Goal: Information Seeking & Learning: Learn about a topic

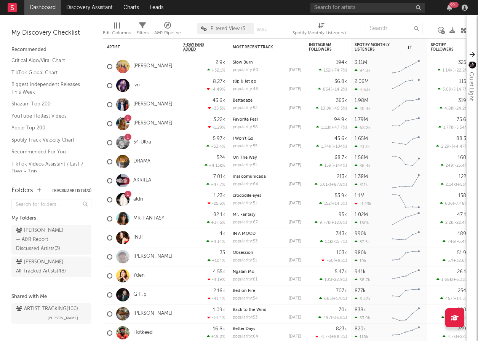
click at [137, 140] on link "54 Ultra" at bounding box center [142, 142] width 18 height 6
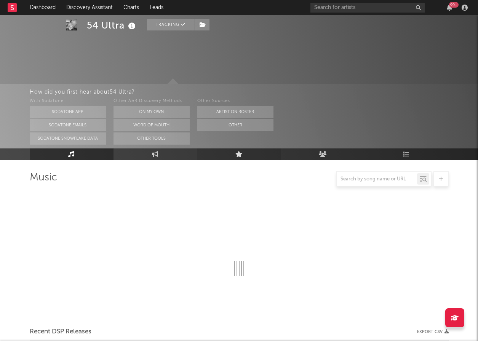
select select "6m"
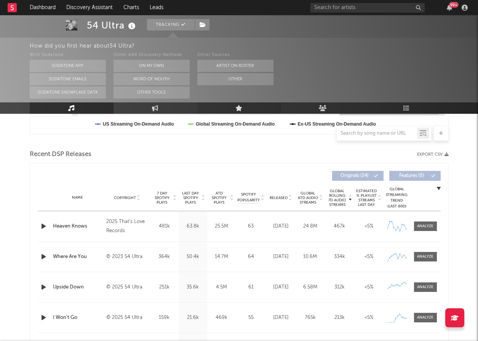
scroll to position [243, 0]
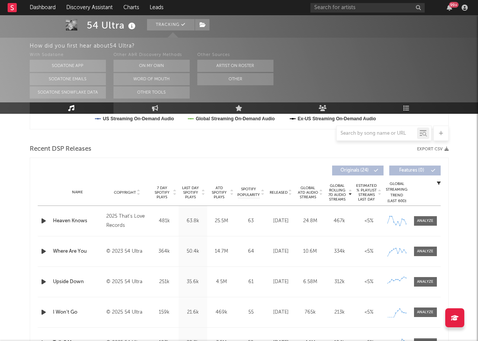
click at [273, 191] on span "Released" at bounding box center [279, 192] width 18 height 5
click at [43, 221] on icon "button" at bounding box center [44, 221] width 8 height 10
click at [43, 218] on icon "button" at bounding box center [44, 221] width 8 height 10
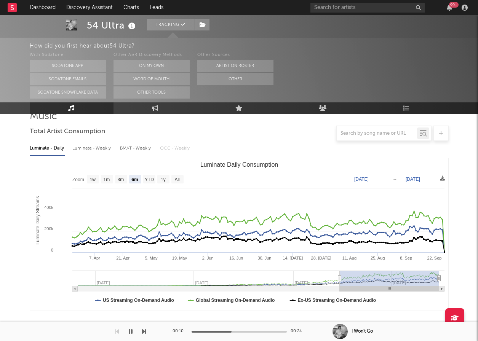
scroll to position [61, 0]
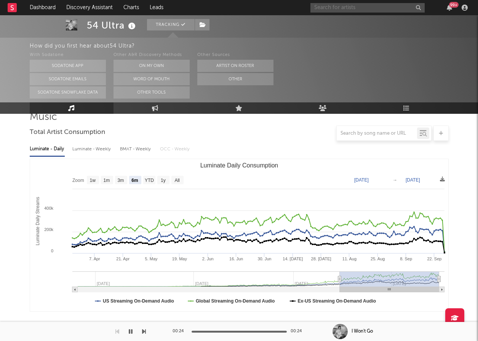
click at [349, 8] on input "text" at bounding box center [367, 8] width 114 height 10
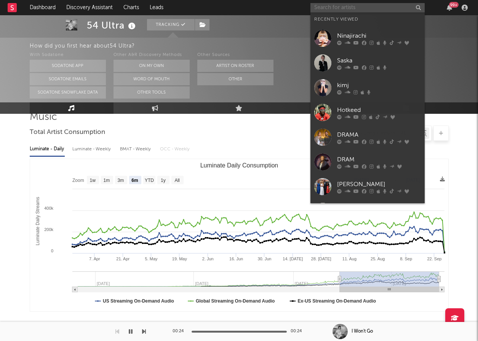
paste input "Svn4vr"
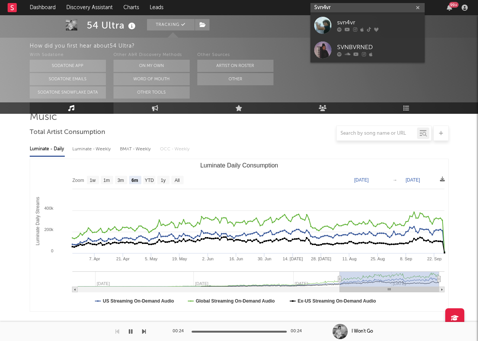
type input "Svn4vr"
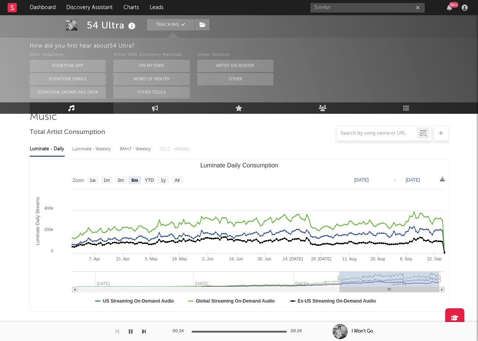
click at [332, 12] on div "Svn4vr 99 +" at bounding box center [390, 7] width 160 height 15
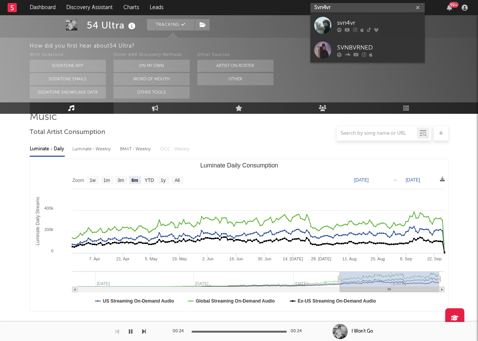
click at [336, 11] on input "Svn4vr" at bounding box center [367, 8] width 114 height 10
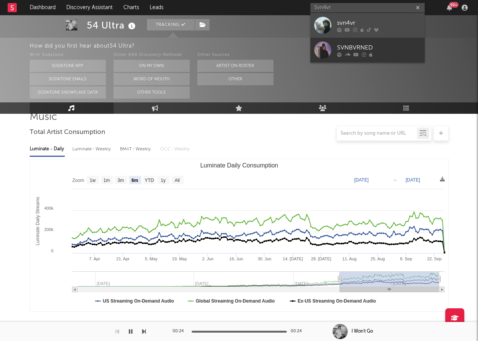
click at [336, 28] on link "svn4vr" at bounding box center [367, 25] width 114 height 25
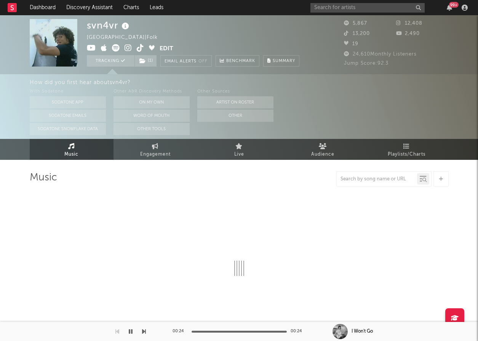
select select "1w"
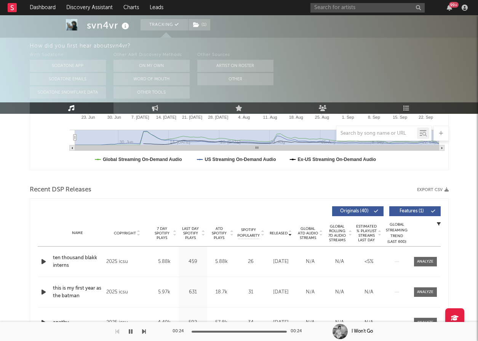
scroll to position [232, 0]
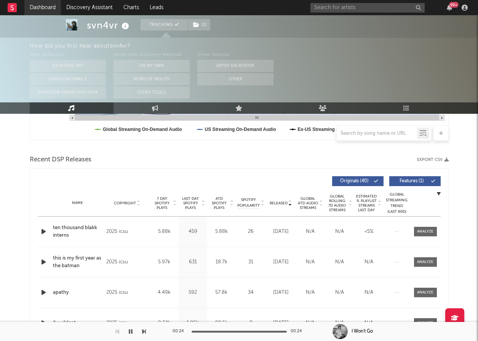
click at [53, 9] on link "Dashboard" at bounding box center [42, 7] width 37 height 15
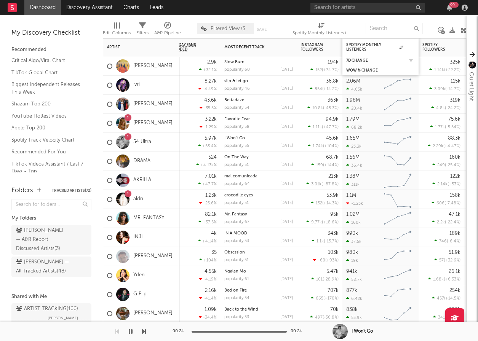
click at [363, 58] on div "7d Change" at bounding box center [380, 61] width 69 height 8
click at [409, 56] on div "7d Change" at bounding box center [380, 61] width 76 height 10
click at [360, 43] on div "Spotify Monthly Listeners" at bounding box center [374, 47] width 57 height 9
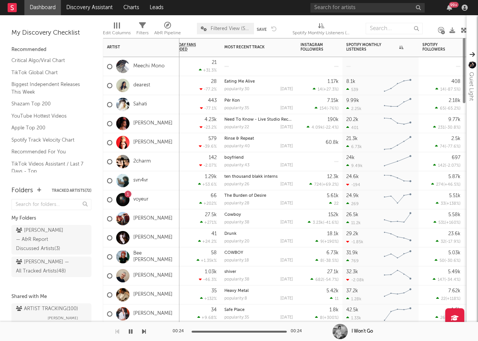
click at [360, 43] on div "Spotify Monthly Listeners" at bounding box center [374, 47] width 57 height 9
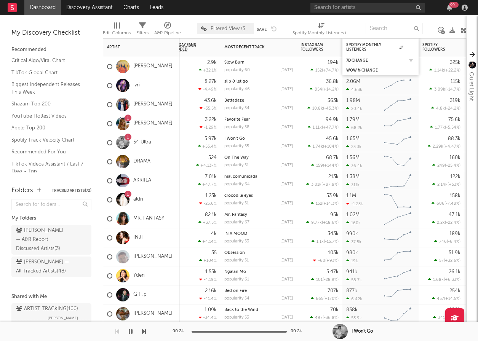
click at [358, 58] on div "7d Change" at bounding box center [380, 61] width 69 height 8
drag, startPoint x: 373, startPoint y: 59, endPoint x: 410, endPoint y: 59, distance: 37.3
click at [373, 59] on div "7d Change" at bounding box center [374, 60] width 57 height 5
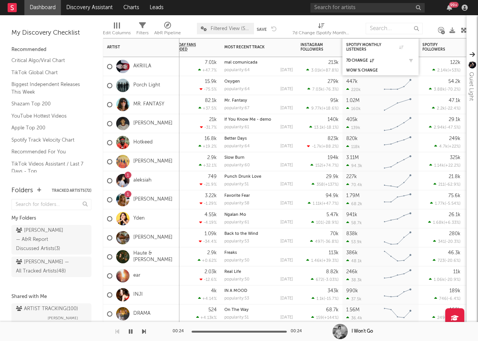
click at [383, 58] on div "7d Change" at bounding box center [380, 61] width 69 height 8
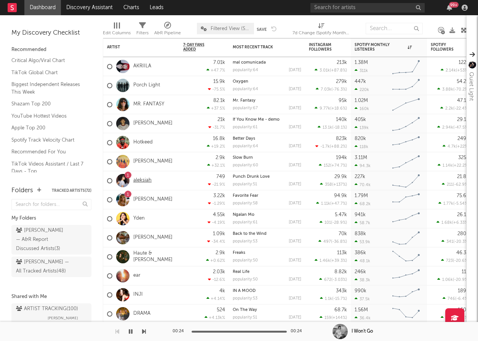
click at [146, 181] on link "aleksiah" at bounding box center [142, 181] width 18 height 6
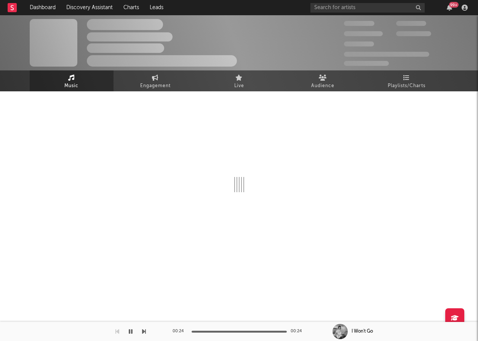
select select "6m"
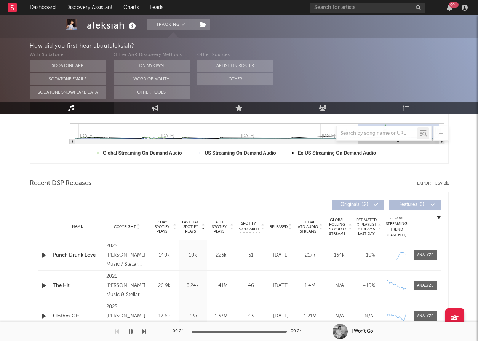
scroll to position [210, 0]
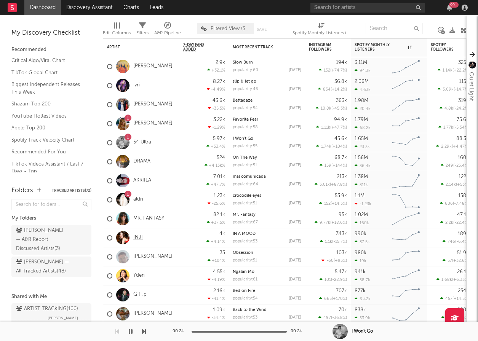
click at [137, 236] on link "INJI" at bounding box center [138, 238] width 10 height 6
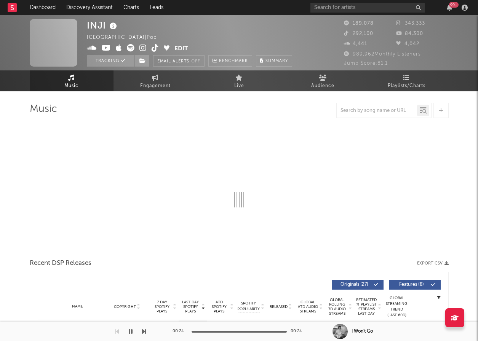
select select "6m"
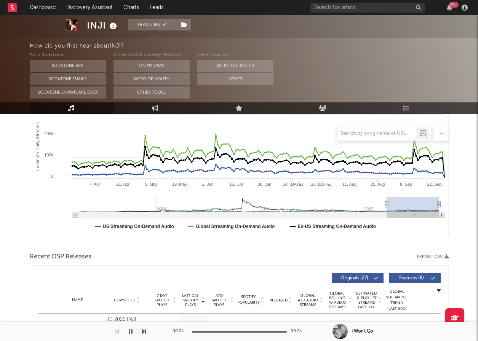
scroll to position [182, 0]
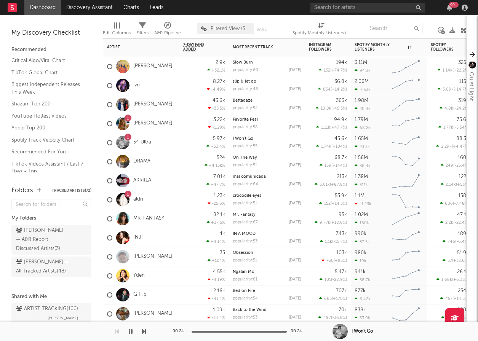
click at [111, 241] on label at bounding box center [109, 238] width 5 height 7
click at [107, 241] on input "checkbox" at bounding box center [107, 238] width 0 height 7
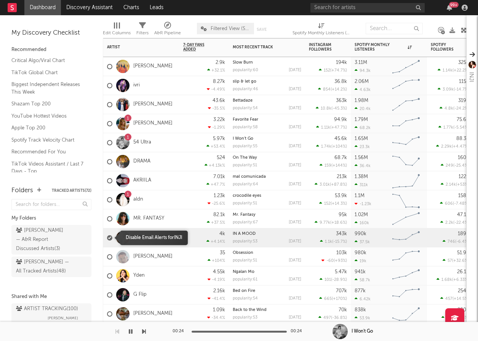
click at [110, 239] on div at bounding box center [109, 237] width 5 height 5
click at [107, 239] on input "checkbox" at bounding box center [107, 238] width 0 height 7
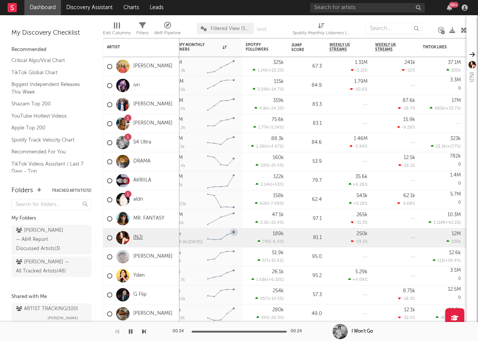
click at [135, 236] on link "INJI" at bounding box center [138, 238] width 10 height 6
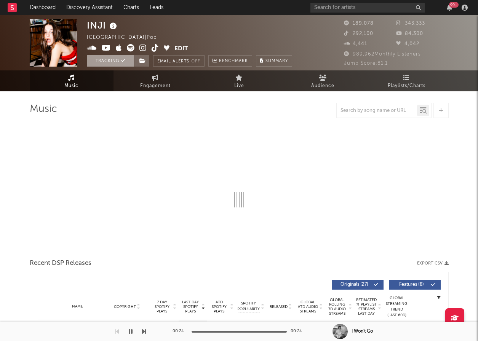
click at [127, 59] on button "Tracking" at bounding box center [111, 60] width 48 height 11
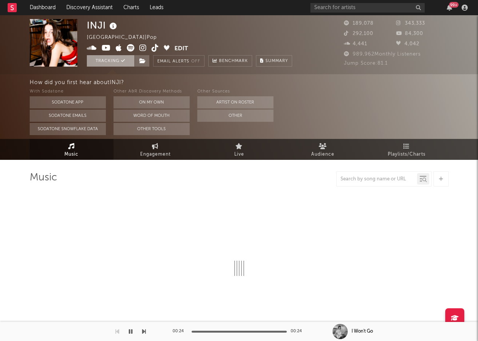
select select "6m"
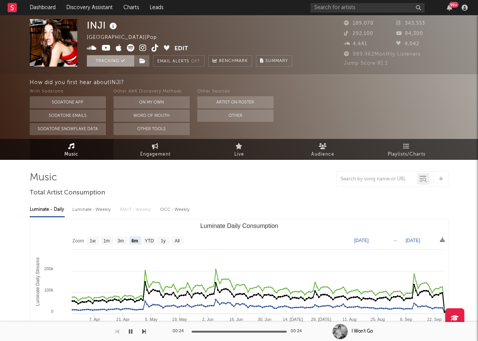
click at [125, 61] on button "Tracking" at bounding box center [111, 60] width 48 height 11
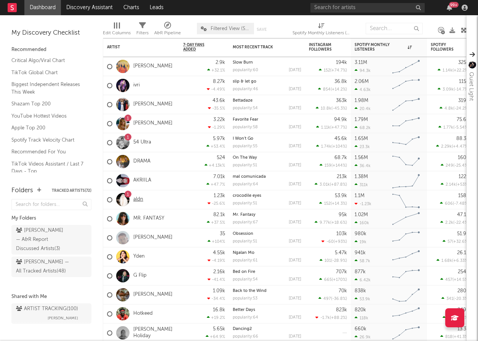
click at [139, 199] on link "aldn" at bounding box center [138, 200] width 10 height 6
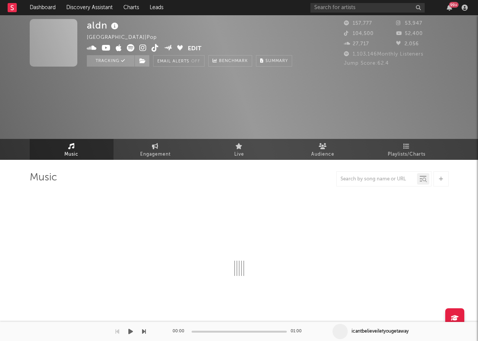
select select "6m"
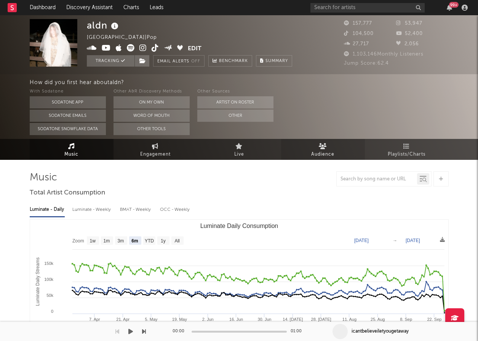
select select "6m"
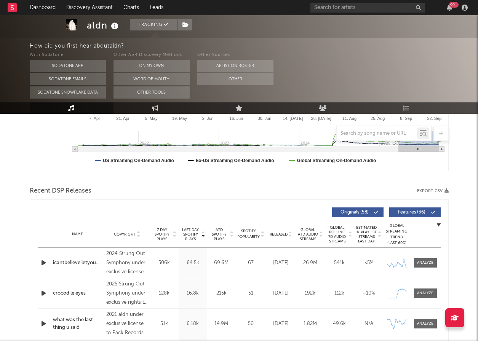
scroll to position [202, 0]
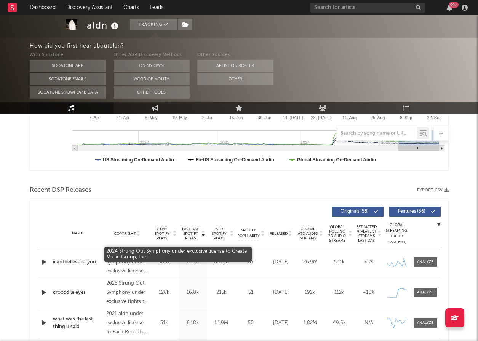
click at [128, 259] on div "2024 Strung Out Symphony under exclusive license to Create Music Group, Inc." at bounding box center [127, 262] width 42 height 27
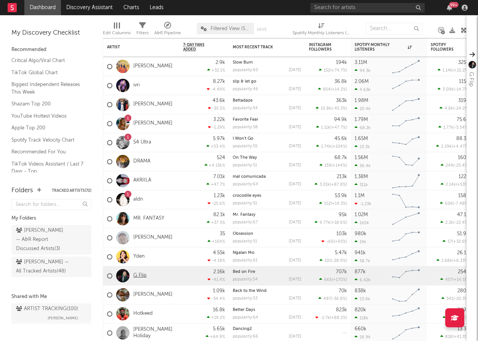
click at [141, 276] on link "G Flip" at bounding box center [139, 276] width 13 height 6
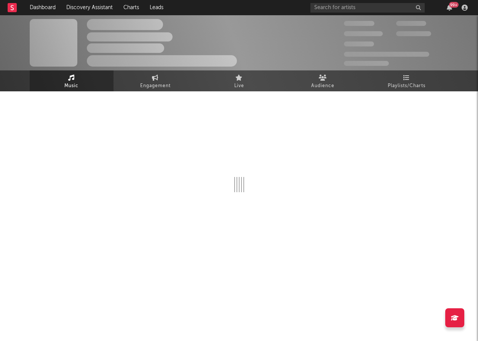
select select "6m"
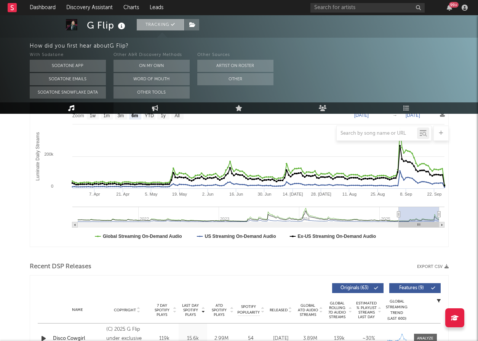
scroll to position [125, 0]
click at [175, 26] on icon at bounding box center [173, 24] width 4 height 4
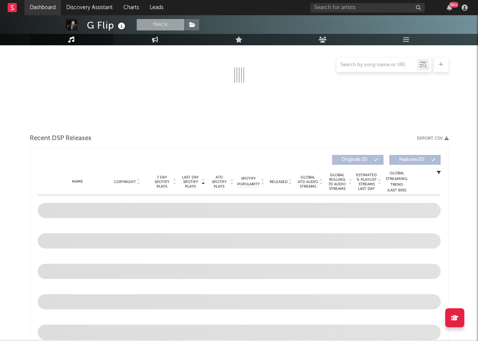
scroll to position [56, 0]
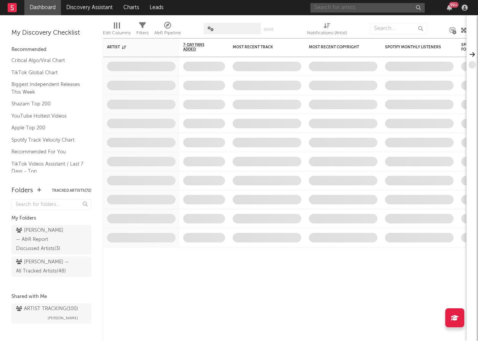
click at [334, 8] on input "text" at bounding box center [367, 8] width 114 height 10
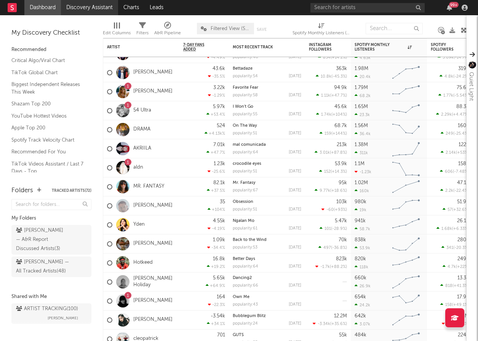
click at [103, 3] on link "Discovery Assistant" at bounding box center [89, 7] width 57 height 15
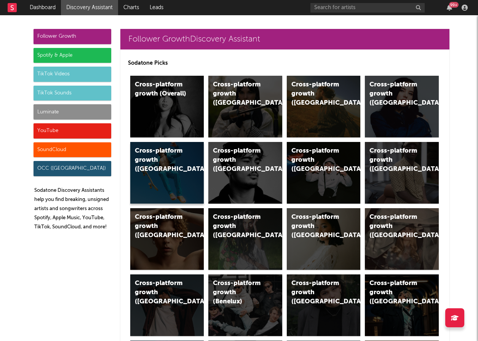
click at [182, 173] on div "Cross-platform growth (Australia)" at bounding box center [161, 160] width 52 height 27
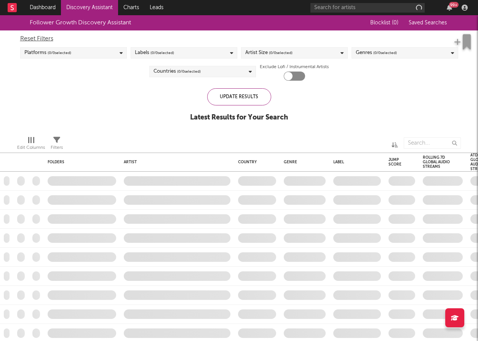
checkbox input "true"
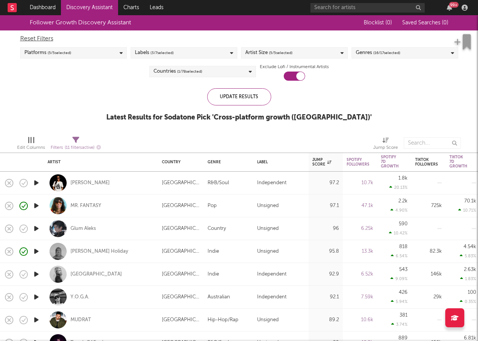
click at [202, 54] on div "Labels ( 3 / 7 selected)" at bounding box center [184, 52] width 107 height 11
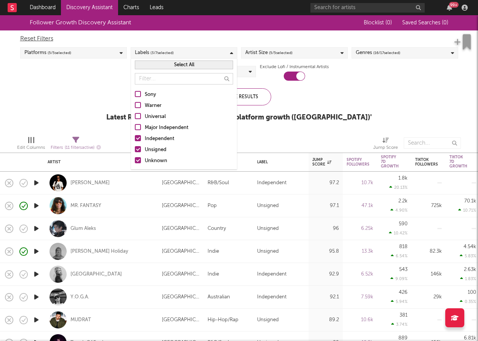
click at [138, 136] on div at bounding box center [138, 138] width 6 height 6
click at [135, 136] on input "Independent" at bounding box center [135, 138] width 0 height 9
click at [136, 158] on div at bounding box center [138, 160] width 6 height 6
click at [135, 158] on input "Unknown" at bounding box center [135, 161] width 0 height 9
click at [100, 128] on div "Follower Growth Discovery Assistant Blocklist ( 0 ) Saved Searches ( 0 ) Reset …" at bounding box center [239, 72] width 478 height 115
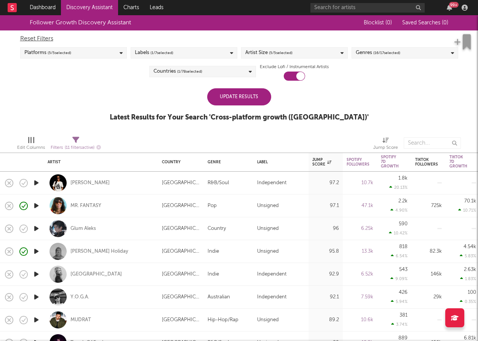
click at [243, 106] on div "Update Results Latest Results for Your Search ' Cross-platform growth (Australi…" at bounding box center [239, 109] width 259 height 42
click at [242, 103] on div "Update Results" at bounding box center [239, 96] width 64 height 17
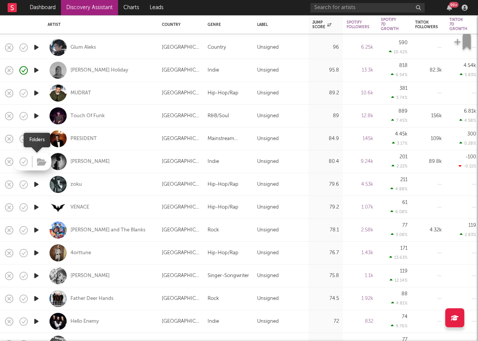
click at [34, 159] on span at bounding box center [41, 161] width 14 height 13
click at [95, 154] on div "Lara Buchanan" at bounding box center [101, 161] width 107 height 22
select select "1w"
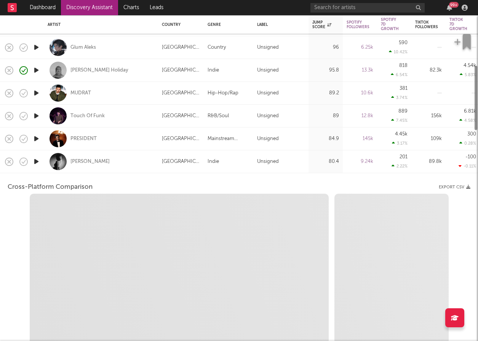
click at [35, 160] on icon "button" at bounding box center [36, 162] width 8 height 10
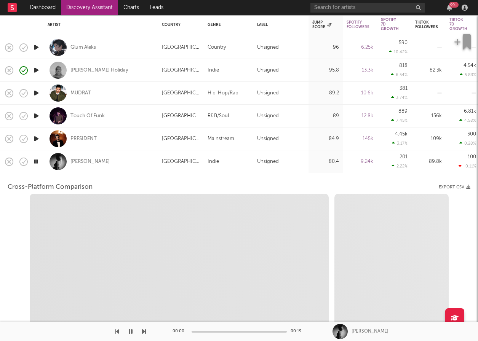
select select "1w"
click at [129, 161] on div "Lara Buchanan" at bounding box center [101, 161] width 107 height 22
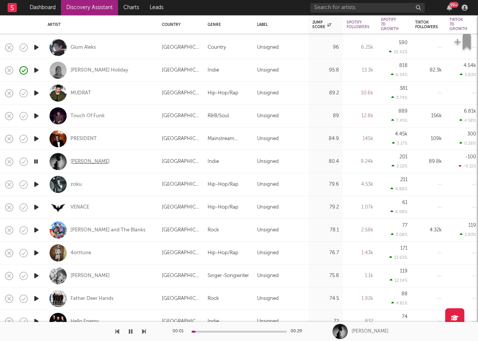
click at [101, 161] on div "Lara Buchanan" at bounding box center [89, 161] width 39 height 7
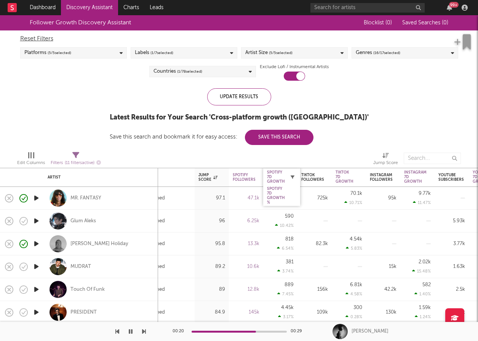
click at [292, 176] on icon "button" at bounding box center [293, 177] width 4 height 4
select select "or"
select select "between"
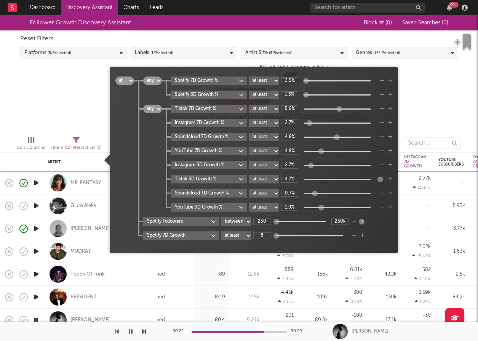
click at [437, 79] on div "Reset Filters Platforms ( 5 / 5 selected) Labels ( 1 / 7 selected) Artist Size …" at bounding box center [239, 55] width 446 height 50
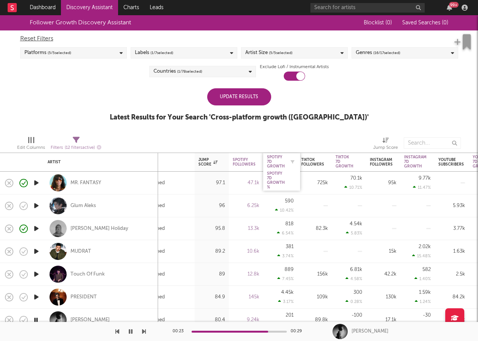
click at [273, 162] on div "Spotify 7D Growth" at bounding box center [276, 162] width 18 height 14
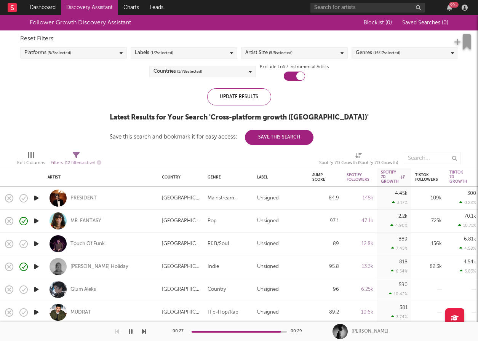
click at [132, 337] on button "button" at bounding box center [131, 331] width 8 height 19
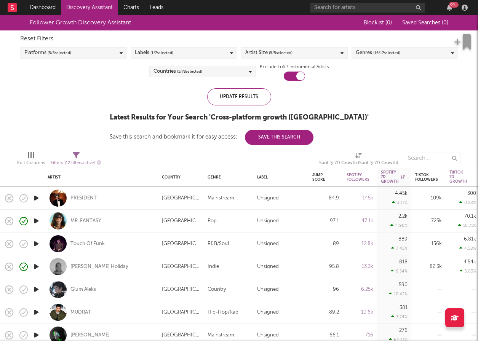
click at [37, 313] on icon "button" at bounding box center [36, 313] width 8 height 10
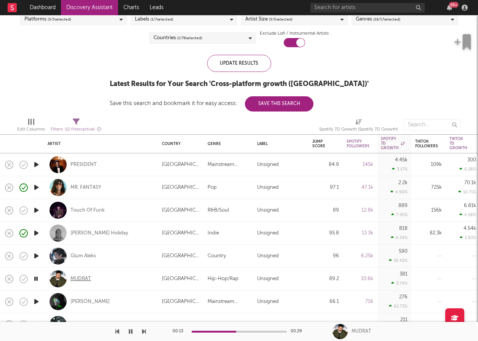
click at [82, 277] on div "MUDRAT" at bounding box center [80, 279] width 21 height 7
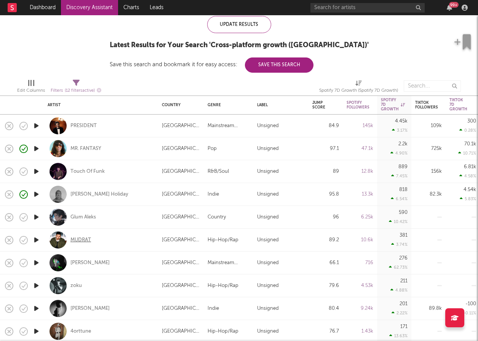
click at [78, 240] on div "MUDRAT" at bounding box center [80, 240] width 21 height 7
click at [37, 287] on icon "button" at bounding box center [36, 286] width 8 height 10
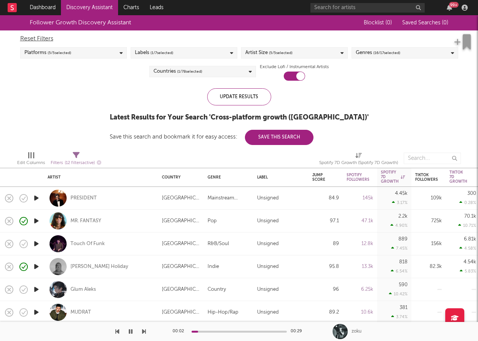
click at [426, 50] on div "Genres ( 16 / 17 selected)" at bounding box center [405, 52] width 107 height 11
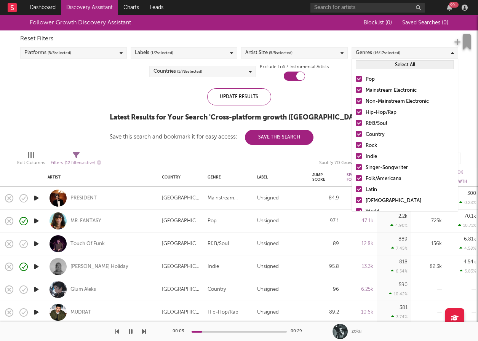
click at [424, 67] on button "Select All" at bounding box center [405, 65] width 98 height 9
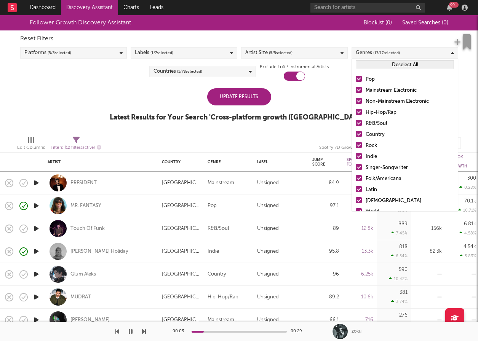
click at [424, 67] on button "Deselect All" at bounding box center [405, 65] width 98 height 9
click at [360, 78] on div at bounding box center [359, 79] width 6 height 6
click at [356, 78] on input "Pop" at bounding box center [356, 79] width 0 height 9
click at [357, 110] on div at bounding box center [359, 112] width 6 height 6
click at [356, 110] on input "Hip-Hop/Rap" at bounding box center [356, 112] width 0 height 9
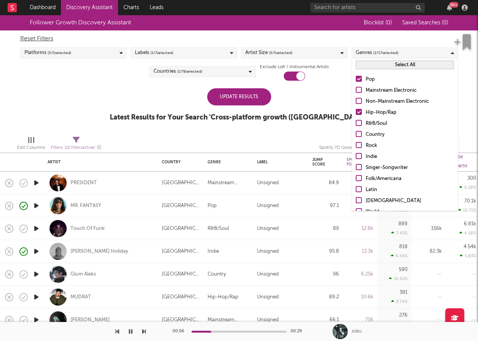
click at [357, 120] on div at bounding box center [359, 123] width 6 height 6
click at [356, 120] on input "R&B/Soul" at bounding box center [356, 123] width 0 height 9
click at [357, 133] on div at bounding box center [359, 134] width 6 height 6
click at [356, 133] on input "Country" at bounding box center [356, 134] width 0 height 9
click at [357, 143] on div at bounding box center [359, 145] width 6 height 6
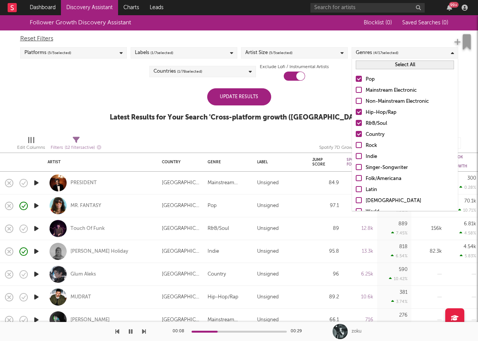
click at [356, 143] on input "Rock" at bounding box center [356, 145] width 0 height 9
click at [357, 154] on div at bounding box center [359, 156] width 6 height 6
click at [356, 154] on input "Indie" at bounding box center [356, 156] width 0 height 9
click at [358, 165] on div at bounding box center [359, 167] width 6 height 6
click at [356, 165] on input "Singer-Songwriter" at bounding box center [356, 167] width 0 height 9
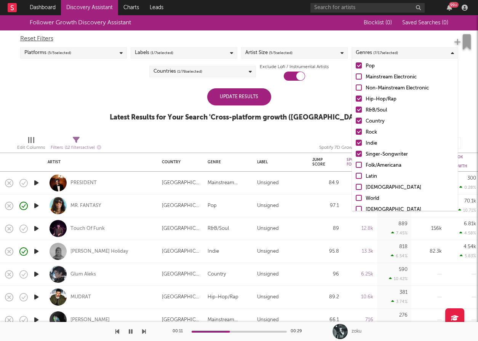
scroll to position [13, 0]
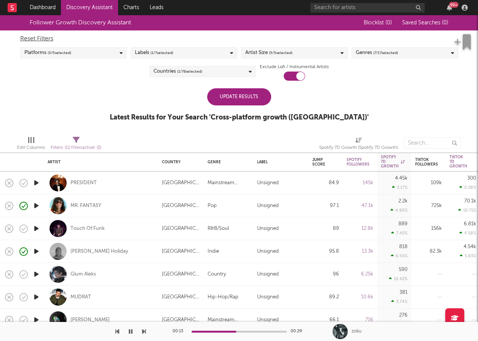
click at [335, 90] on div "Update Results Latest Results for Your Search ' Cross-platform growth (Australi…" at bounding box center [239, 109] width 259 height 42
click at [266, 99] on div "Update Results" at bounding box center [239, 96] width 64 height 17
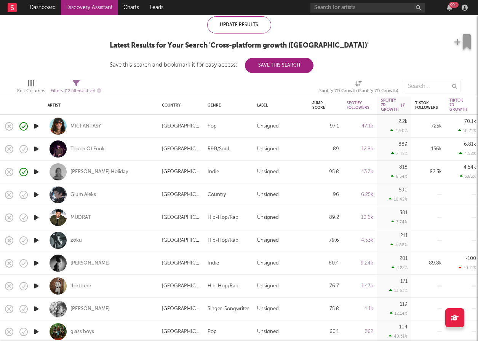
click at [39, 149] on icon "button" at bounding box center [36, 149] width 8 height 10
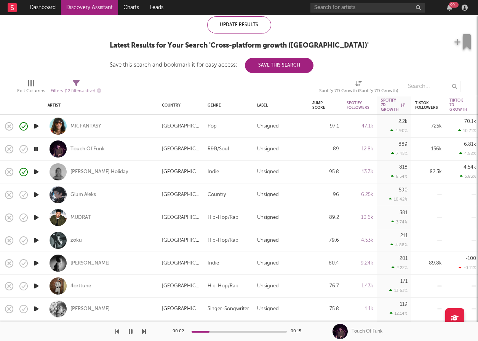
click at [43, 237] on div at bounding box center [36, 240] width 15 height 23
select select "1w"
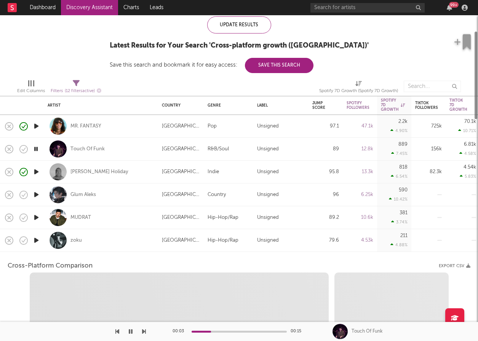
click at [36, 239] on icon "button" at bounding box center [36, 241] width 8 height 10
select select "1w"
click at [127, 238] on div "zoku" at bounding box center [101, 240] width 107 height 22
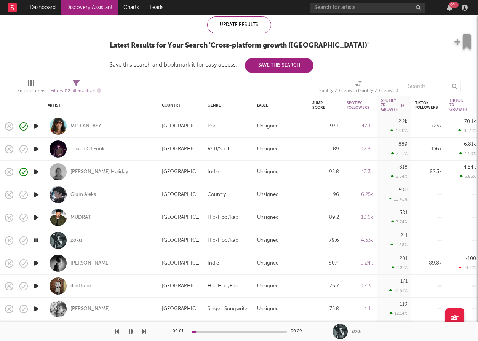
click at [40, 262] on icon "button" at bounding box center [36, 264] width 8 height 10
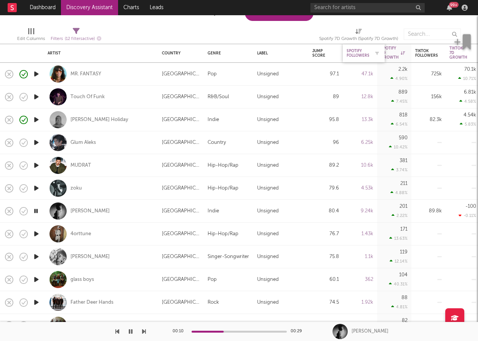
click at [362, 50] on div "Spotify Followers" at bounding box center [358, 53] width 23 height 9
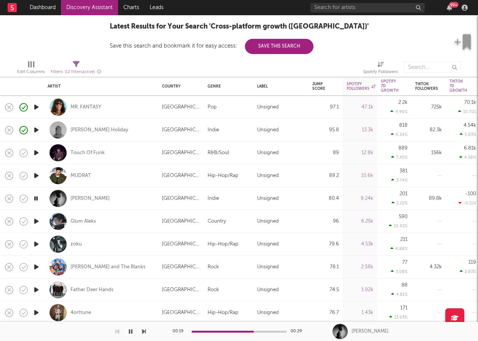
click at [38, 153] on icon "button" at bounding box center [36, 153] width 8 height 10
click at [39, 220] on icon "button" at bounding box center [36, 222] width 8 height 10
click at [38, 264] on icon "button" at bounding box center [36, 267] width 8 height 10
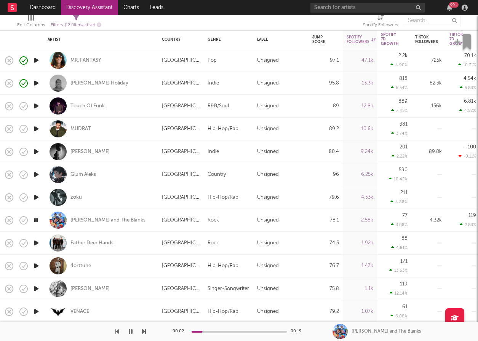
click at [37, 244] on icon "button" at bounding box center [36, 243] width 8 height 10
click at [44, 264] on div "4orttune" at bounding box center [101, 266] width 114 height 23
select select "1w"
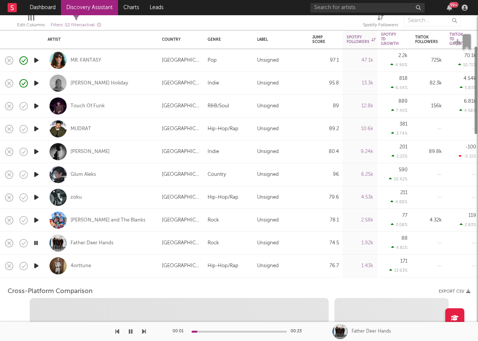
click at [36, 264] on icon "button" at bounding box center [36, 266] width 8 height 10
select select "1w"
click at [128, 264] on div "4orttune" at bounding box center [101, 266] width 107 height 22
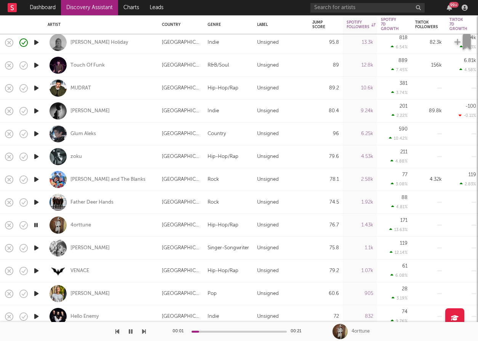
click at [37, 246] on icon "button" at bounding box center [36, 248] width 8 height 10
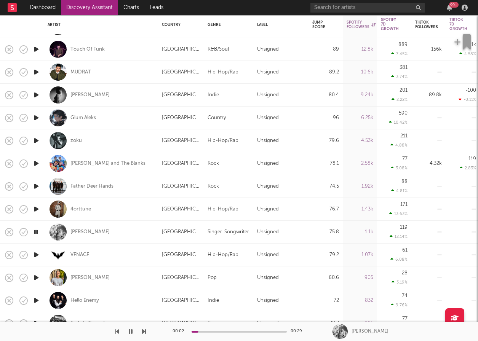
click at [37, 256] on icon "button" at bounding box center [36, 255] width 8 height 10
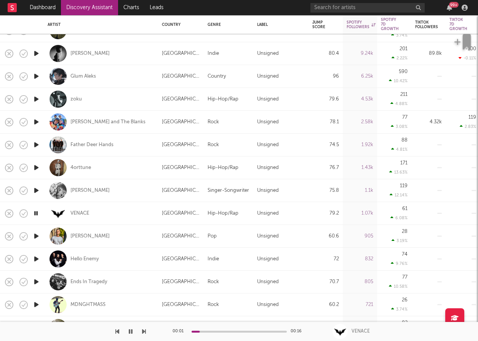
click at [34, 238] on icon "button" at bounding box center [36, 237] width 8 height 10
click at [36, 253] on div at bounding box center [36, 259] width 15 height 23
select select "1w"
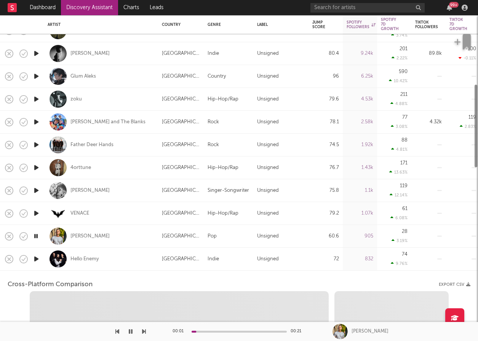
select select "1w"
click at [38, 257] on icon "button" at bounding box center [36, 259] width 8 height 10
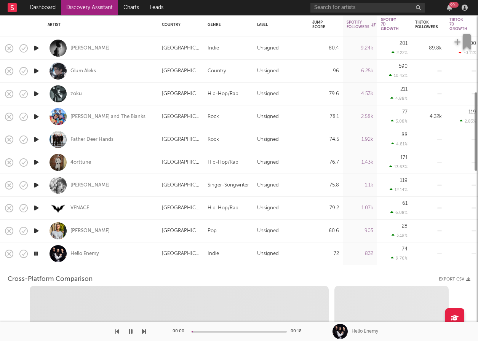
select select "1m"
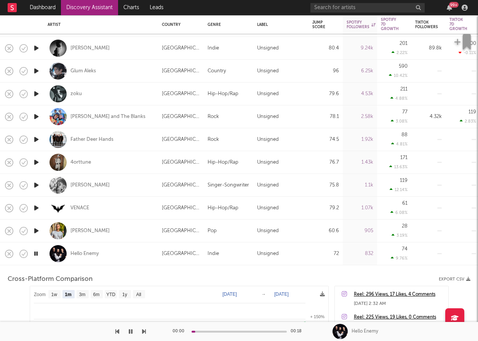
click at [147, 256] on div "Hello Enemy" at bounding box center [101, 254] width 107 height 22
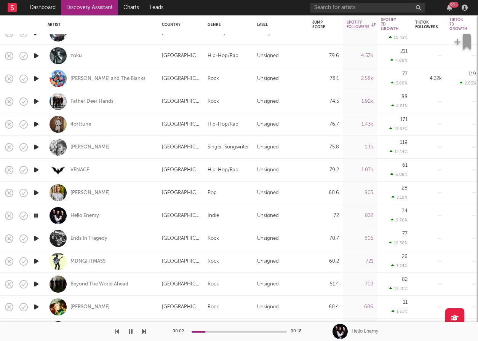
click at [31, 237] on div at bounding box center [36, 238] width 15 height 23
select select "1w"
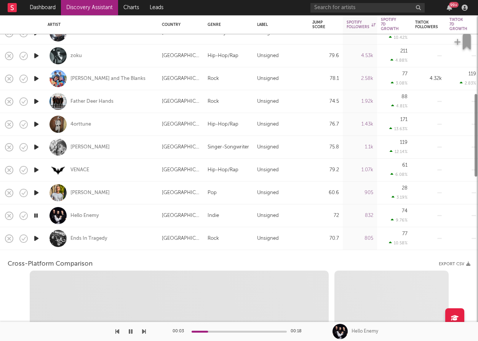
select select "1w"
click at [35, 237] on icon "button" at bounding box center [36, 239] width 8 height 10
select select "1m"
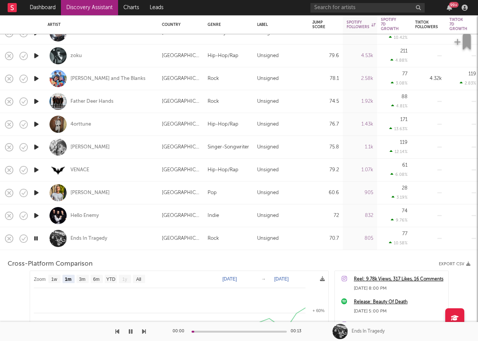
click at [150, 238] on div "Ends In Tragedy" at bounding box center [101, 238] width 107 height 22
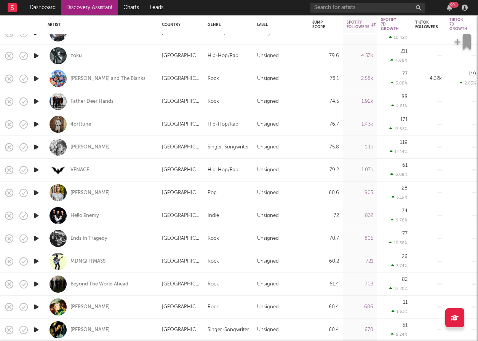
click at [38, 306] on icon "button" at bounding box center [36, 307] width 8 height 10
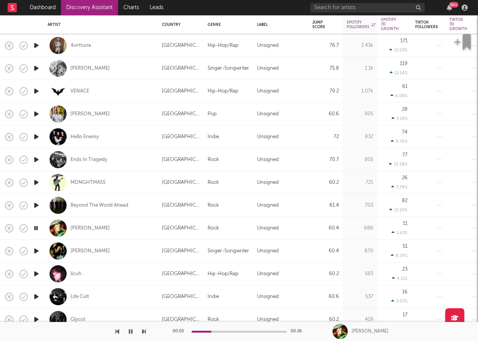
click at [35, 273] on icon "button" at bounding box center [36, 274] width 8 height 10
click at [36, 294] on icon "button" at bounding box center [36, 297] width 8 height 10
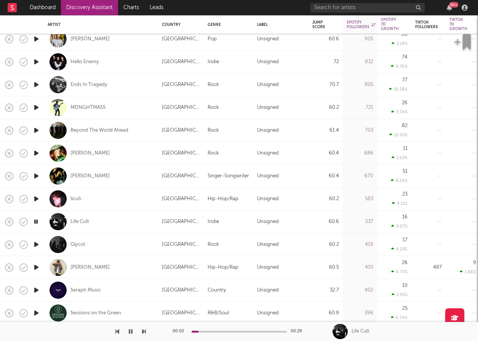
click at [37, 245] on icon "button" at bounding box center [36, 245] width 8 height 10
click at [35, 270] on icon "button" at bounding box center [36, 268] width 8 height 10
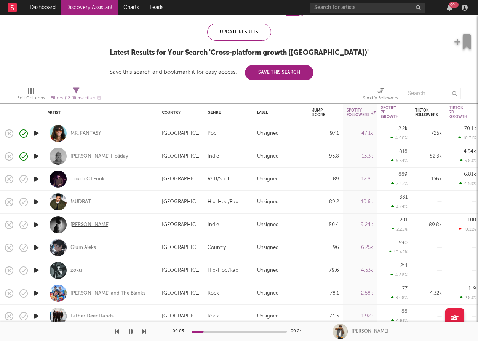
click at [71, 223] on div "Lara Buchanan" at bounding box center [89, 225] width 39 height 7
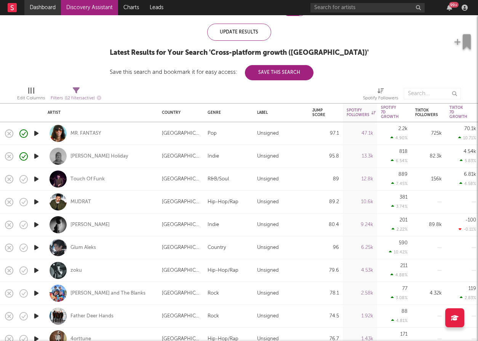
click at [48, 6] on link "Dashboard" at bounding box center [42, 7] width 37 height 15
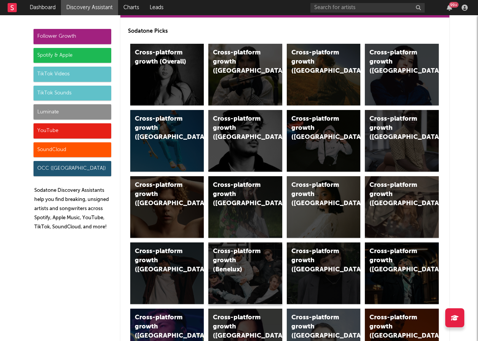
scroll to position [29, 0]
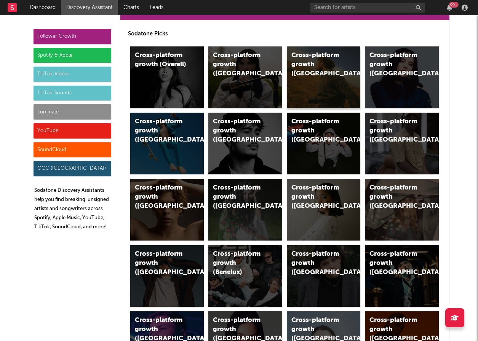
click at [306, 76] on div "Cross-platform growth (US)" at bounding box center [324, 77] width 74 height 62
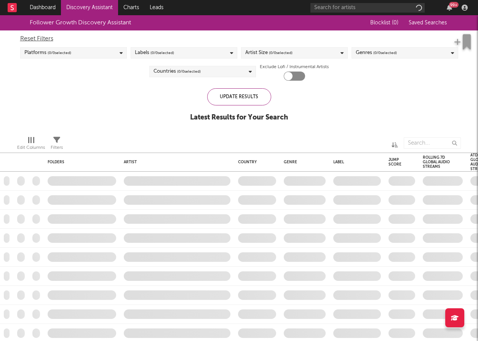
checkbox input "true"
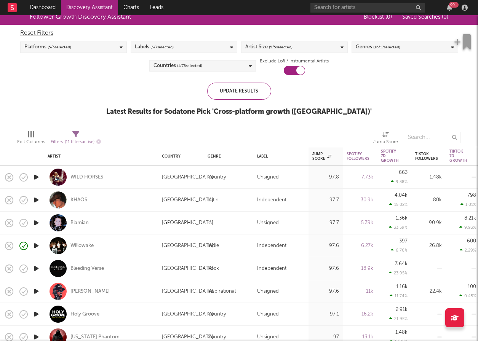
click at [211, 49] on div "Labels ( 3 / 7 selected)" at bounding box center [184, 47] width 107 height 11
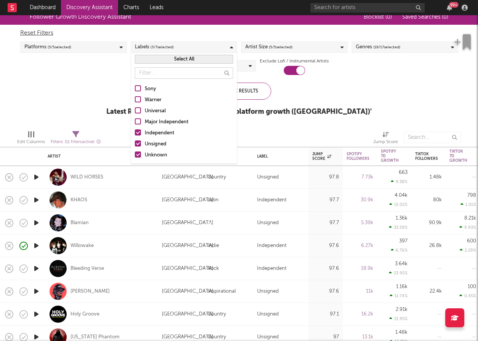
click at [37, 179] on icon "button" at bounding box center [36, 178] width 8 height 10
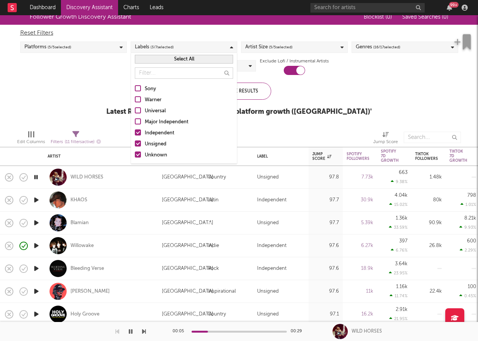
click at [138, 132] on div at bounding box center [138, 133] width 6 height 6
click at [135, 132] on input "Independent" at bounding box center [135, 133] width 0 height 9
click at [138, 154] on div at bounding box center [138, 155] width 6 height 6
click at [135, 154] on input "Unknown" at bounding box center [135, 155] width 0 height 9
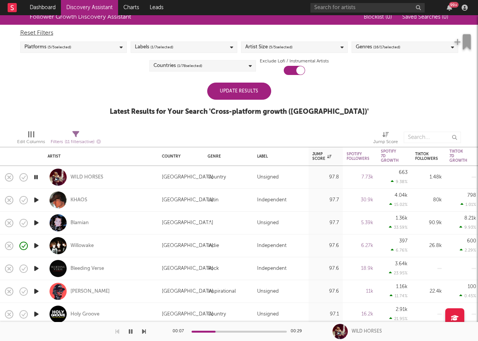
click at [260, 92] on div "Update Results" at bounding box center [239, 91] width 64 height 17
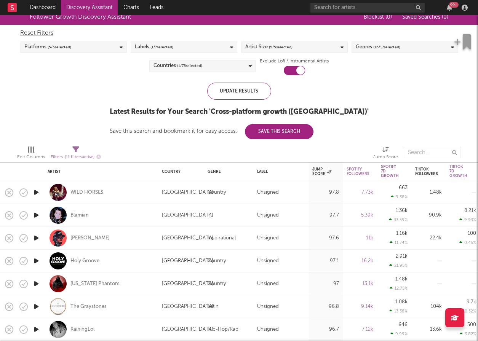
click at [41, 214] on div at bounding box center [36, 215] width 15 height 23
select select "1w"
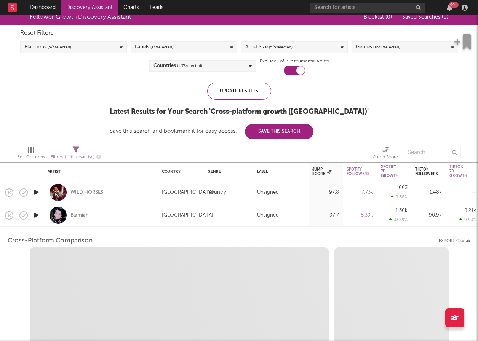
click at [38, 215] on icon "button" at bounding box center [36, 216] width 8 height 10
select select "1w"
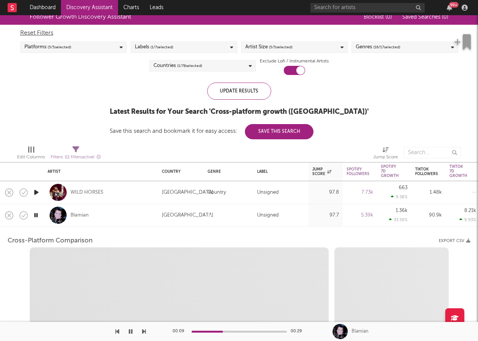
select select "1m"
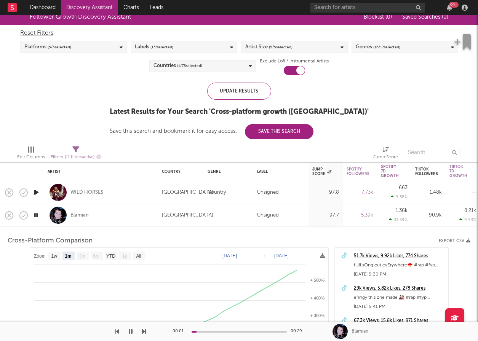
click at [37, 215] on icon "button" at bounding box center [35, 216] width 7 height 10
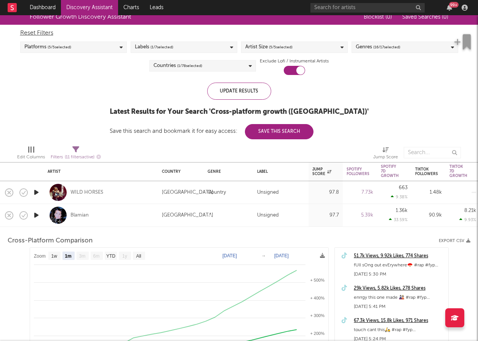
click at [143, 216] on div "Blamian" at bounding box center [101, 215] width 107 height 22
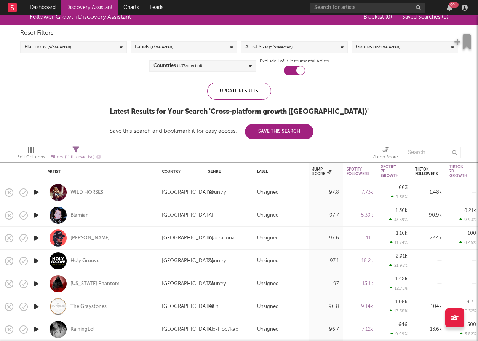
click at [38, 190] on icon "button" at bounding box center [36, 193] width 8 height 10
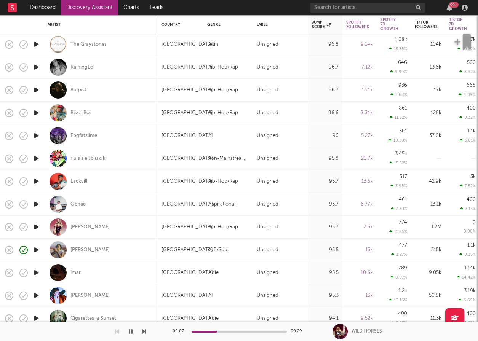
click at [41, 226] on div at bounding box center [36, 227] width 15 height 23
select select "1w"
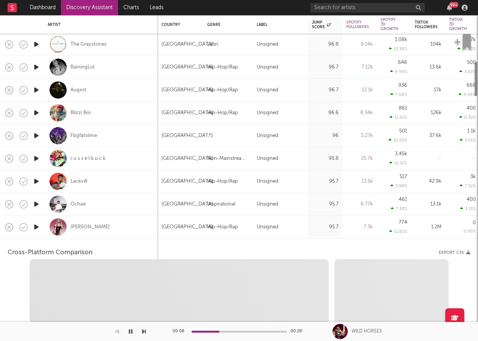
select select "1w"
click at [38, 227] on icon "button" at bounding box center [36, 227] width 8 height 10
click at [138, 229] on div "Natalie Nunn" at bounding box center [101, 227] width 107 height 22
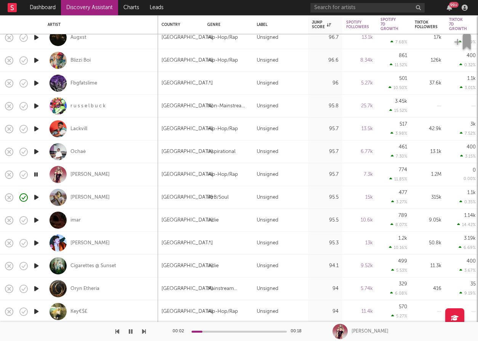
click at [37, 222] on icon "button" at bounding box center [36, 221] width 8 height 10
click at [32, 243] on div at bounding box center [36, 243] width 15 height 23
select select "1w"
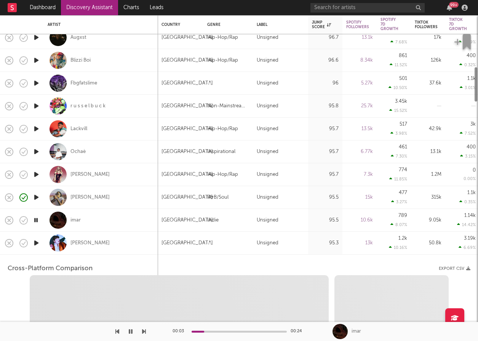
select select "1w"
click at [40, 243] on icon "button" at bounding box center [36, 243] width 8 height 10
click at [132, 242] on div "Victor Jones" at bounding box center [101, 243] width 107 height 22
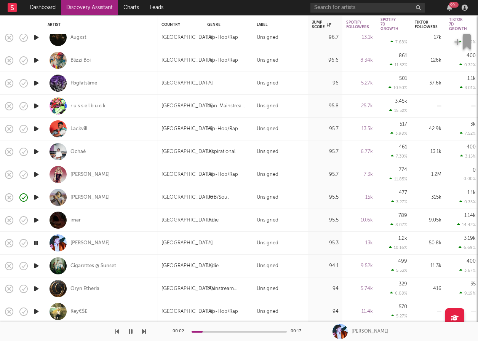
click at [37, 312] on icon "button" at bounding box center [36, 312] width 8 height 10
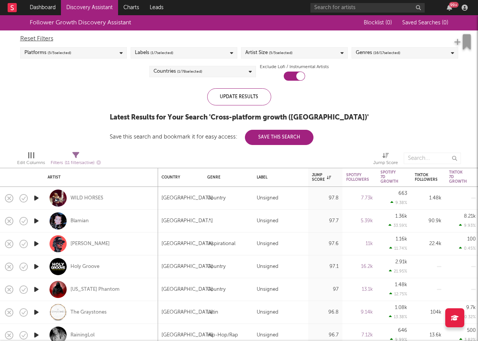
click at [389, 55] on span "( 16 / 17 selected)" at bounding box center [386, 52] width 27 height 9
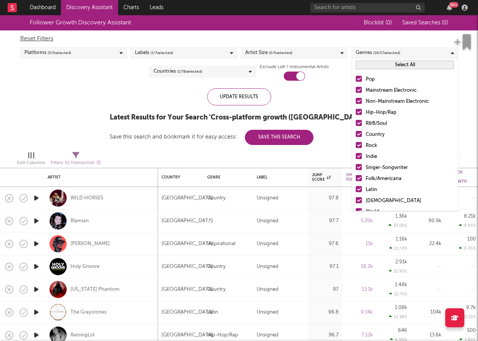
click at [393, 69] on div "Select All" at bounding box center [405, 65] width 106 height 13
click at [392, 64] on button "Select All" at bounding box center [405, 65] width 98 height 9
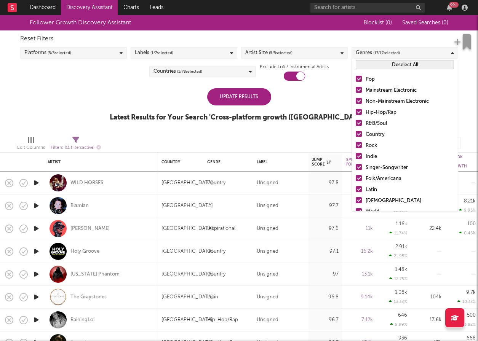
click at [392, 64] on button "Deselect All" at bounding box center [405, 65] width 98 height 9
click at [361, 77] on div at bounding box center [359, 79] width 6 height 6
click at [356, 77] on input "Pop" at bounding box center [356, 79] width 0 height 9
click at [360, 88] on div at bounding box center [359, 90] width 6 height 6
click at [356, 88] on input "Mainstream Electronic" at bounding box center [356, 90] width 0 height 9
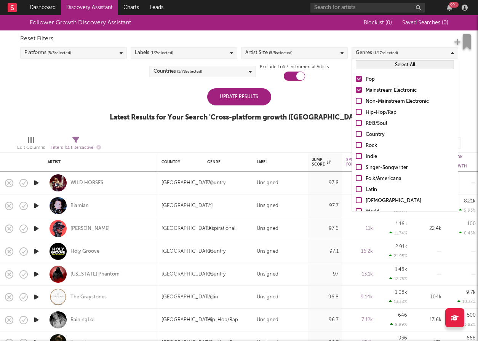
click at [359, 100] on div at bounding box center [359, 101] width 6 height 6
click at [356, 100] on input "Non-Mainstream Electronic" at bounding box center [356, 101] width 0 height 9
click at [358, 112] on div at bounding box center [359, 112] width 6 height 6
click at [356, 112] on input "Hip-Hop/Rap" at bounding box center [356, 112] width 0 height 9
click at [360, 115] on div at bounding box center [359, 112] width 6 height 6
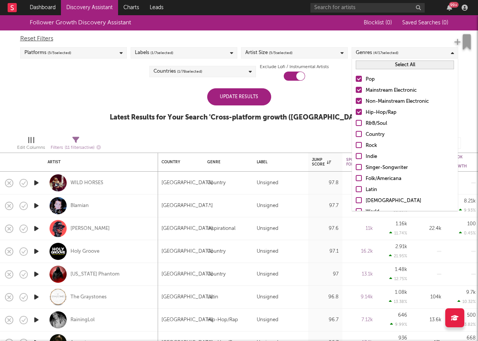
click at [356, 115] on input "Hip-Hop/Rap" at bounding box center [356, 112] width 0 height 9
click at [359, 124] on div at bounding box center [359, 123] width 6 height 6
click at [356, 124] on input "R&B/Soul" at bounding box center [356, 123] width 0 height 9
click at [359, 135] on div at bounding box center [359, 134] width 6 height 6
click at [356, 135] on input "Country" at bounding box center [356, 134] width 0 height 9
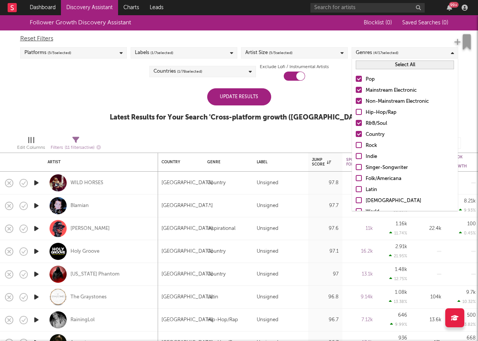
click at [359, 146] on div at bounding box center [359, 145] width 6 height 6
click at [356, 146] on input "Rock" at bounding box center [356, 145] width 0 height 9
click at [357, 155] on div at bounding box center [359, 156] width 6 height 6
click at [356, 155] on input "Indie" at bounding box center [356, 156] width 0 height 9
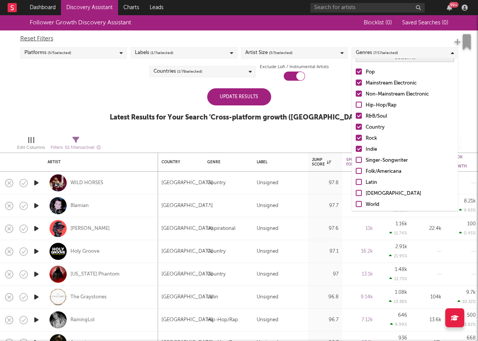
scroll to position [54, 0]
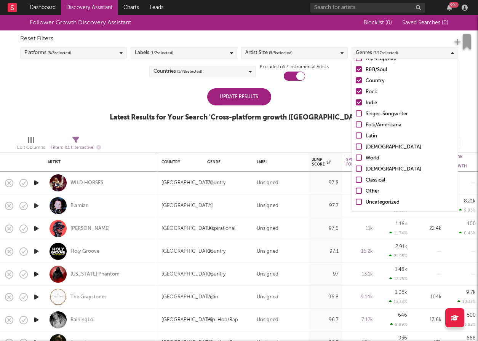
click at [249, 102] on div "Update Results" at bounding box center [239, 96] width 64 height 17
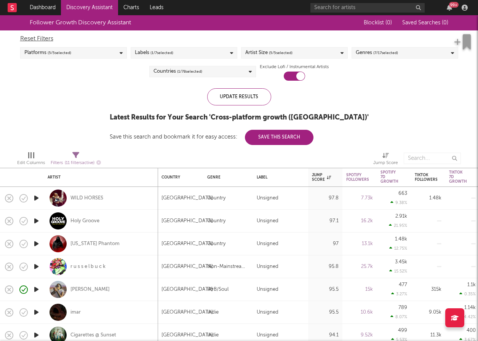
click at [37, 196] on icon "button" at bounding box center [36, 199] width 8 height 10
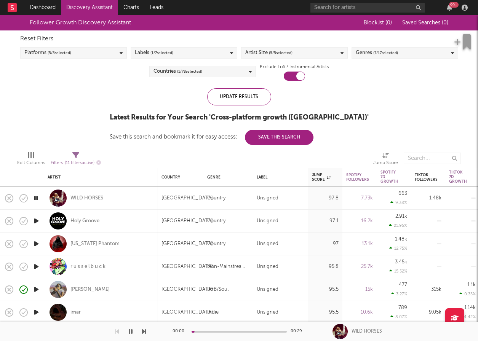
click at [96, 201] on div "WILD HORSES" at bounding box center [86, 198] width 33 height 7
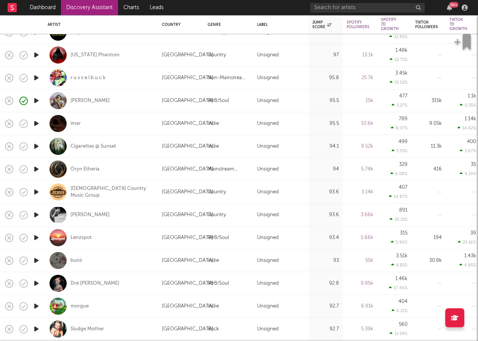
click at [34, 214] on icon "button" at bounding box center [36, 215] width 8 height 10
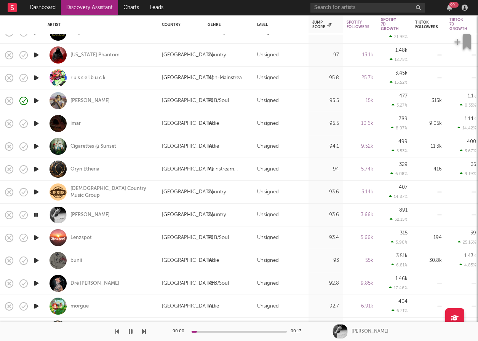
click at [40, 213] on icon "button" at bounding box center [35, 215] width 7 height 10
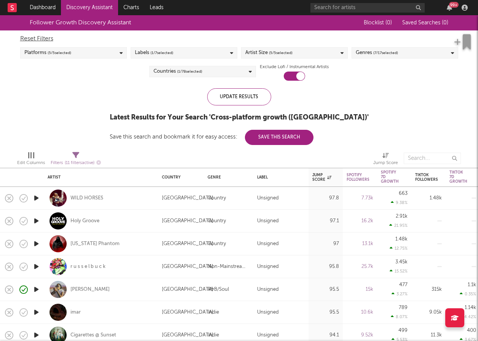
click at [84, 51] on div "Platforms ( 5 / 5 selected)" at bounding box center [73, 52] width 107 height 11
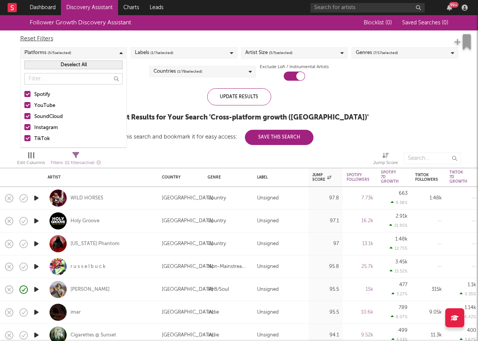
click at [30, 125] on label "Instagram" at bounding box center [73, 127] width 98 height 9
click at [24, 125] on input "Instagram" at bounding box center [24, 127] width 0 height 9
click at [30, 118] on label "SoundCloud" at bounding box center [73, 116] width 98 height 9
click at [24, 118] on input "SoundCloud" at bounding box center [24, 116] width 0 height 9
click at [28, 106] on div at bounding box center [27, 105] width 6 height 6
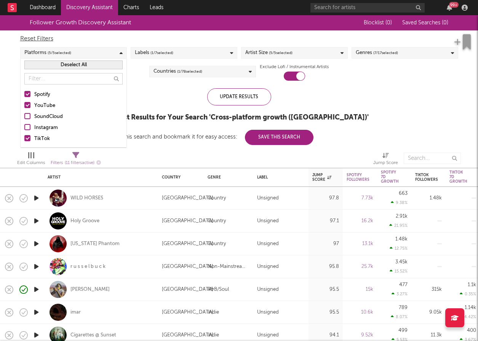
click at [24, 106] on input "YouTube" at bounding box center [24, 105] width 0 height 9
click at [28, 92] on div at bounding box center [27, 94] width 6 height 6
click at [24, 92] on input "Spotify" at bounding box center [24, 94] width 0 height 9
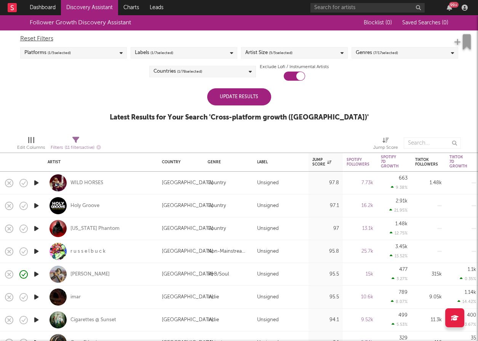
click at [247, 101] on div "Update Results" at bounding box center [239, 96] width 64 height 17
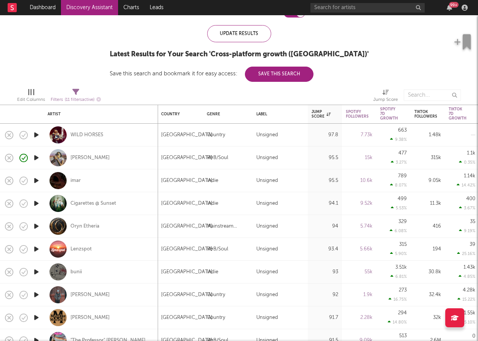
click at [37, 297] on icon "button" at bounding box center [36, 295] width 8 height 10
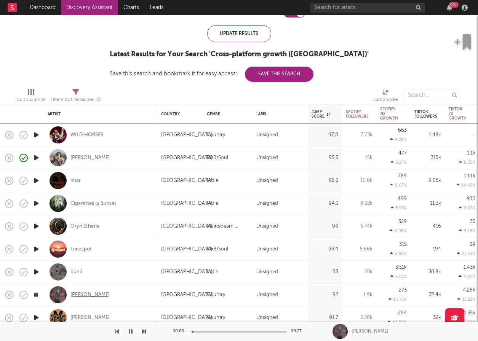
click at [83, 294] on div "Tristan Trincado" at bounding box center [89, 295] width 39 height 7
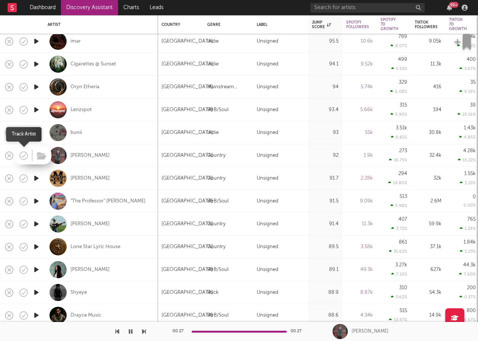
click at [25, 157] on icon "button" at bounding box center [23, 155] width 11 height 11
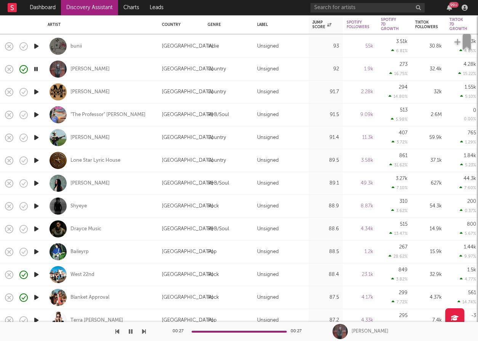
click at [38, 88] on icon "button" at bounding box center [36, 92] width 8 height 10
click at [37, 114] on icon "button" at bounding box center [36, 115] width 8 height 10
click at [106, 108] on div ""The Professor" Nick Harrison" at bounding box center [101, 115] width 107 height 22
select select "1w"
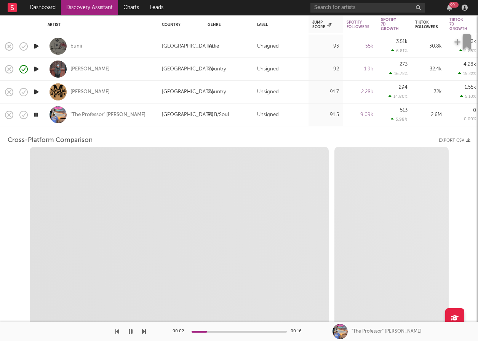
select select "1w"
click at [126, 117] on div ""The Professor" Nick Harrison" at bounding box center [107, 115] width 75 height 7
select select "1m"
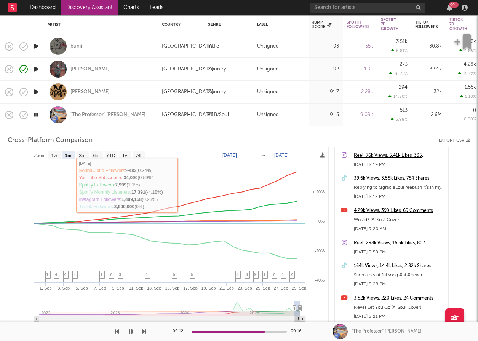
click at [37, 119] on icon "button" at bounding box center [35, 115] width 7 height 10
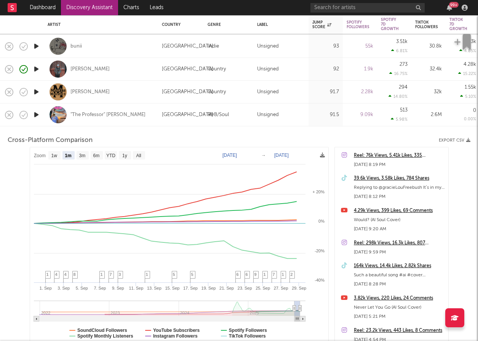
click at [157, 115] on div ""The Professor" Nick Harrison" at bounding box center [101, 115] width 114 height 23
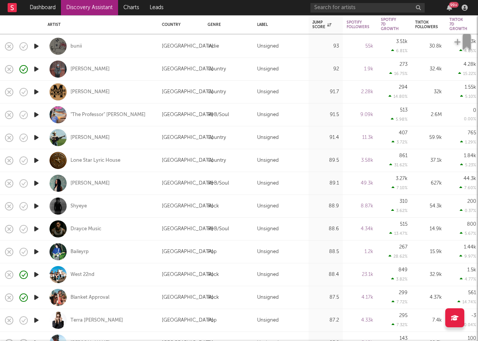
click at [40, 138] on icon "button" at bounding box center [36, 138] width 8 height 10
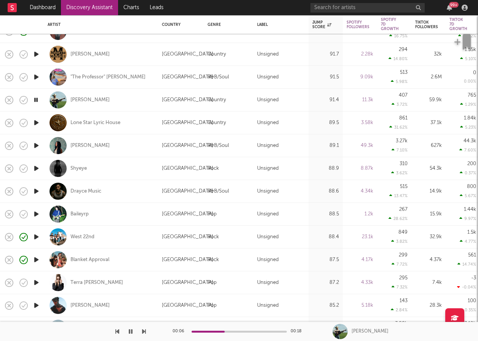
click at [142, 330] on icon "button" at bounding box center [144, 332] width 4 height 6
click at [40, 144] on icon "button" at bounding box center [36, 146] width 8 height 10
click at [42, 168] on div at bounding box center [36, 168] width 15 height 23
select select "1w"
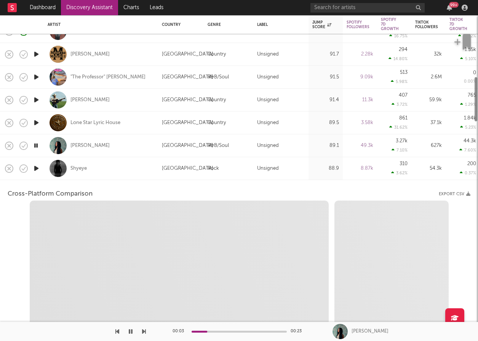
select select "6m"
click at [36, 168] on icon "button" at bounding box center [36, 169] width 8 height 10
click at [125, 144] on div "Jessica Sanchez" at bounding box center [101, 145] width 107 height 22
select select "1m"
select select "6m"
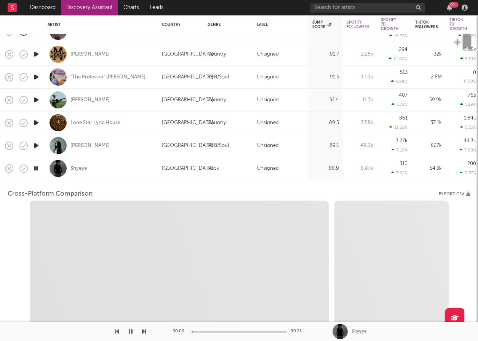
select select "1w"
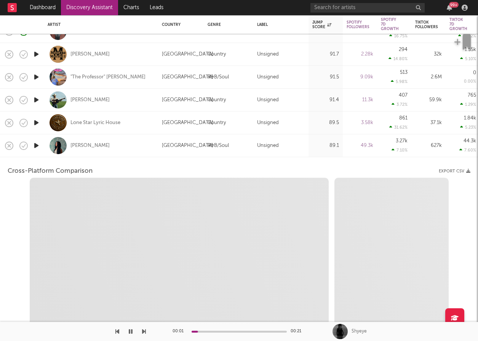
select select "6m"
click at [128, 146] on div "Jessica Sanchez" at bounding box center [101, 145] width 107 height 22
select select "1m"
select select "6m"
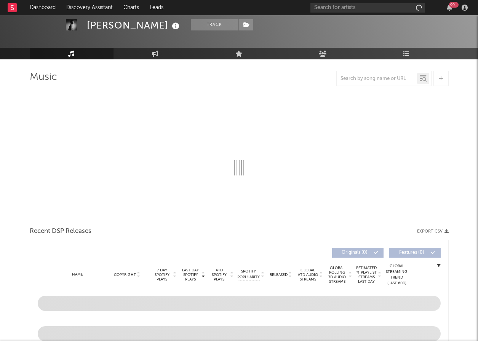
select select "1w"
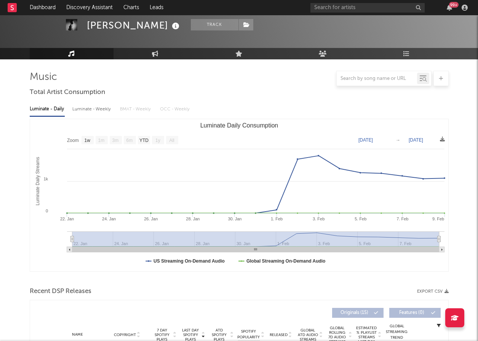
scroll to position [88, 0]
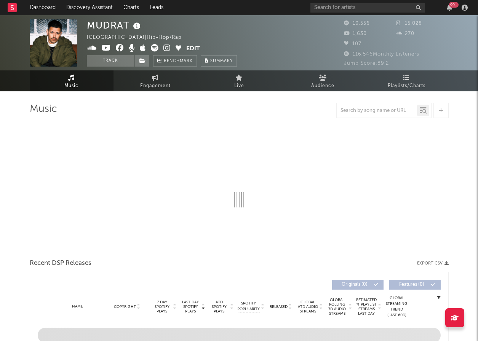
select select "1w"
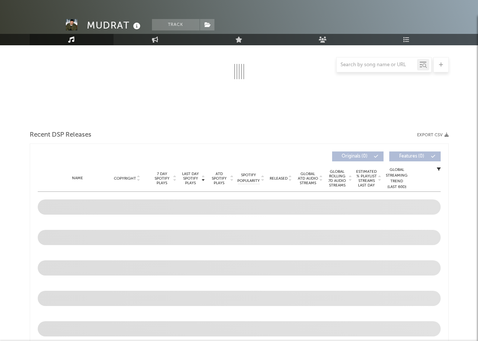
select select "1w"
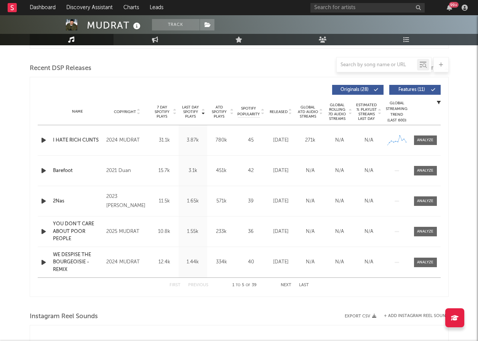
scroll to position [277, 0]
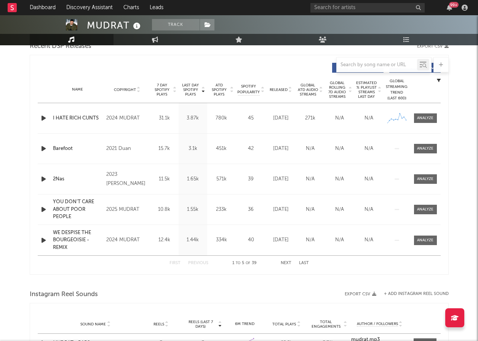
click at [277, 94] on div "Name Copyright Label Album Names Composer Names 7 Day Spotify Plays Last Day Sp…" at bounding box center [239, 90] width 403 height 27
click at [278, 88] on span "Released" at bounding box center [279, 90] width 18 height 5
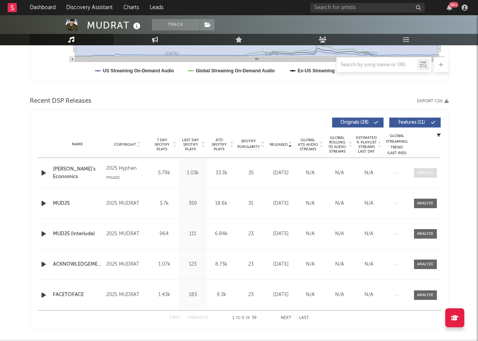
scroll to position [218, 0]
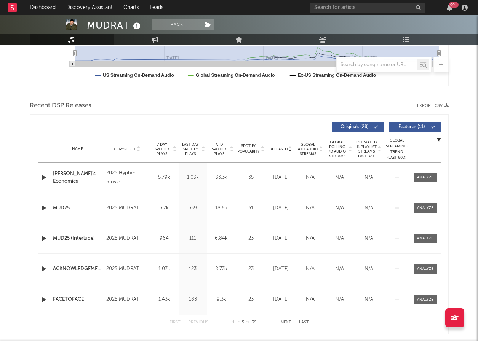
click at [428, 126] on span "Features ( 11 )" at bounding box center [411, 127] width 35 height 5
click at [43, 179] on icon "button" at bounding box center [44, 178] width 8 height 10
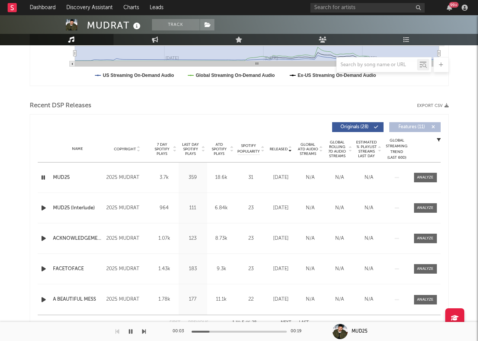
click at [42, 238] on icon "button" at bounding box center [44, 239] width 8 height 10
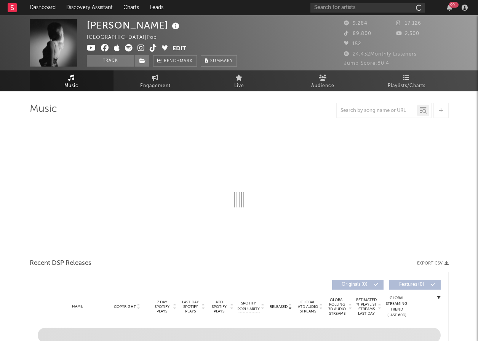
select select "1w"
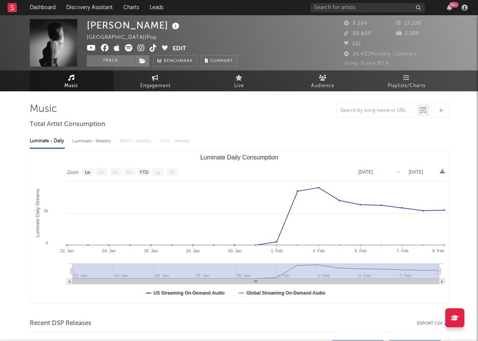
click at [140, 47] on icon at bounding box center [141, 48] width 7 height 8
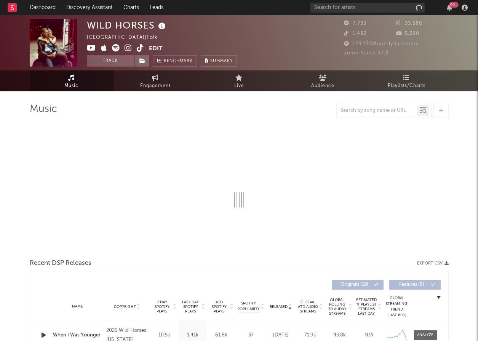
select select "6m"
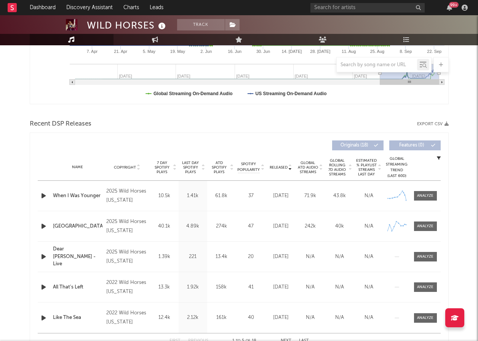
scroll to position [221, 0]
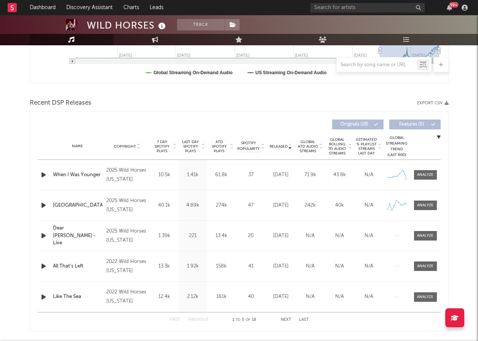
click at [282, 149] on div "Name Copyright Label Album Names Composer Names 7 Day Spotify Plays Last Day Sp…" at bounding box center [239, 146] width 403 height 27
click at [282, 146] on span "Released" at bounding box center [279, 146] width 18 height 5
click at [44, 174] on icon "button" at bounding box center [44, 175] width 8 height 10
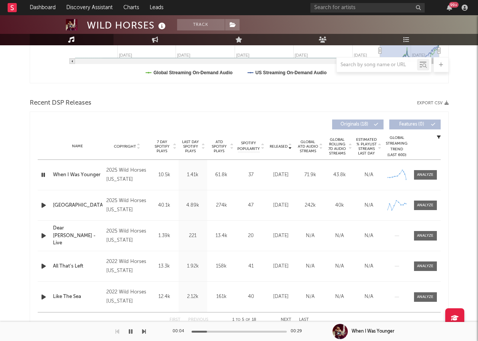
click at [40, 204] on icon "button" at bounding box center [44, 206] width 8 height 10
click at [224, 331] on div at bounding box center [239, 332] width 95 height 2
click at [43, 234] on icon "button" at bounding box center [44, 236] width 8 height 10
click at [43, 264] on icon "button" at bounding box center [44, 267] width 8 height 10
click at [218, 331] on div at bounding box center [239, 332] width 95 height 2
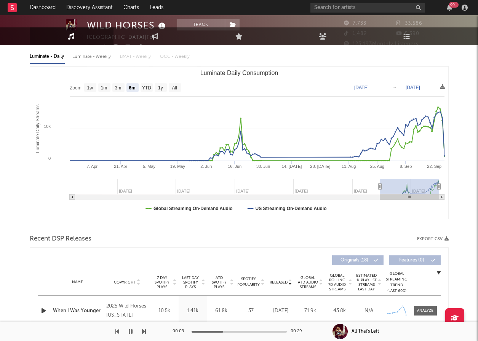
scroll to position [0, 0]
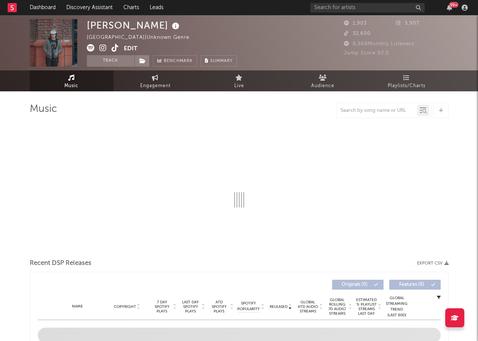
select select "1w"
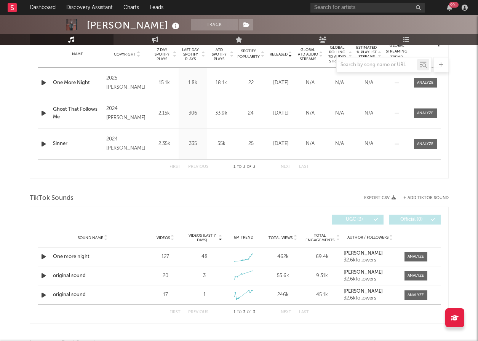
scroll to position [314, 0]
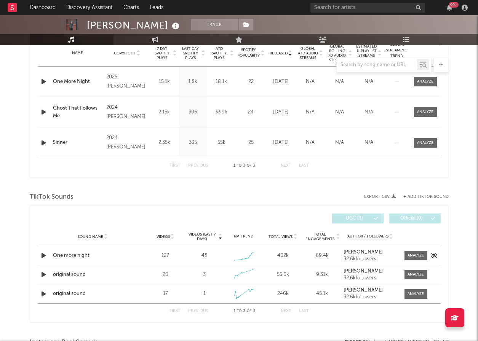
click at [435, 258] on div "Sound Name One more night Videos 127 Videos (last 7 days) 48 Weekly Growth % + …" at bounding box center [239, 255] width 403 height 19
click at [432, 255] on icon "button" at bounding box center [434, 256] width 6 height 5
click at [70, 256] on div "One more night" at bounding box center [93, 256] width 80 height 8
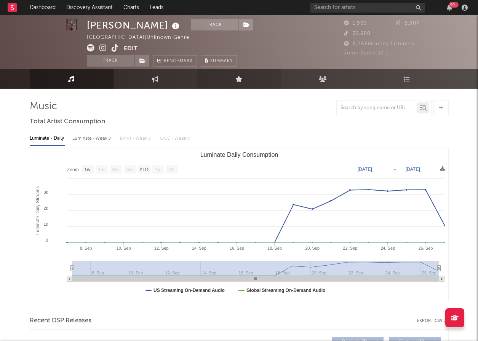
scroll to position [0, 0]
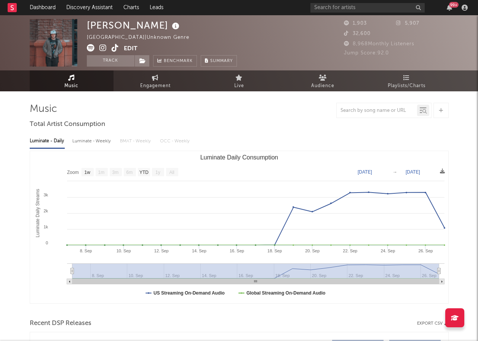
click at [107, 50] on span at bounding box center [105, 49] width 37 height 10
click at [102, 49] on icon at bounding box center [102, 48] width 7 height 8
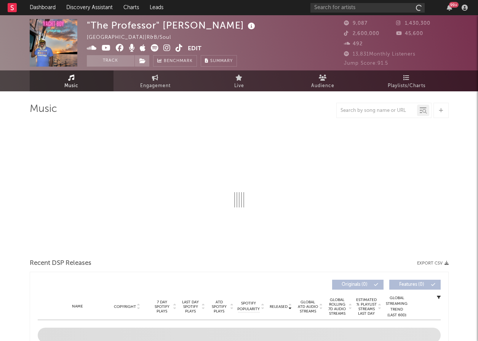
select select "1w"
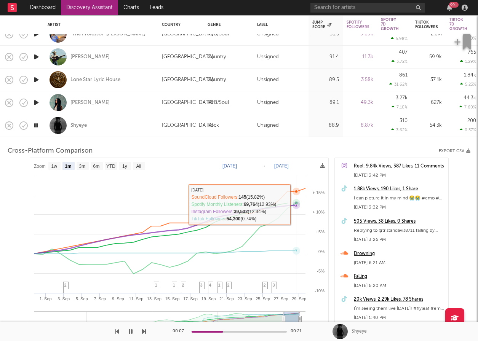
select select "1m"
select select "6m"
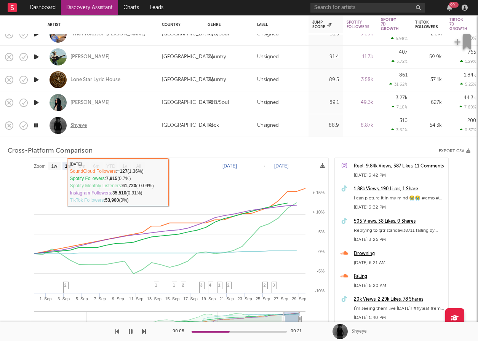
click at [75, 127] on div "Shyeye" at bounding box center [78, 125] width 16 height 7
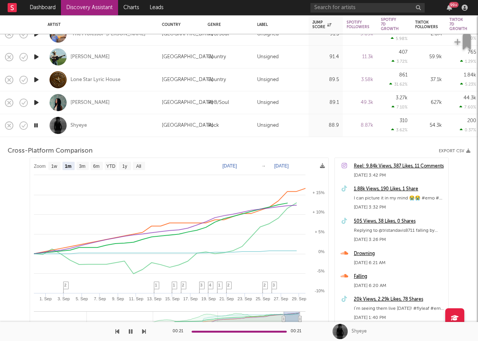
click at [128, 123] on div "Shyeye" at bounding box center [101, 125] width 107 height 22
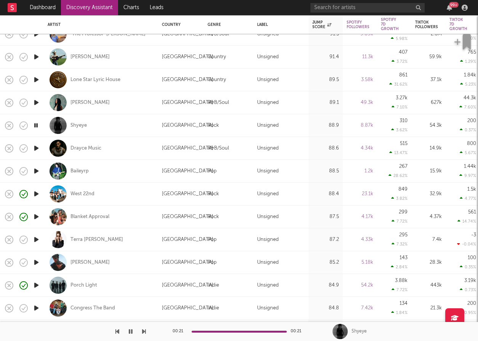
click at [35, 171] on icon "button" at bounding box center [36, 171] width 8 height 10
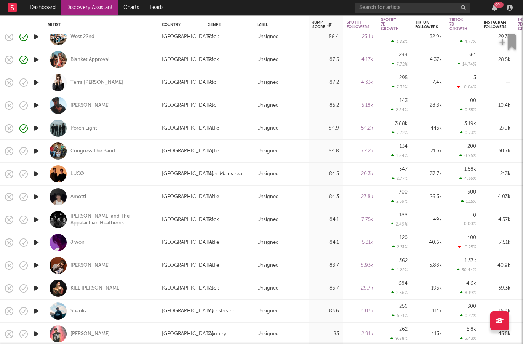
click at [35, 240] on icon "button" at bounding box center [36, 243] width 8 height 10
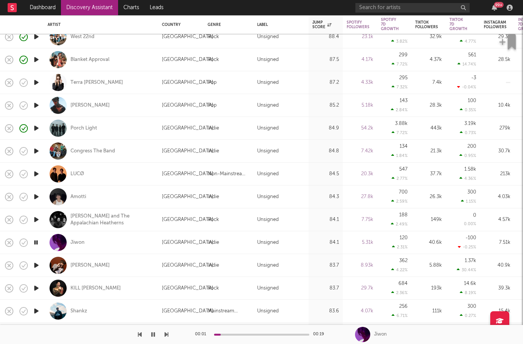
click at [40, 265] on div at bounding box center [36, 265] width 15 height 23
select select "1w"
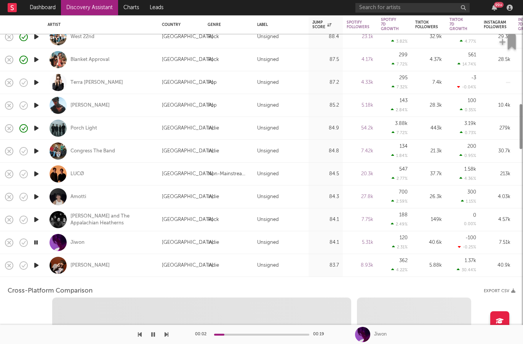
click at [36, 265] on icon "button" at bounding box center [36, 266] width 8 height 10
select select "1w"
click at [153, 261] on div "Lyons Lane" at bounding box center [101, 265] width 107 height 22
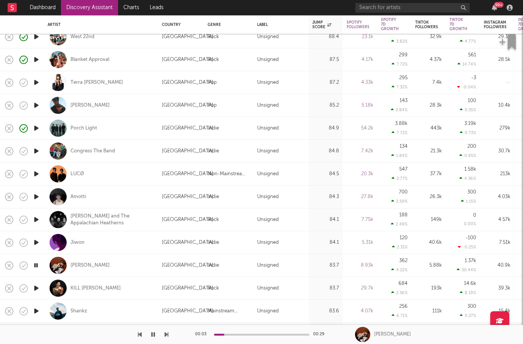
click at [38, 285] on icon "button" at bounding box center [36, 288] width 8 height 10
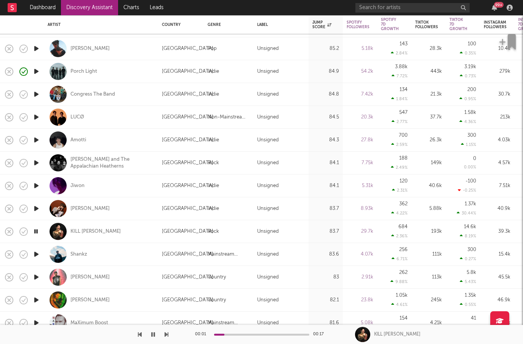
click at [39, 246] on div at bounding box center [36, 254] width 15 height 23
select select "1w"
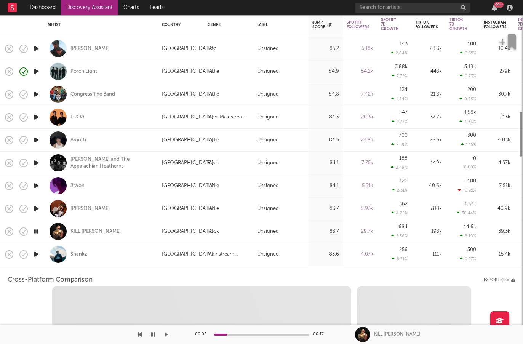
select select "1w"
click at [38, 254] on icon "button" at bounding box center [36, 254] width 8 height 10
click at [113, 250] on div "Shankz" at bounding box center [101, 254] width 107 height 22
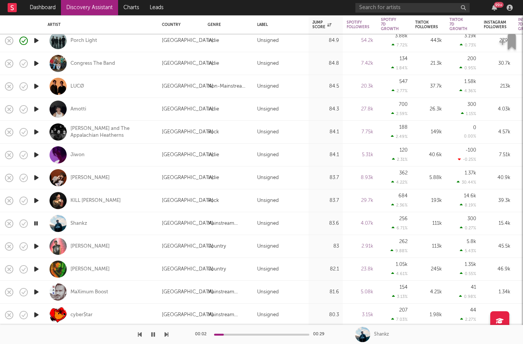
click at [45, 246] on div "Levi Todd" at bounding box center [101, 246] width 114 height 23
select select "1w"
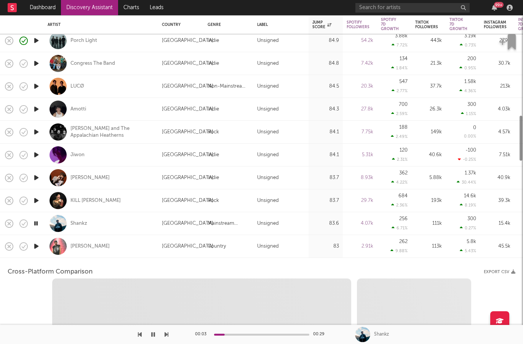
select select "1w"
click at [36, 246] on icon "button" at bounding box center [36, 246] width 8 height 10
click at [126, 247] on div "Levi Todd" at bounding box center [101, 246] width 107 height 22
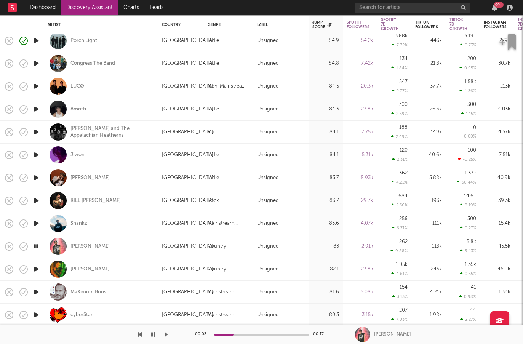
click at [35, 292] on icon "button" at bounding box center [36, 292] width 8 height 10
click at [35, 270] on icon "button" at bounding box center [36, 269] width 8 height 10
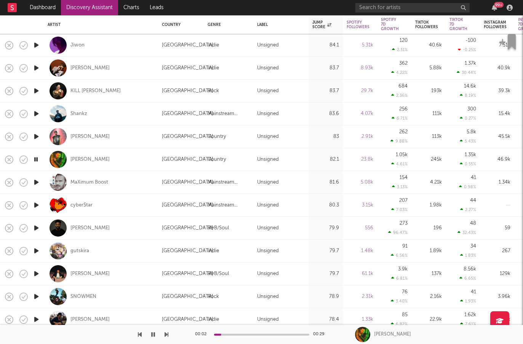
click at [36, 182] on icon "button" at bounding box center [36, 183] width 8 height 10
click at [39, 204] on icon "button" at bounding box center [36, 205] width 8 height 10
click at [37, 251] on icon "button" at bounding box center [36, 251] width 8 height 10
click at [36, 269] on icon "button" at bounding box center [36, 274] width 8 height 10
click at [37, 294] on icon "button" at bounding box center [36, 297] width 8 height 10
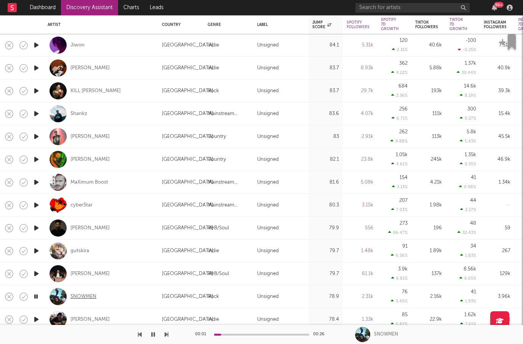
click at [96, 296] on div "SNOWMEN" at bounding box center [83, 296] width 26 height 7
click at [40, 298] on div at bounding box center [36, 296] width 15 height 23
select select "1w"
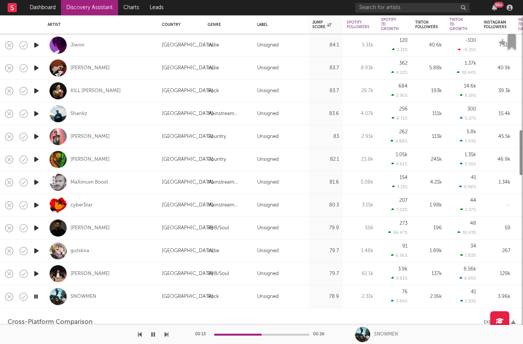
select select "6m"
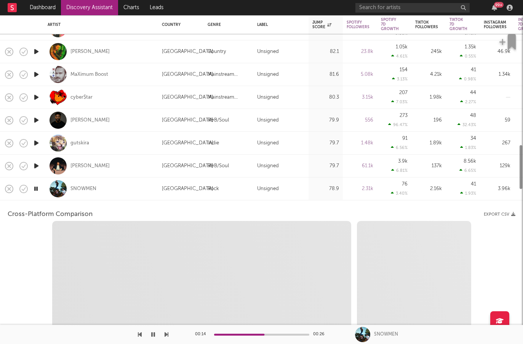
select select "1m"
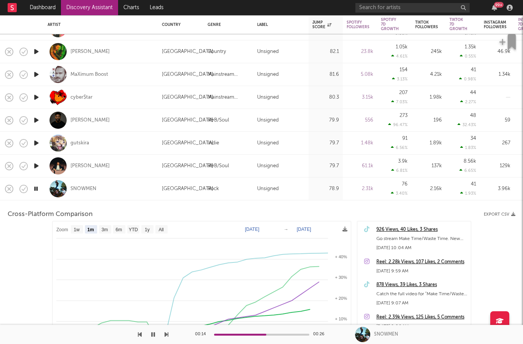
click at [104, 194] on div "SNOWMEN" at bounding box center [101, 189] width 107 height 22
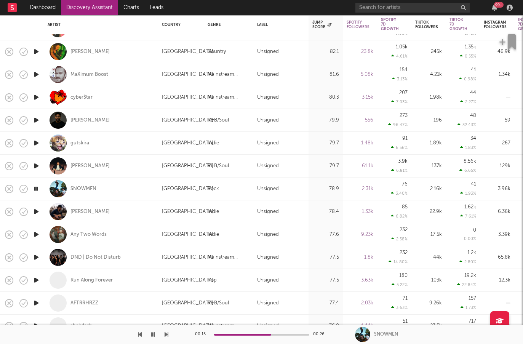
click at [38, 189] on icon "button" at bounding box center [35, 189] width 7 height 10
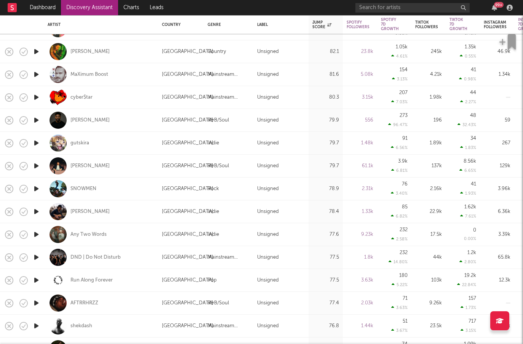
click at [38, 232] on icon "button" at bounding box center [36, 235] width 8 height 10
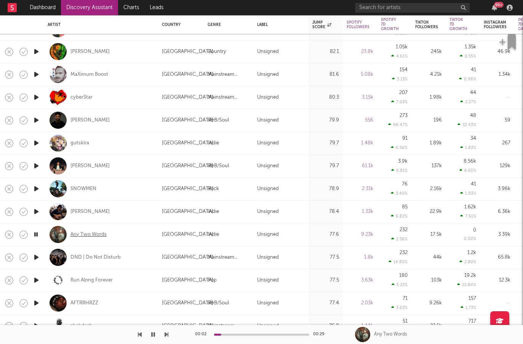
click at [96, 233] on div "Any Two Words" at bounding box center [88, 234] width 36 height 7
click at [23, 234] on icon "button" at bounding box center [23, 234] width 11 height 11
click at [40, 257] on icon "button" at bounding box center [36, 258] width 8 height 10
click at [37, 259] on icon "button" at bounding box center [35, 258] width 7 height 10
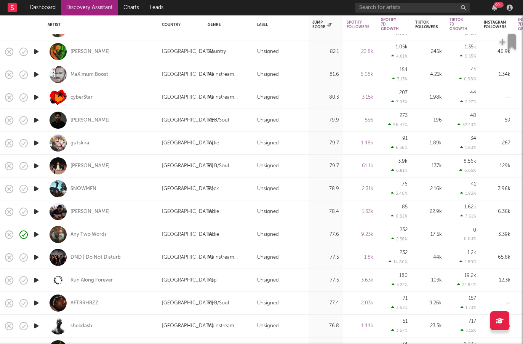
click at [38, 277] on icon "button" at bounding box center [36, 280] width 8 height 10
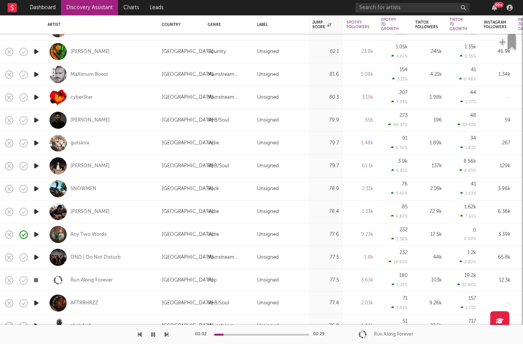
click at [37, 277] on icon "button" at bounding box center [35, 280] width 7 height 10
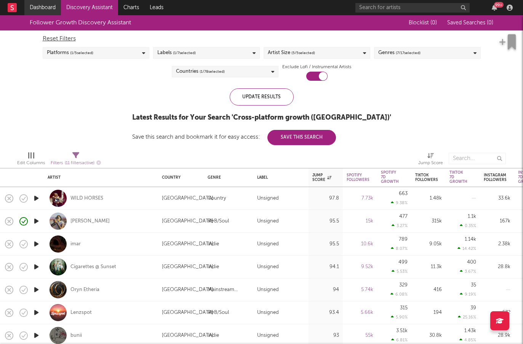
click at [46, 11] on link "Dashboard" at bounding box center [42, 7] width 37 height 15
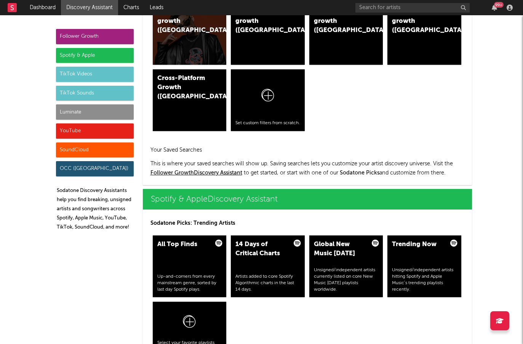
scroll to position [622, 0]
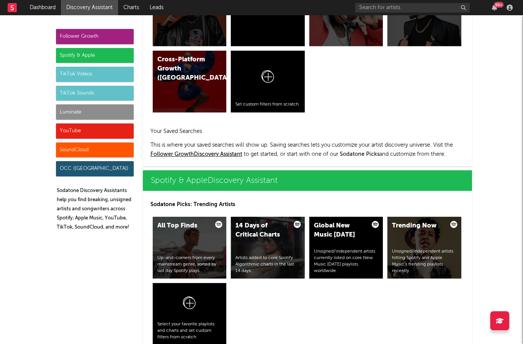
click at [101, 77] on div "TikTok Videos" at bounding box center [95, 74] width 78 height 15
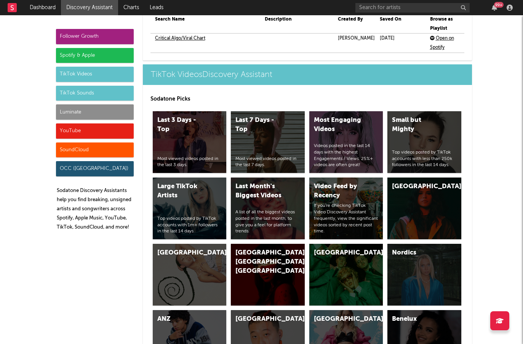
scroll to position [1787, 0]
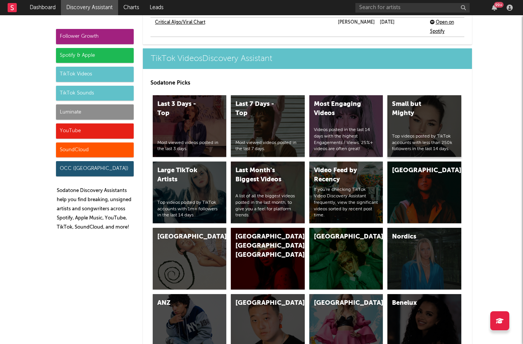
click at [403, 109] on div "Small but Mighty Top videos posted by TikTok accounts with less than 250k follo…" at bounding box center [424, 126] width 74 height 62
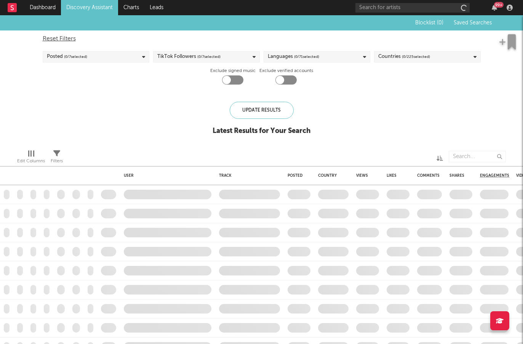
checkbox input "true"
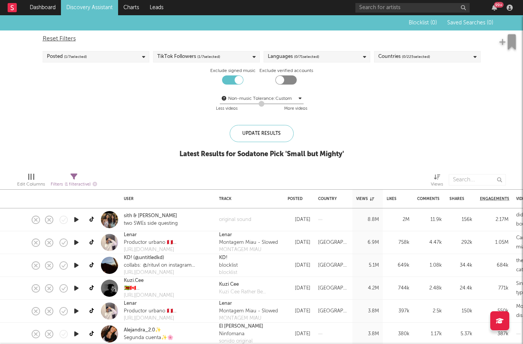
click at [341, 56] on div "Languages ( 0 / 71 selected)" at bounding box center [317, 56] width 107 height 11
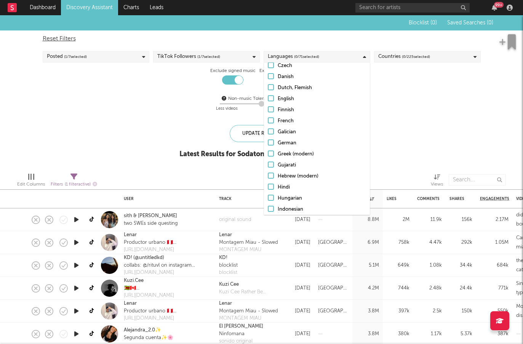
scroll to position [135, 0]
drag, startPoint x: 272, startPoint y: 102, endPoint x: 312, endPoint y: 92, distance: 41.7
click at [272, 102] on div at bounding box center [271, 102] width 6 height 6
click at [268, 102] on input "English" at bounding box center [268, 102] width 0 height 9
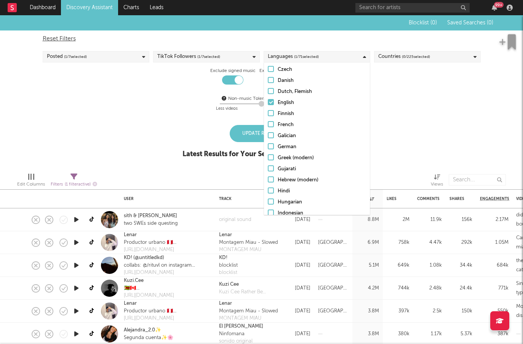
click at [446, 96] on div "Non-music Tolerance: Custom 4 Less videos More videos" at bounding box center [262, 103] width 438 height 19
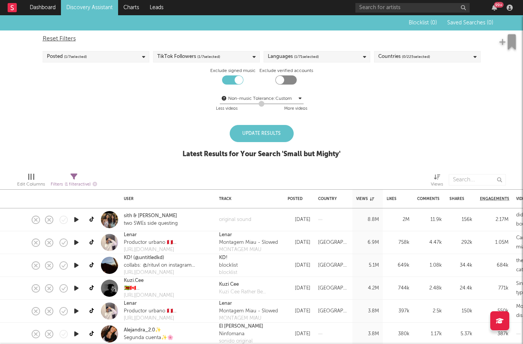
click at [424, 59] on span "( 0 / 225 selected)" at bounding box center [416, 56] width 28 height 9
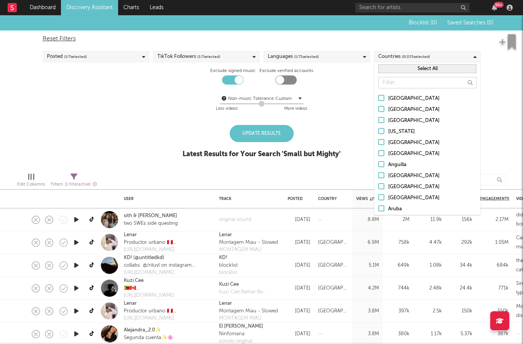
click at [179, 84] on div "Reset Filters Posted ( 1 / 7 selected) TikTok Followers ( 1 / 7 selected) Langu…" at bounding box center [262, 73] width 446 height 87
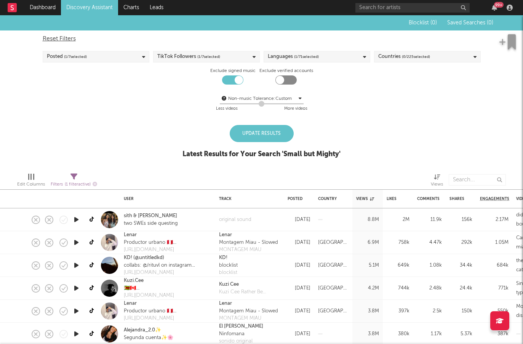
click at [110, 59] on div "Posted ( 1 / 7 selected)" at bounding box center [96, 56] width 107 height 11
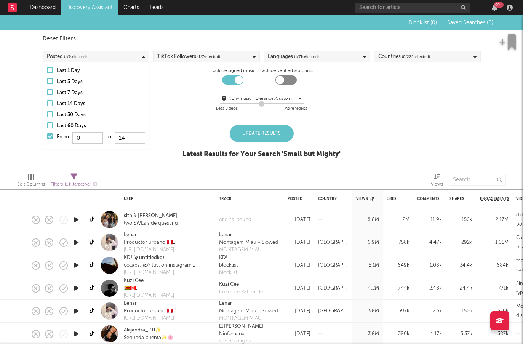
click at [262, 134] on div "Update Results" at bounding box center [262, 133] width 64 height 17
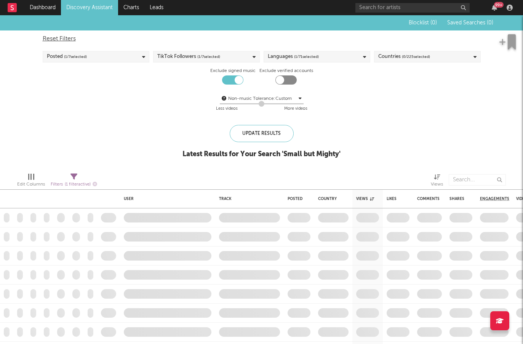
click at [242, 58] on div "TikTok Followers ( 1 / 7 selected)" at bounding box center [206, 56] width 107 height 11
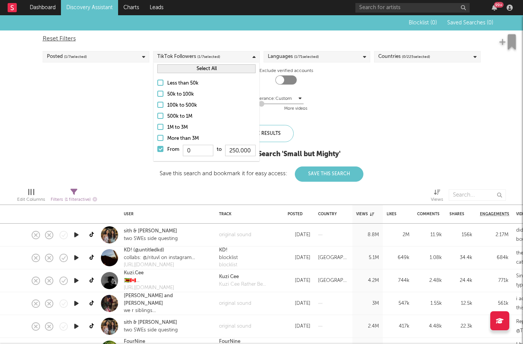
click at [399, 60] on div "Countries ( 0 / 225 selected)" at bounding box center [404, 56] width 52 height 9
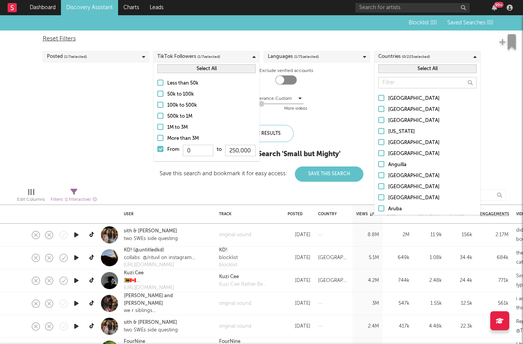
click at [401, 82] on input "text" at bounding box center [427, 82] width 98 height 11
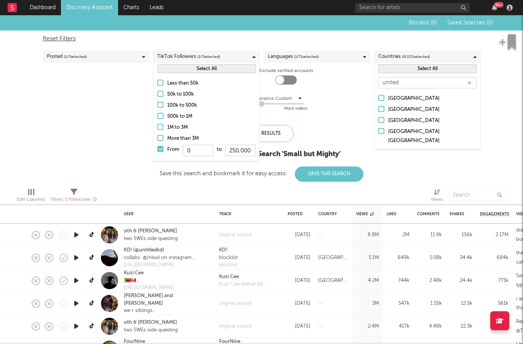
click at [380, 107] on div at bounding box center [381, 109] width 6 height 6
click at [378, 107] on input "United Kingdom" at bounding box center [378, 109] width 0 height 9
click at [380, 114] on div "United Arab Emirates United Kingdom United States United States Minor Outlying …" at bounding box center [427, 119] width 106 height 59
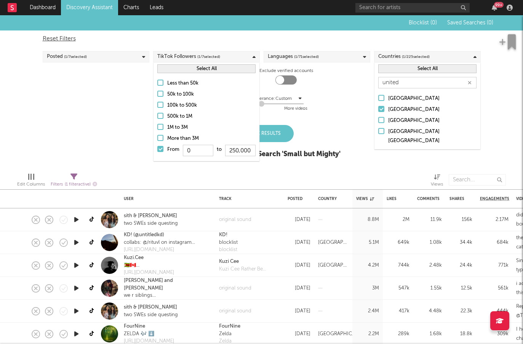
drag, startPoint x: 382, startPoint y: 119, endPoint x: 417, endPoint y: 96, distance: 42.3
click at [382, 119] on div at bounding box center [381, 120] width 6 height 6
click at [378, 119] on input "[GEOGRAPHIC_DATA]" at bounding box center [378, 120] width 0 height 9
click at [423, 79] on input "united" at bounding box center [427, 82] width 98 height 11
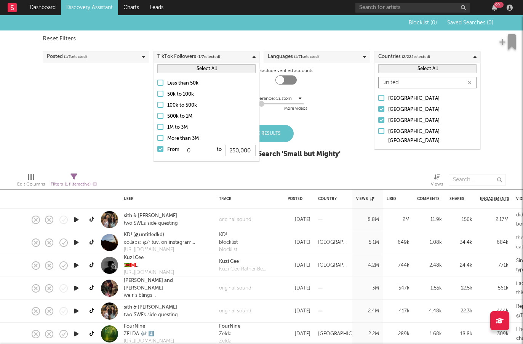
click at [423, 79] on input "united" at bounding box center [427, 82] width 98 height 11
click at [382, 99] on div at bounding box center [381, 98] width 6 height 6
click at [378, 99] on input "Australia" at bounding box center [378, 98] width 0 height 9
click at [408, 84] on input "aust" at bounding box center [427, 82] width 98 height 11
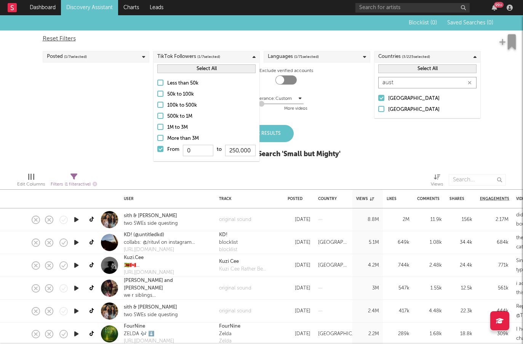
click at [408, 84] on input "aust" at bounding box center [427, 82] width 98 height 11
type input "ire"
click at [380, 109] on div at bounding box center [381, 109] width 6 height 6
click at [378, 109] on input "Ireland" at bounding box center [378, 109] width 0 height 9
click at [470, 82] on icon "button" at bounding box center [470, 82] width 4 height 5
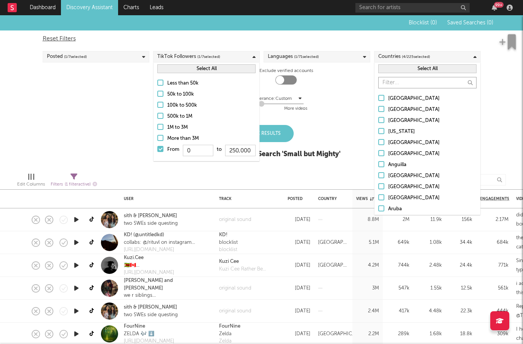
click at [450, 84] on input "text" at bounding box center [427, 82] width 98 height 11
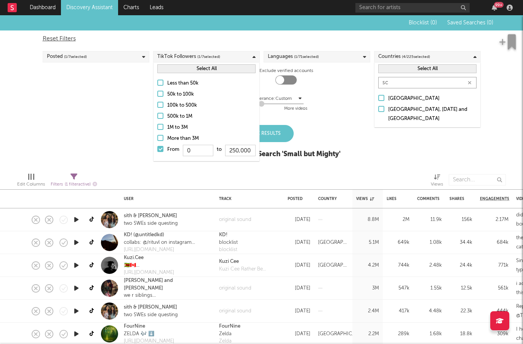
type input "s"
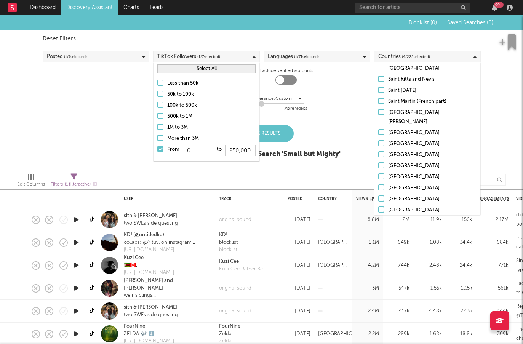
scroll to position [538, 0]
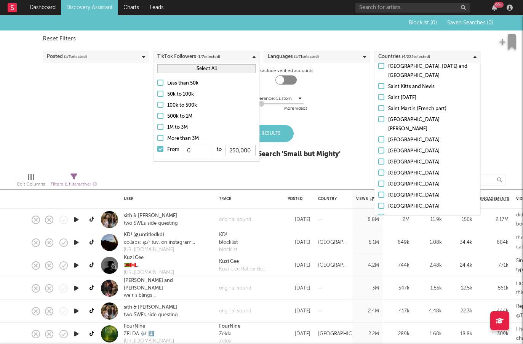
click at [478, 99] on div "Blocklist ( 0 ) Saved Searches ( 0 ) Reset Filters Posted ( 1 / 7 selected) Tik…" at bounding box center [261, 90] width 523 height 151
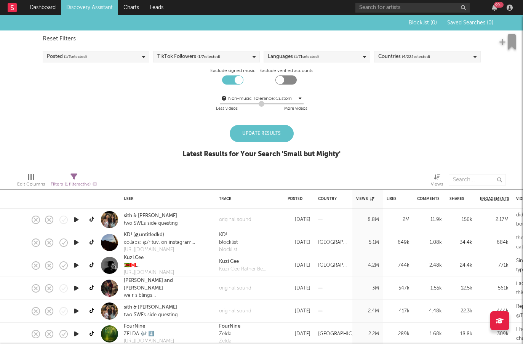
click at [267, 130] on div "Update Results" at bounding box center [262, 133] width 64 height 17
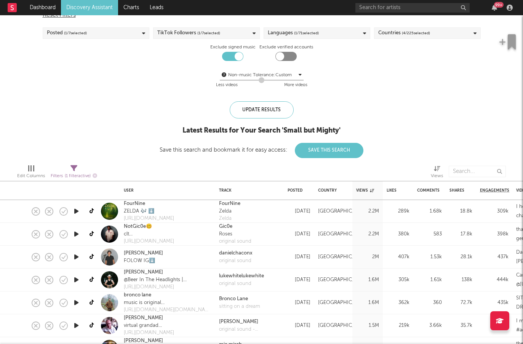
click at [75, 256] on icon "button" at bounding box center [76, 257] width 8 height 10
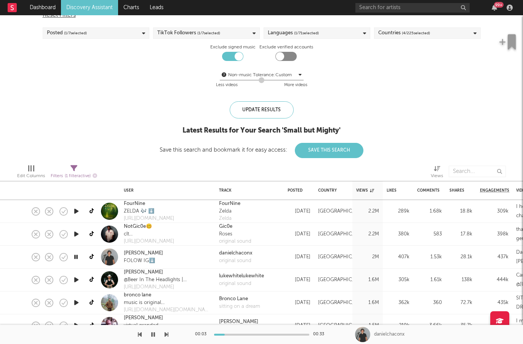
click at [75, 256] on icon "button" at bounding box center [75, 257] width 7 height 10
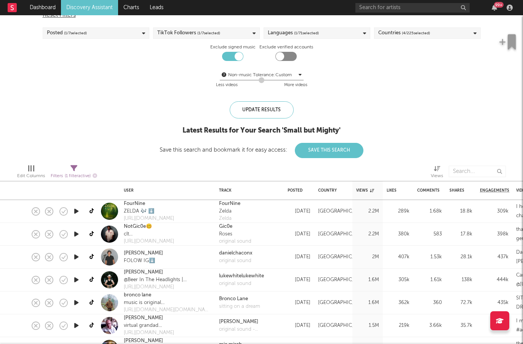
click at [74, 281] on icon "button" at bounding box center [76, 280] width 8 height 10
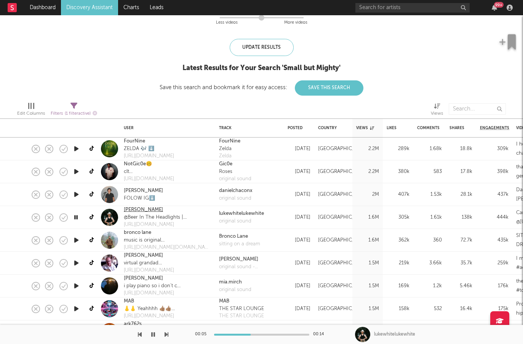
click at [140, 210] on link "Luke White" at bounding box center [143, 210] width 39 height 8
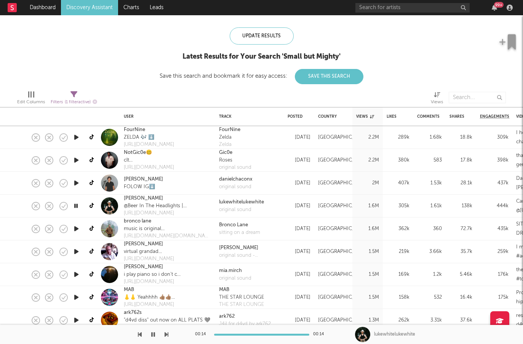
click at [75, 231] on icon "button" at bounding box center [76, 229] width 8 height 10
click at [193, 230] on div "bronco lane music is original the quotes are not ig: boibronco https://linktr.e…" at bounding box center [167, 228] width 95 height 23
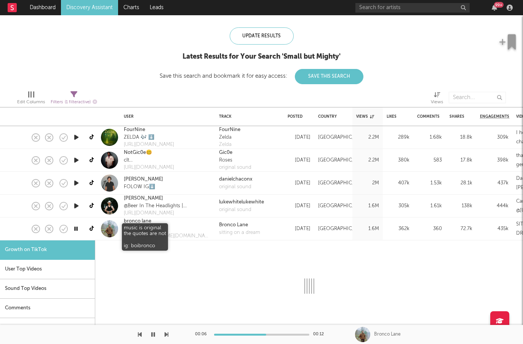
select select "1m"
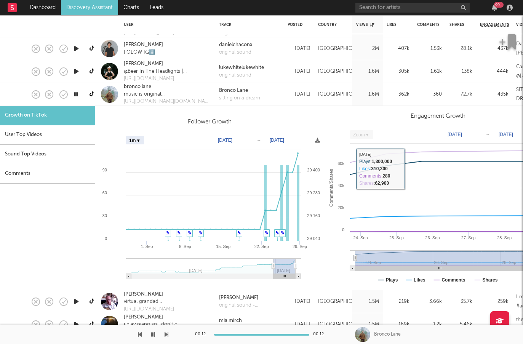
click at [177, 97] on div "music is original the quotes are not ig: boibronco" at bounding box center [168, 95] width 88 height 8
click at [238, 94] on div "sitting on a dream" at bounding box center [239, 98] width 41 height 8
click at [145, 89] on link "bronco lane" at bounding box center [137, 87] width 27 height 8
click at [24, 92] on div at bounding box center [19, 94] width 13 height 23
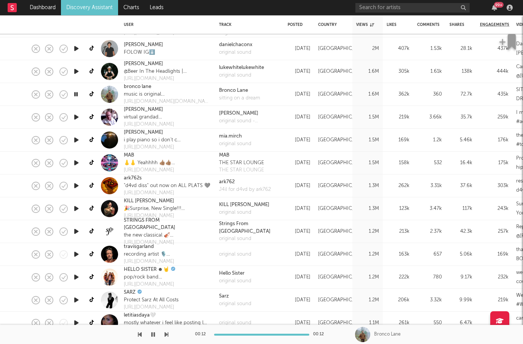
click at [74, 116] on icon "button" at bounding box center [76, 117] width 8 height 10
click at [79, 134] on div at bounding box center [76, 140] width 15 height 23
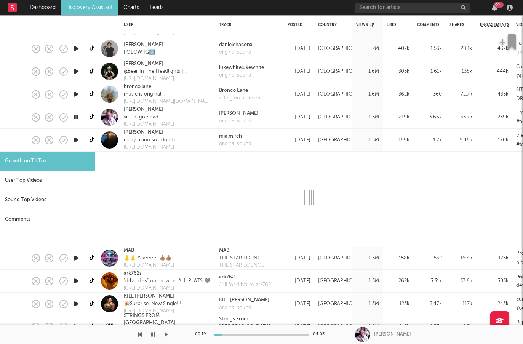
select select "1m"
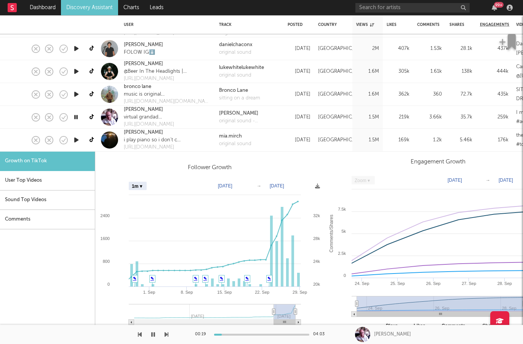
click at [77, 140] on icon "button" at bounding box center [76, 140] width 8 height 10
click at [209, 140] on div "mia mirch i play piano so i don’t cry stream he's a good man http://ditto.fm/he…" at bounding box center [167, 140] width 95 height 23
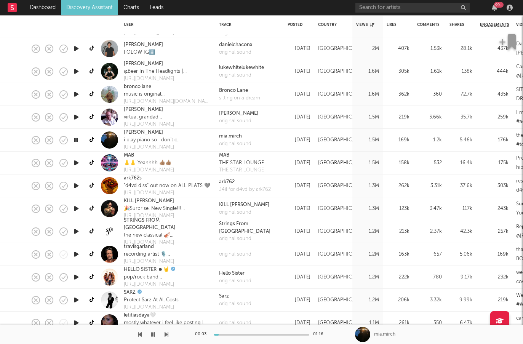
click at [77, 162] on icon "button" at bounding box center [76, 163] width 8 height 10
click at [76, 162] on icon "button" at bounding box center [75, 163] width 7 height 10
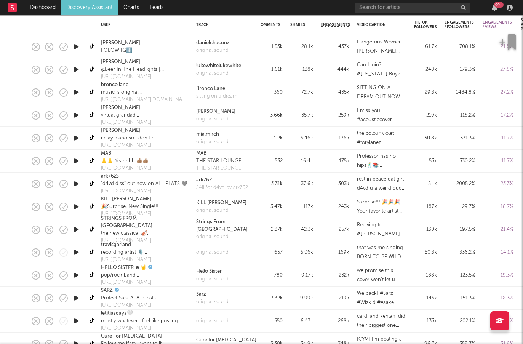
click at [75, 229] on icon "button" at bounding box center [76, 230] width 8 height 10
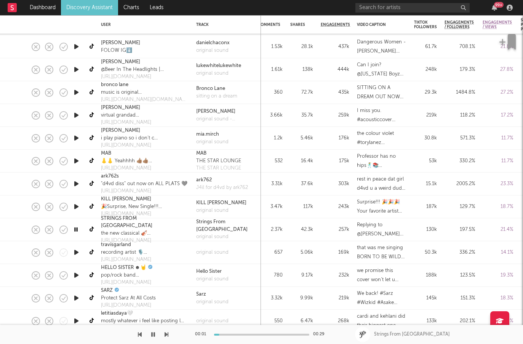
click at [76, 208] on icon "button" at bounding box center [76, 207] width 8 height 10
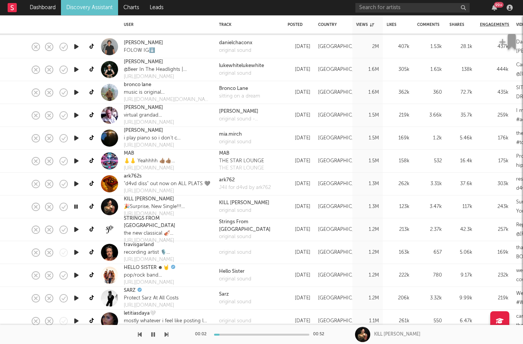
click at [72, 229] on div at bounding box center [76, 229] width 15 height 23
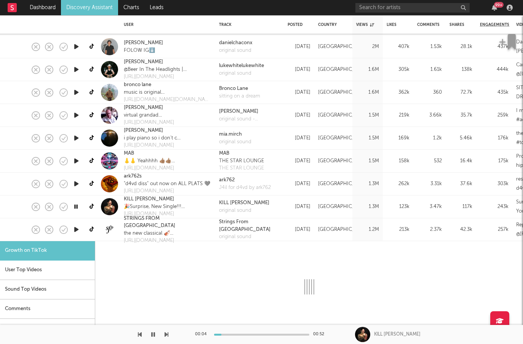
click at [77, 230] on icon "button" at bounding box center [76, 230] width 8 height 10
select select "1m"
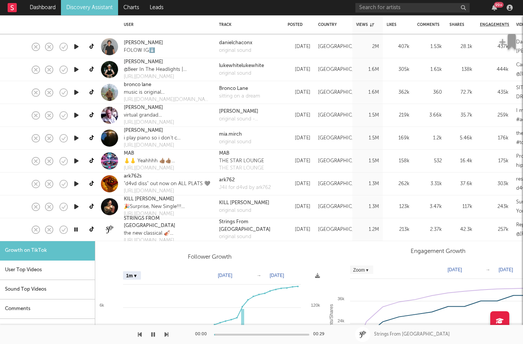
click at [12, 231] on div at bounding box center [6, 229] width 13 height 23
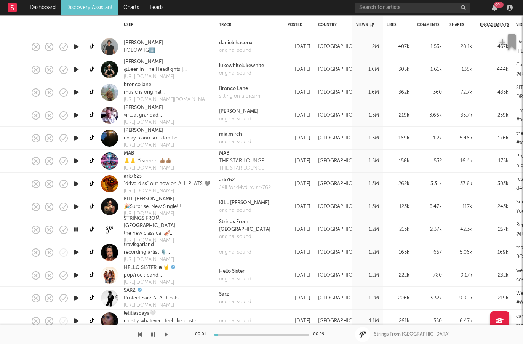
click at [77, 251] on icon "button" at bounding box center [76, 253] width 8 height 10
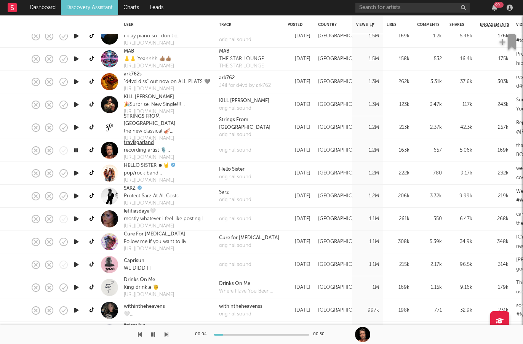
click at [146, 143] on link "travisgarland" at bounding box center [139, 143] width 30 height 8
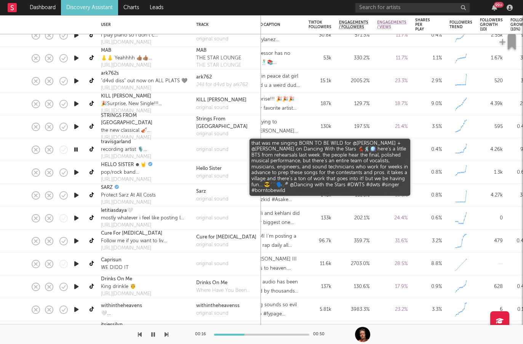
click at [288, 152] on div "that was me singing BORN TO BE WILD for @Robert Irwin + @Witney Carson on Danci…" at bounding box center [276, 150] width 50 height 18
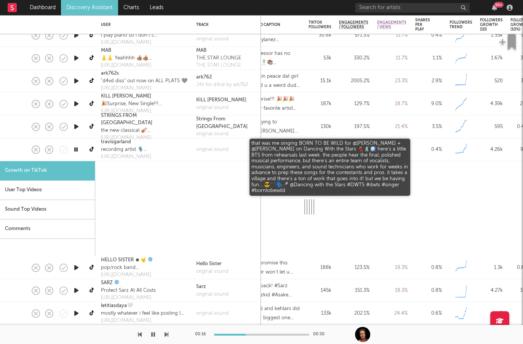
select select "1m"
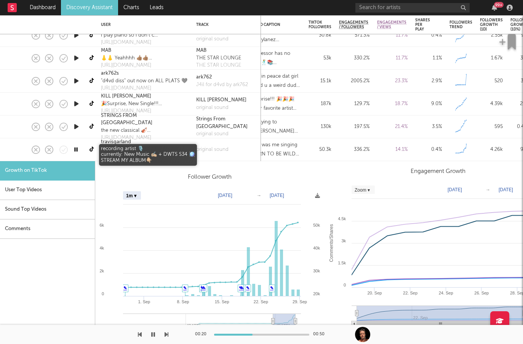
click at [163, 147] on div "recording artist 🎙️ currently: New Music ✍🏼 + DWTS S34 🪩 STREAM MY ALBUM👇🏼" at bounding box center [145, 150] width 88 height 8
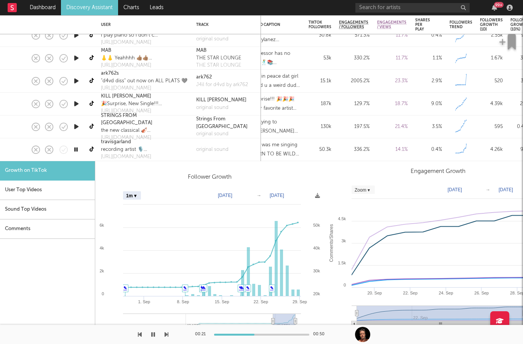
click at [4, 148] on div at bounding box center [6, 149] width 13 height 23
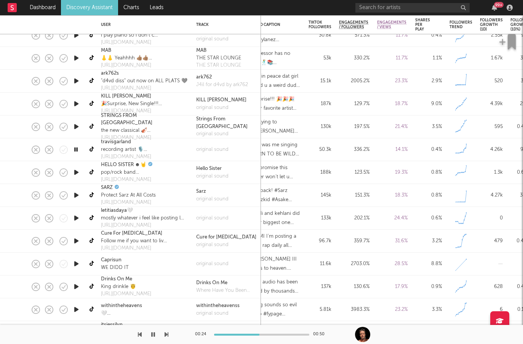
click at [80, 172] on icon "button" at bounding box center [76, 173] width 8 height 10
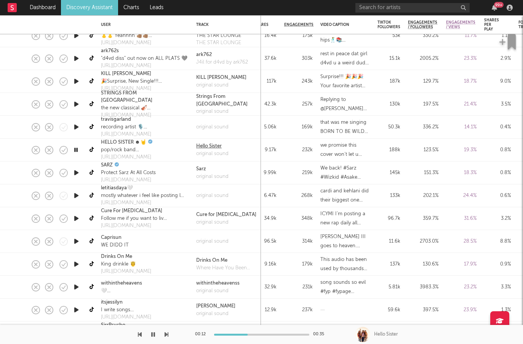
click at [201, 144] on div "Hello Sister" at bounding box center [212, 146] width 32 height 8
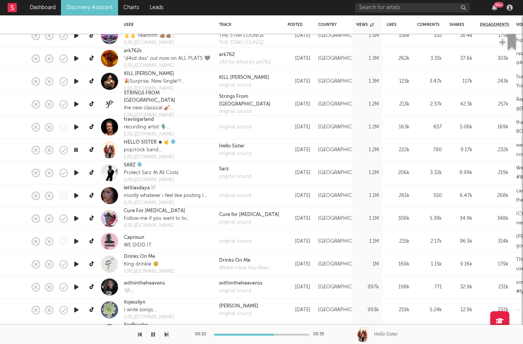
click at [111, 147] on div at bounding box center [109, 149] width 17 height 17
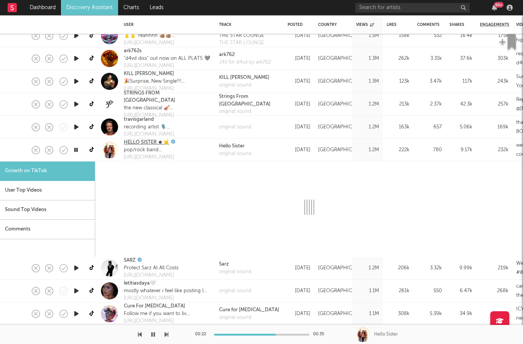
click at [146, 142] on link "HELLO SISTER ☻🤘" at bounding box center [146, 143] width 45 height 8
select select "1m"
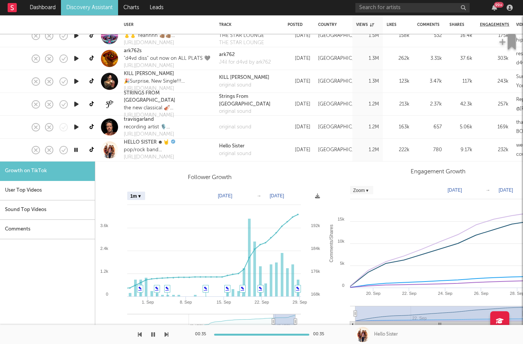
click at [205, 152] on div "HELLO SISTER ☻🤘 pop/rock band sisters agt szn 16 Perry, Georgia nat fair Oct. 3…" at bounding box center [167, 150] width 95 height 23
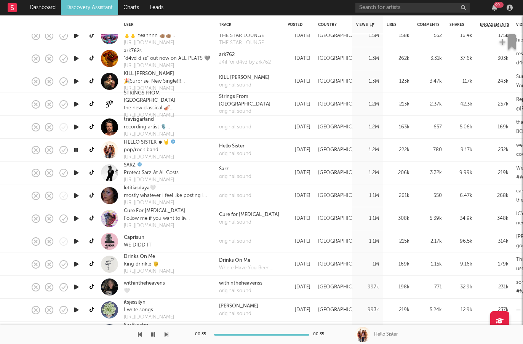
drag, startPoint x: 66, startPoint y: 150, endPoint x: 74, endPoint y: 172, distance: 23.3
click at [74, 172] on icon "button" at bounding box center [76, 173] width 8 height 10
click at [147, 169] on div "Protect Sarz At All Costs" at bounding box center [151, 173] width 55 height 8
click at [137, 166] on div "SARZ" at bounding box center [151, 166] width 55 height 8
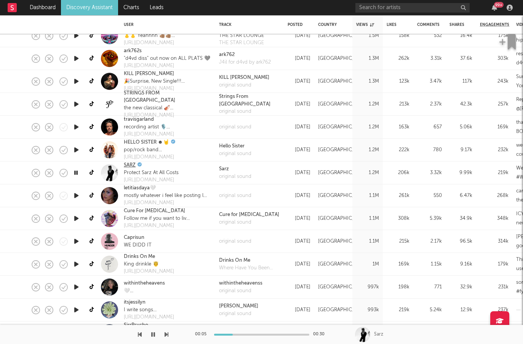
click at [131, 163] on link "SARZ" at bounding box center [130, 166] width 12 height 8
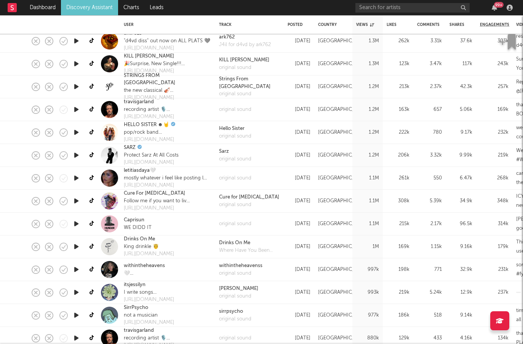
click at [74, 176] on icon "button" at bounding box center [76, 178] width 8 height 10
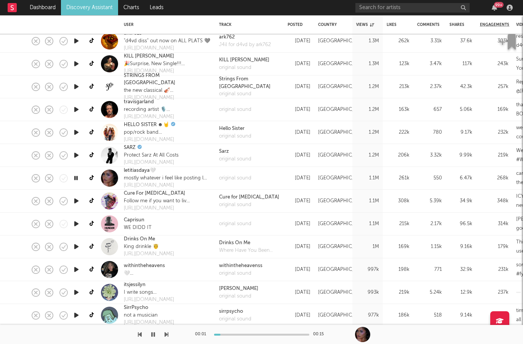
click at [78, 197] on icon "button" at bounding box center [76, 201] width 8 height 10
click at [76, 221] on icon "button" at bounding box center [76, 224] width 8 height 10
click at [80, 247] on icon "button" at bounding box center [76, 247] width 8 height 10
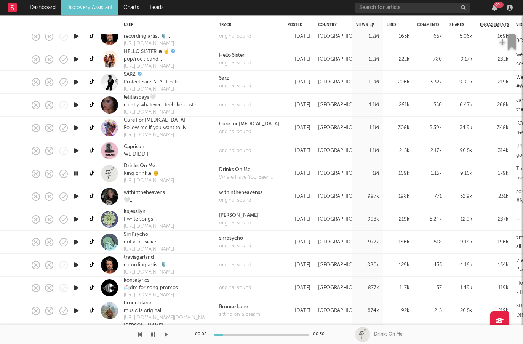
click at [75, 195] on icon "button" at bounding box center [76, 197] width 8 height 10
click at [74, 223] on icon "button" at bounding box center [76, 219] width 8 height 10
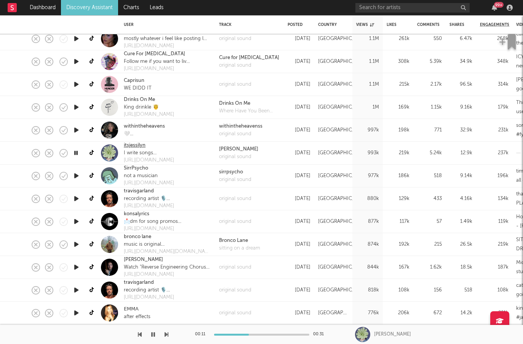
click at [137, 146] on link "itsjessilyn" at bounding box center [135, 146] width 22 height 8
click at [80, 178] on icon "button" at bounding box center [76, 176] width 8 height 10
click at [143, 167] on link "SirrPsycho" at bounding box center [136, 169] width 24 height 8
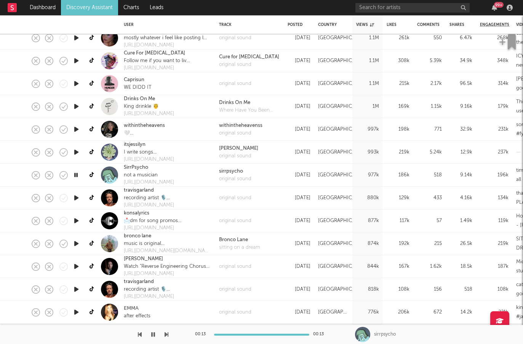
click at [166, 177] on div "not a musician" at bounding box center [149, 175] width 50 height 8
click at [148, 173] on div "not a musician" at bounding box center [149, 175] width 50 height 8
click at [223, 171] on div "sirrpsycho" at bounding box center [235, 172] width 32 height 8
click at [79, 197] on icon "button" at bounding box center [76, 198] width 8 height 10
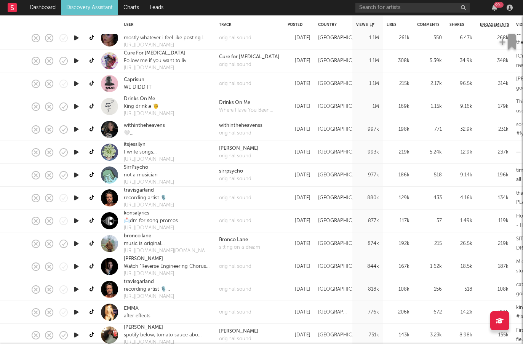
click at [80, 222] on icon "button" at bounding box center [76, 221] width 8 height 10
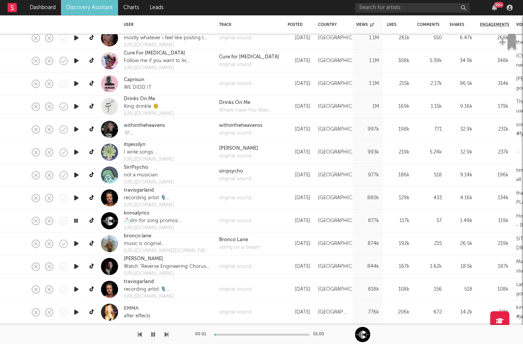
click at [80, 222] on div at bounding box center [76, 221] width 8 height 10
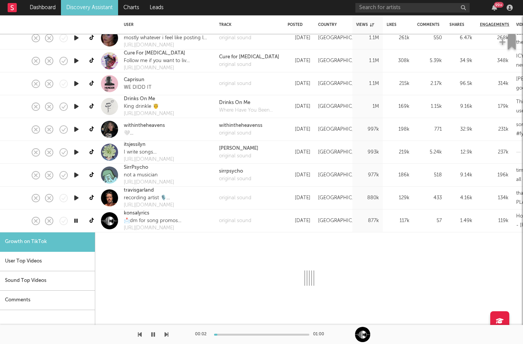
click at [80, 222] on div at bounding box center [76, 221] width 8 height 10
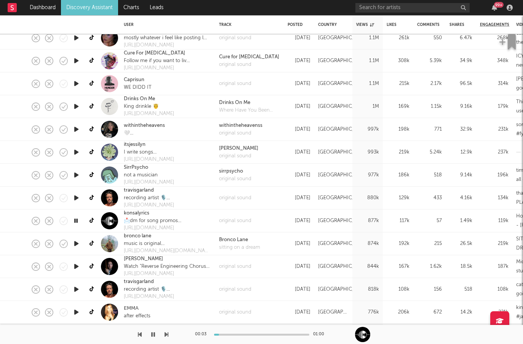
click at [78, 220] on icon "button" at bounding box center [75, 221] width 7 height 10
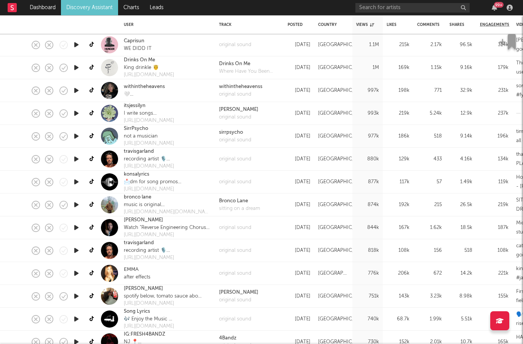
click at [75, 225] on icon "button" at bounding box center [76, 228] width 8 height 10
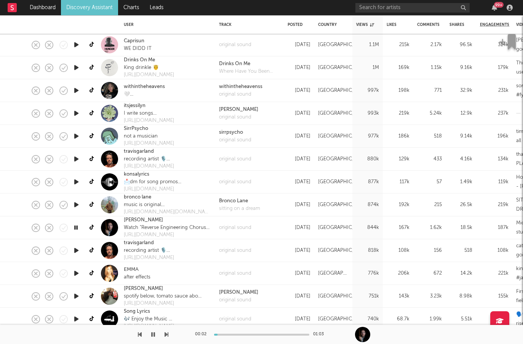
click at [76, 225] on icon "button" at bounding box center [75, 228] width 7 height 10
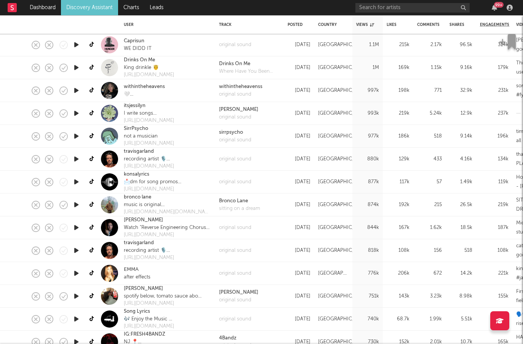
click at [75, 227] on icon "button" at bounding box center [76, 228] width 8 height 10
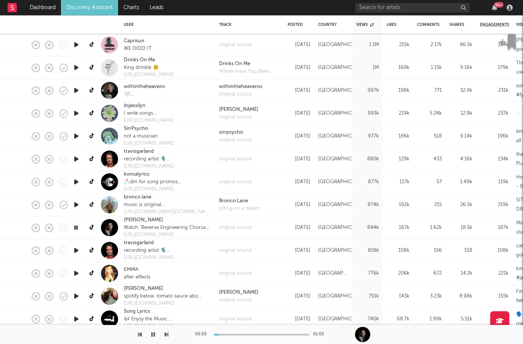
click at [75, 227] on icon "button" at bounding box center [75, 228] width 7 height 10
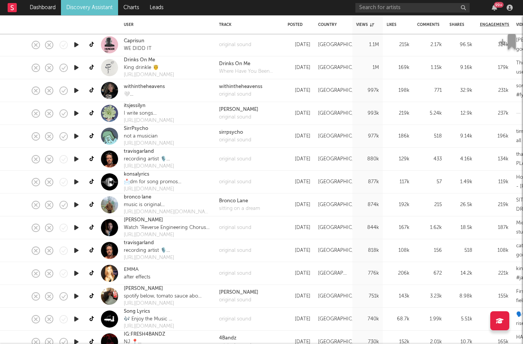
click at [77, 253] on icon "button" at bounding box center [76, 251] width 8 height 10
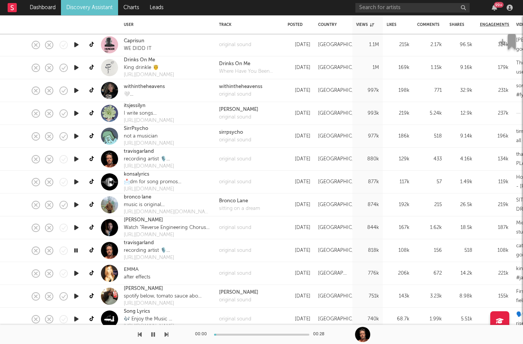
click at [77, 253] on icon "button" at bounding box center [75, 251] width 7 height 10
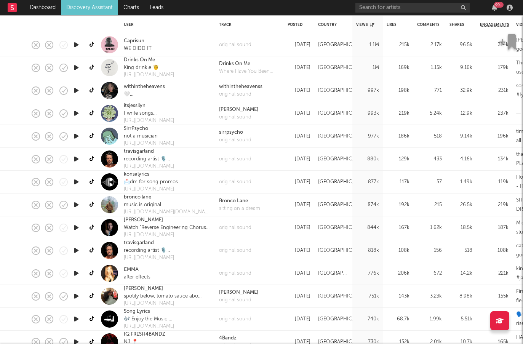
click at [76, 272] on icon "button" at bounding box center [76, 274] width 8 height 10
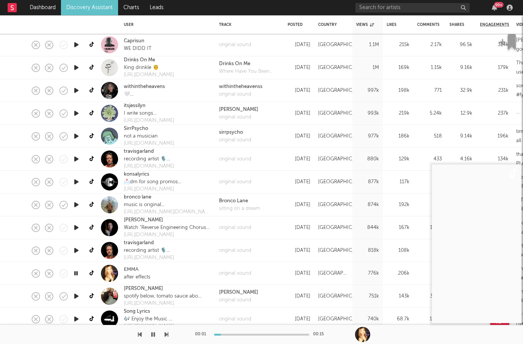
click at [76, 272] on icon "button" at bounding box center [75, 274] width 7 height 10
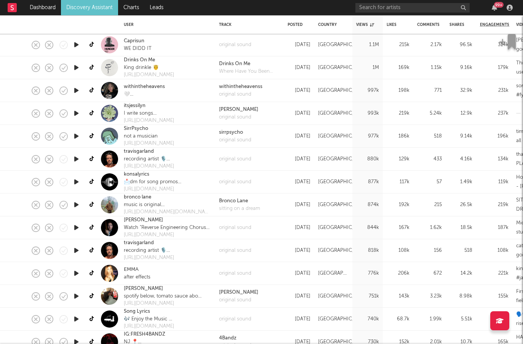
click at [75, 293] on icon "button" at bounding box center [76, 296] width 8 height 10
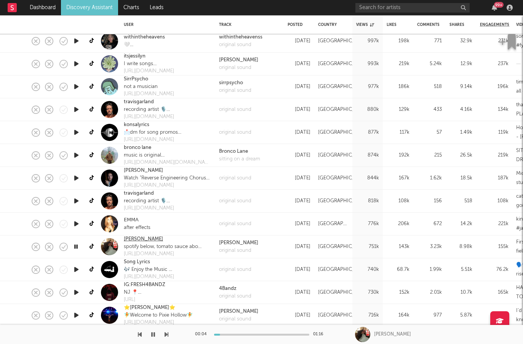
click at [158, 239] on link "Annabelle Dinda" at bounding box center [143, 239] width 39 height 8
click at [75, 248] on icon "button" at bounding box center [75, 247] width 7 height 10
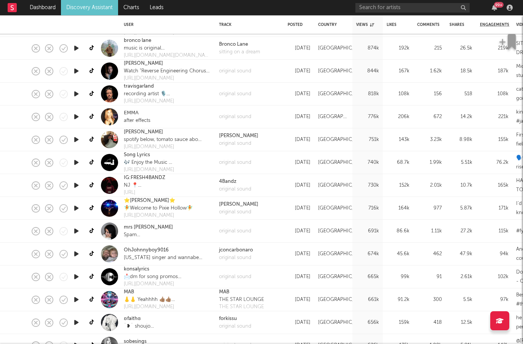
click at [78, 254] on icon "button" at bounding box center [76, 254] width 8 height 10
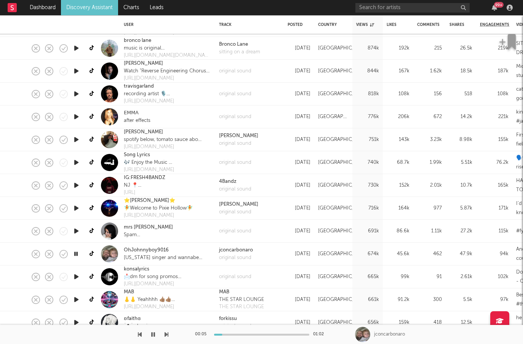
click at [76, 232] on icon "button" at bounding box center [76, 231] width 8 height 10
click at [77, 211] on icon "button" at bounding box center [76, 208] width 8 height 10
click at [229, 334] on div at bounding box center [261, 335] width 95 height 2
click at [241, 333] on div "00:18 01:48" at bounding box center [261, 334] width 133 height 19
click at [242, 334] on div at bounding box center [261, 335] width 95 height 2
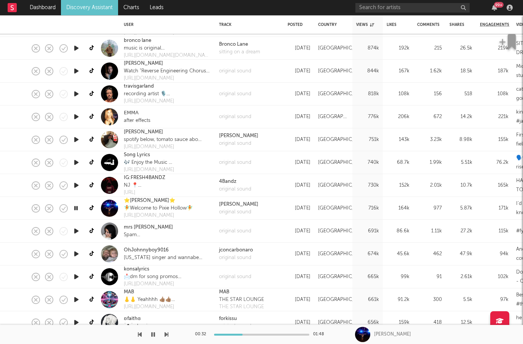
click at [257, 334] on div at bounding box center [261, 335] width 95 height 2
click at [269, 334] on div at bounding box center [261, 335] width 95 height 2
click at [74, 160] on icon "button" at bounding box center [76, 163] width 8 height 10
click at [76, 275] on icon "button" at bounding box center [76, 277] width 8 height 10
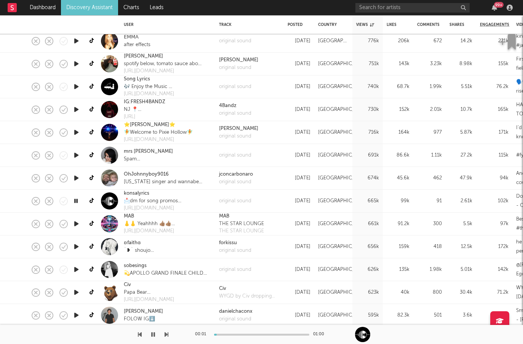
click at [77, 227] on icon "button" at bounding box center [76, 224] width 8 height 10
click at [73, 250] on icon "button" at bounding box center [76, 247] width 8 height 10
click at [80, 277] on div at bounding box center [76, 269] width 15 height 23
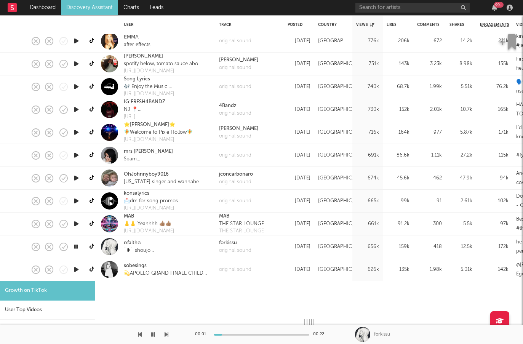
click at [79, 267] on icon "button" at bounding box center [76, 270] width 8 height 10
select select "1m"
click at [18, 270] on div at bounding box center [19, 269] width 13 height 23
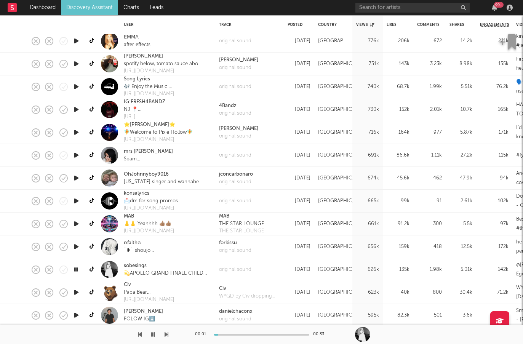
click at [74, 289] on icon "button" at bounding box center [76, 293] width 8 height 10
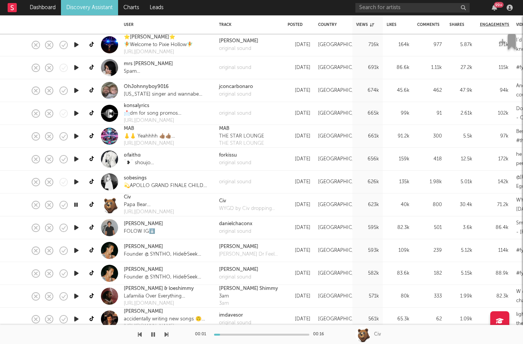
click at [77, 225] on icon "button" at bounding box center [76, 228] width 8 height 10
click at [76, 249] on icon "button" at bounding box center [76, 251] width 8 height 10
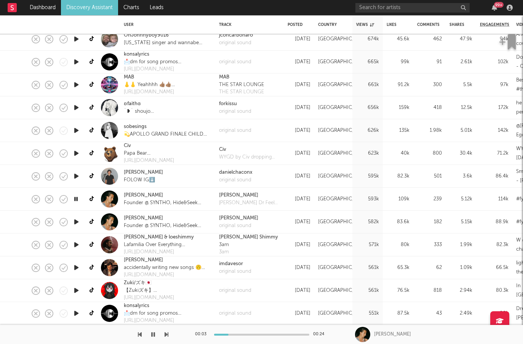
click at [74, 268] on icon "button" at bounding box center [76, 268] width 8 height 10
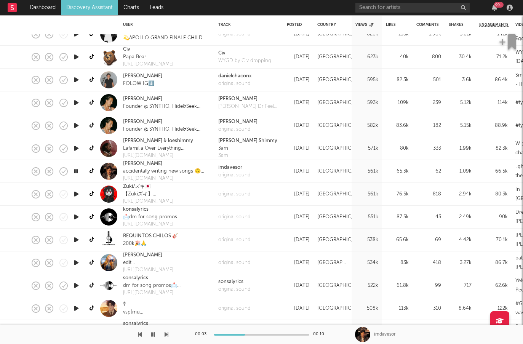
click at [80, 308] on icon "button" at bounding box center [76, 309] width 8 height 10
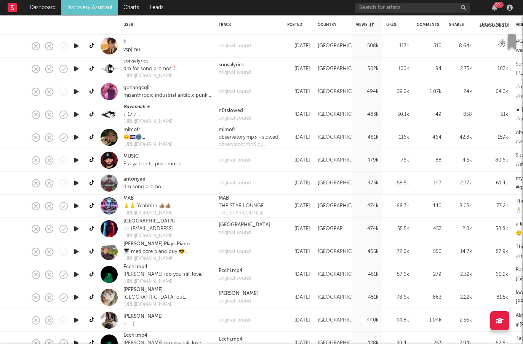
click at [77, 300] on icon "button" at bounding box center [76, 298] width 8 height 10
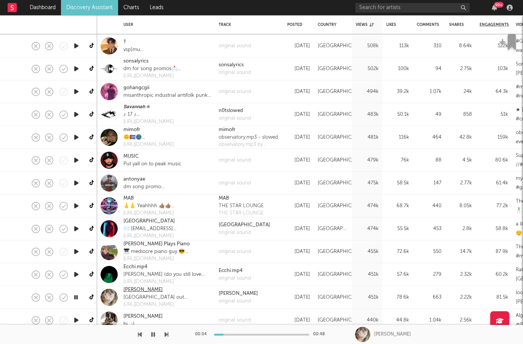
click at [127, 289] on link "Céline del Carmen" at bounding box center [142, 290] width 39 height 8
click at [75, 318] on icon "button" at bounding box center [76, 320] width 8 height 10
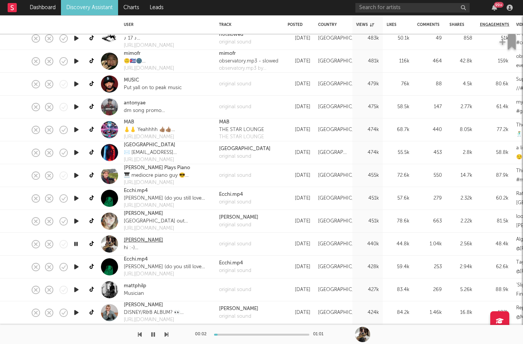
click at [142, 240] on link "Vashti Ruby" at bounding box center [143, 241] width 39 height 8
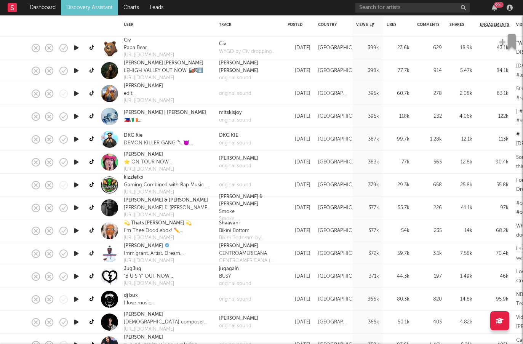
click at [77, 317] on icon "button" at bounding box center [76, 322] width 8 height 10
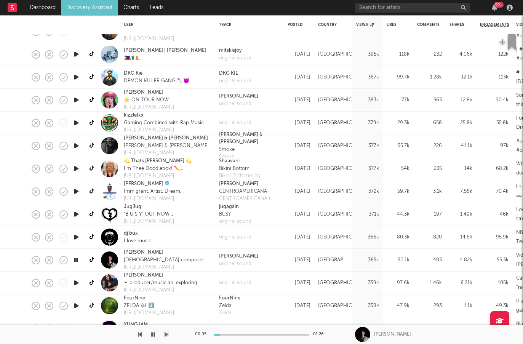
click at [80, 259] on div at bounding box center [76, 260] width 15 height 23
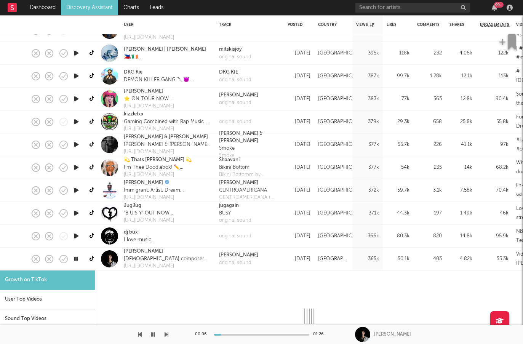
click at [75, 257] on icon "button" at bounding box center [75, 259] width 7 height 10
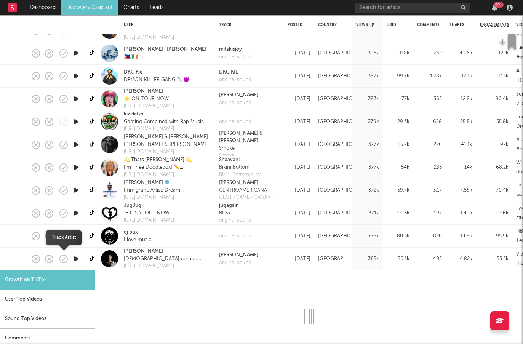
click at [17, 259] on div at bounding box center [19, 259] width 13 height 23
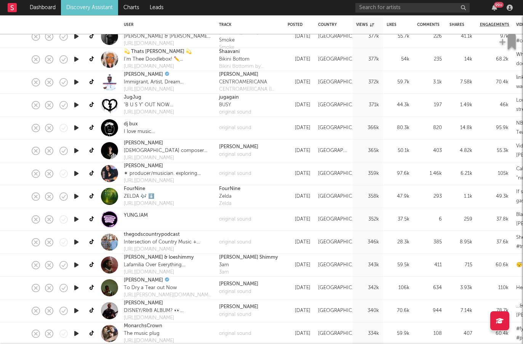
click at [78, 288] on icon "button" at bounding box center [76, 288] width 8 height 10
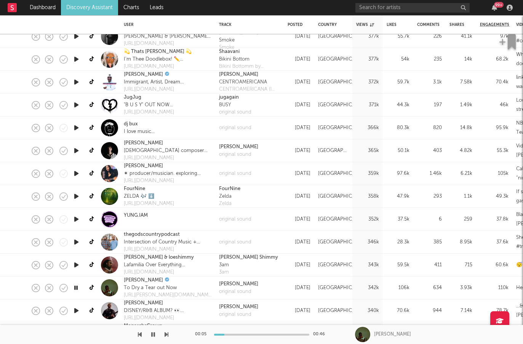
click at [216, 334] on div at bounding box center [176, 335] width 95 height 2
click at [238, 334] on div at bounding box center [261, 335] width 95 height 2
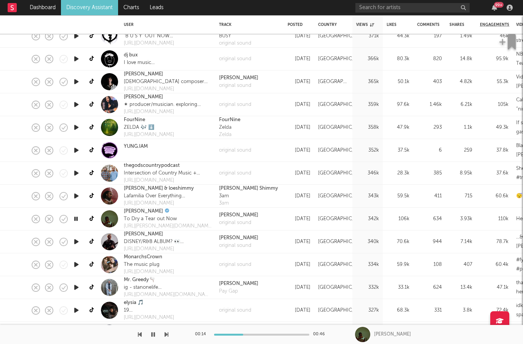
click at [76, 264] on icon "button" at bounding box center [76, 265] width 8 height 10
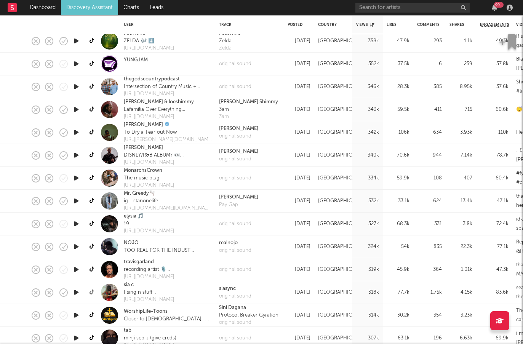
click at [90, 291] on icon at bounding box center [93, 292] width 6 height 6
click at [77, 293] on icon "button" at bounding box center [76, 293] width 8 height 10
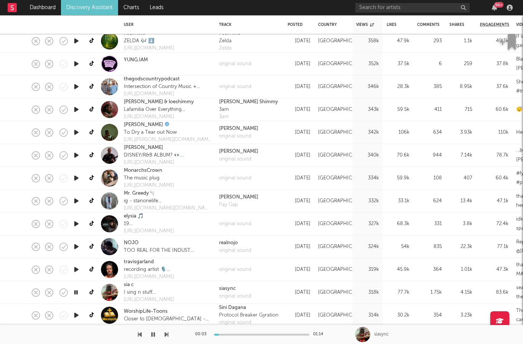
click at [77, 293] on icon "button" at bounding box center [75, 293] width 7 height 10
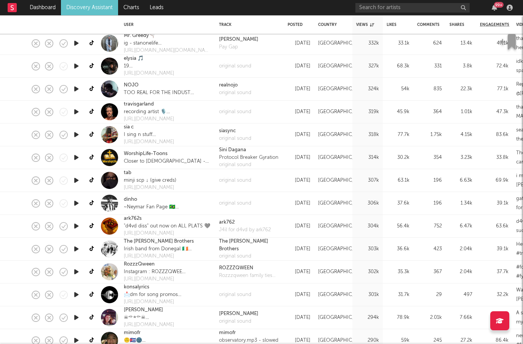
click at [76, 250] on icon "button" at bounding box center [76, 249] width 8 height 10
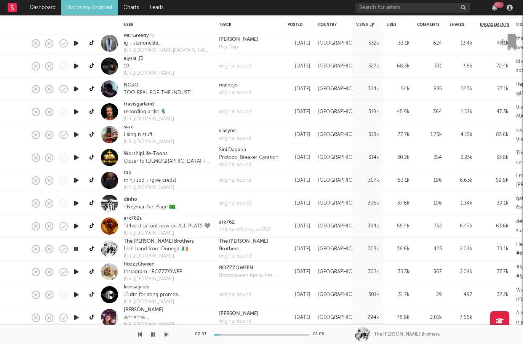
click at [149, 334] on button "button" at bounding box center [153, 334] width 8 height 19
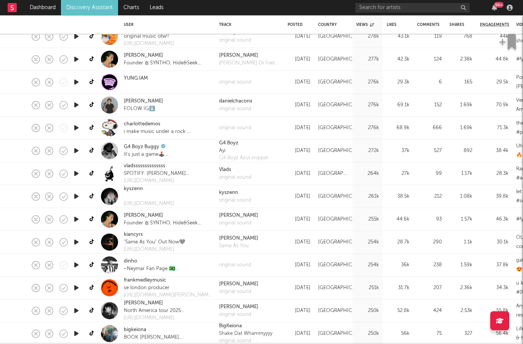
click at [82, 311] on div at bounding box center [76, 310] width 15 height 23
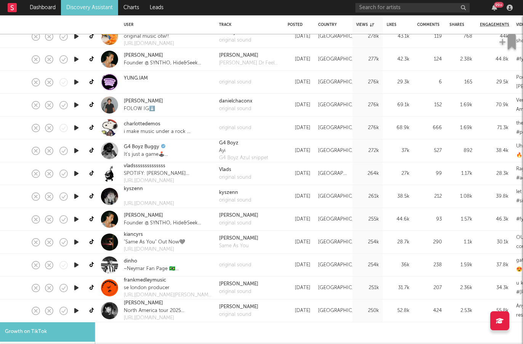
click at [78, 311] on icon "button" at bounding box center [76, 311] width 8 height 10
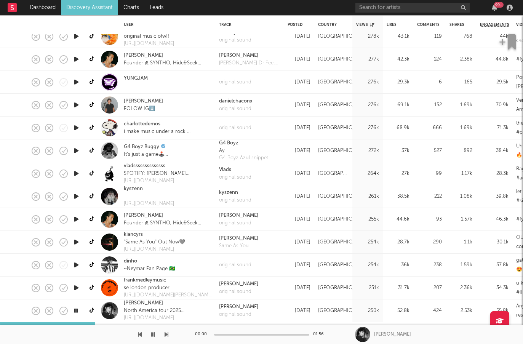
select select "1m"
click at [156, 333] on button "button" at bounding box center [153, 334] width 8 height 19
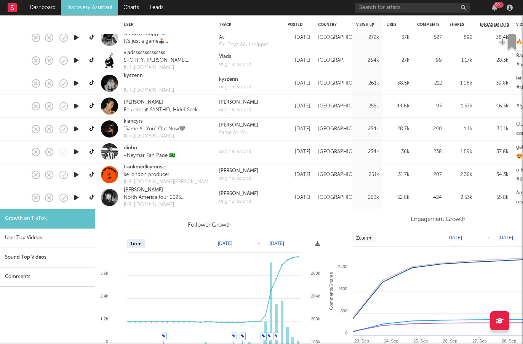
click at [142, 189] on link "Olive Klug" at bounding box center [143, 190] width 39 height 8
click at [19, 197] on div at bounding box center [19, 197] width 13 height 23
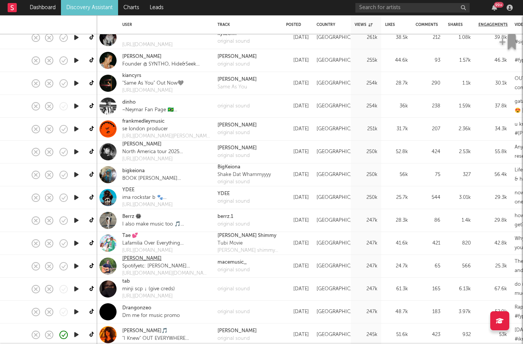
click at [151, 261] on link "Mason Engler" at bounding box center [141, 259] width 39 height 8
click at [76, 269] on icon "button" at bounding box center [76, 266] width 8 height 10
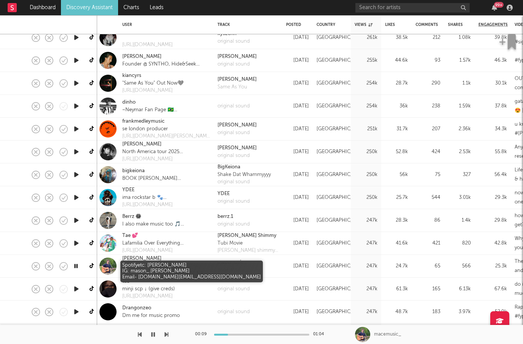
click at [200, 268] on div "Spotifyetc: Mason Engler IG: mason_.engler Email- masonengler.music@gmail.com" at bounding box center [166, 266] width 88 height 8
click at [143, 262] on link "Mason Engler" at bounding box center [141, 259] width 39 height 8
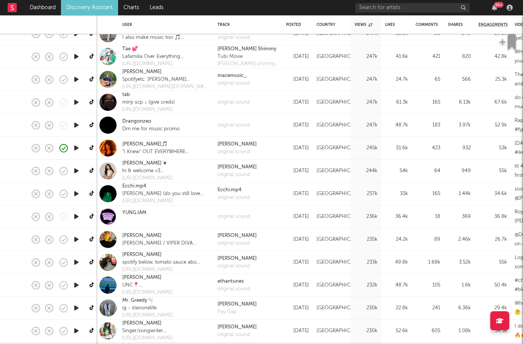
click at [75, 282] on icon "button" at bounding box center [76, 285] width 8 height 10
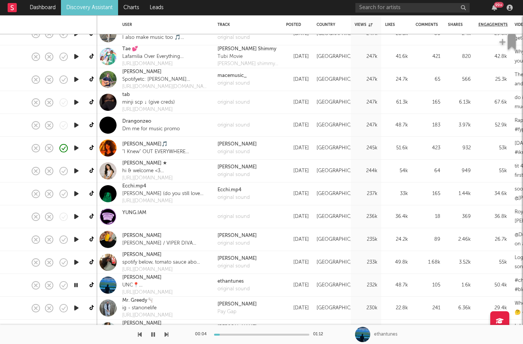
click at [75, 263] on icon "button" at bounding box center [76, 262] width 8 height 10
click at [77, 238] on icon "button" at bounding box center [76, 240] width 8 height 10
click at [78, 215] on icon "button" at bounding box center [76, 217] width 8 height 10
click at [77, 190] on icon "button" at bounding box center [76, 194] width 8 height 10
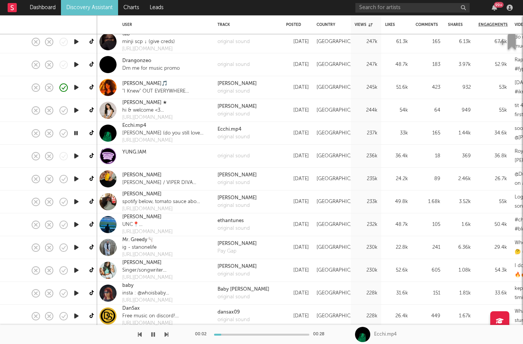
click at [78, 109] on icon "button" at bounding box center [76, 111] width 8 height 10
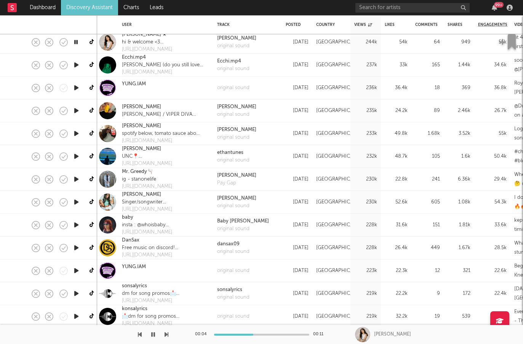
click at [78, 246] on icon "button" at bounding box center [76, 248] width 8 height 10
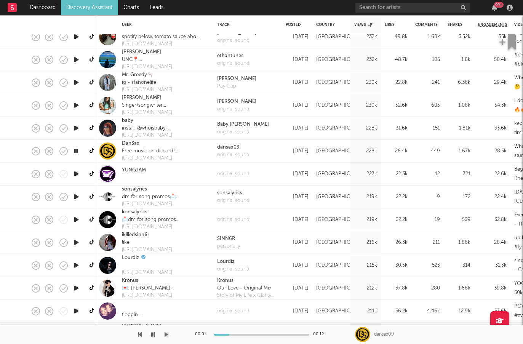
click at [74, 267] on icon "button" at bounding box center [76, 266] width 8 height 10
click at [75, 246] on icon "button" at bounding box center [76, 243] width 8 height 10
click at [75, 291] on icon "button" at bounding box center [76, 288] width 8 height 10
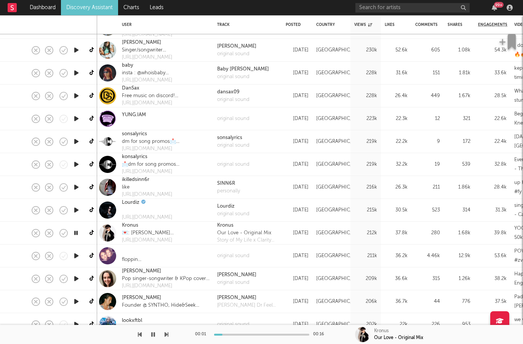
click at [77, 297] on icon "button" at bounding box center [76, 302] width 8 height 10
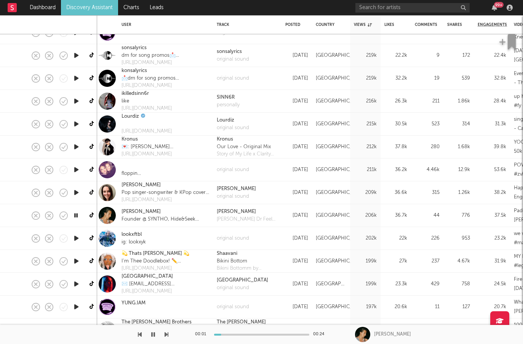
click at [74, 307] on icon "button" at bounding box center [76, 307] width 8 height 10
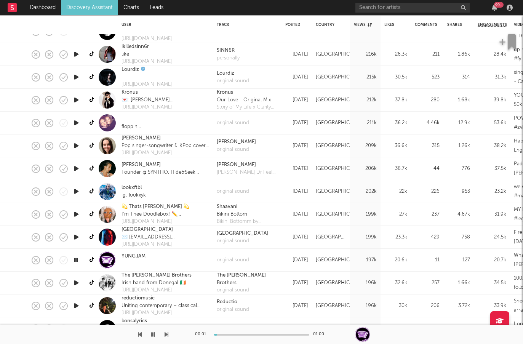
click at [72, 302] on icon "button" at bounding box center [76, 306] width 8 height 10
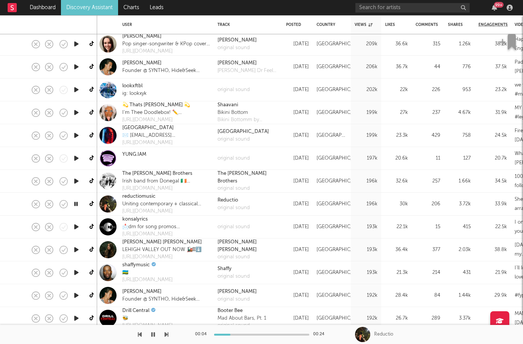
click at [79, 248] on icon "button" at bounding box center [76, 250] width 8 height 10
click at [79, 248] on icon "button" at bounding box center [75, 250] width 7 height 10
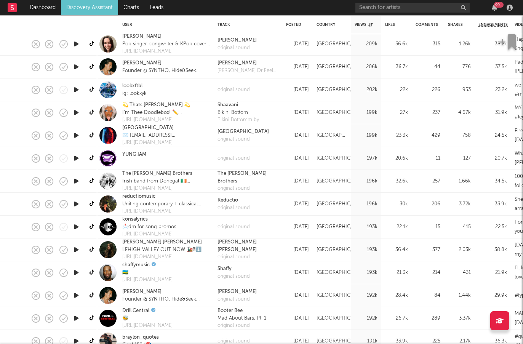
click at [123, 241] on link "[PERSON_NAME] [PERSON_NAME]" at bounding box center [162, 242] width 80 height 8
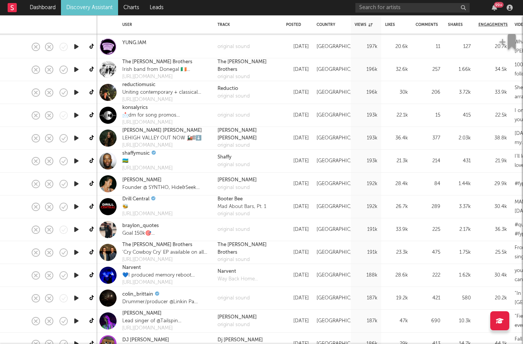
click at [75, 256] on icon "button" at bounding box center [76, 253] width 8 height 10
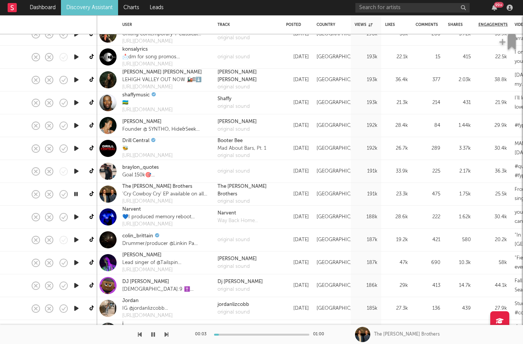
click at [74, 262] on icon "button" at bounding box center [76, 263] width 8 height 10
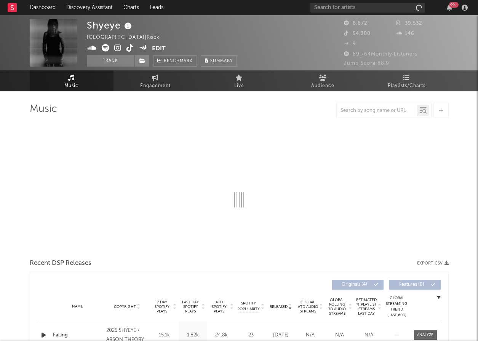
select select "6m"
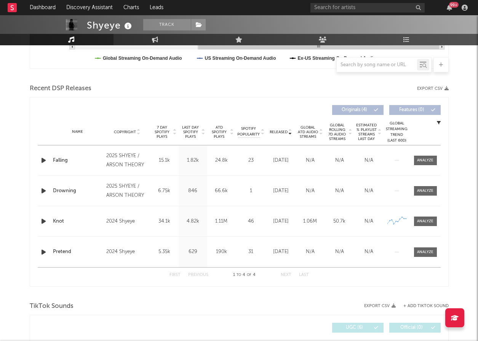
scroll to position [229, 0]
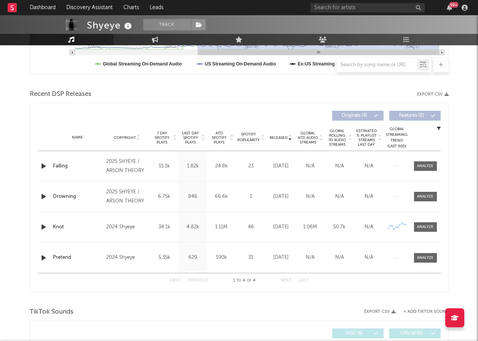
click at [278, 138] on span "Released" at bounding box center [279, 138] width 18 height 5
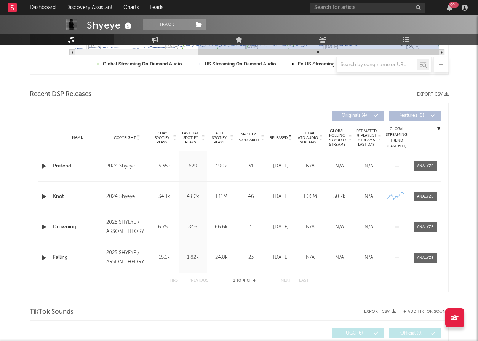
click at [278, 138] on span "Released" at bounding box center [279, 138] width 18 height 5
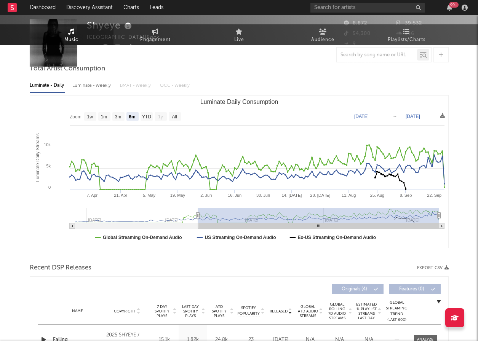
scroll to position [0, 0]
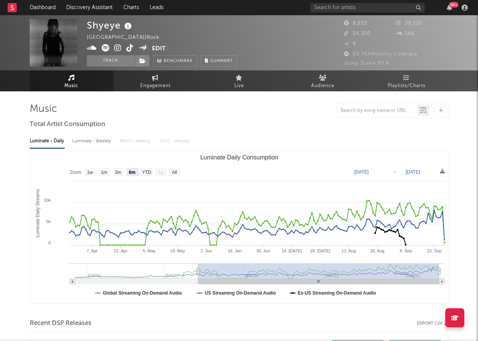
click at [118, 50] on icon at bounding box center [117, 48] width 7 height 8
click at [129, 50] on icon at bounding box center [129, 48] width 7 height 8
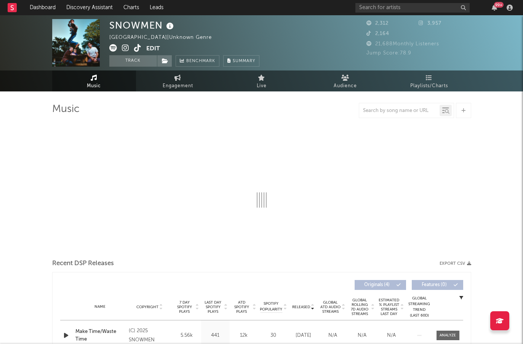
select select "6m"
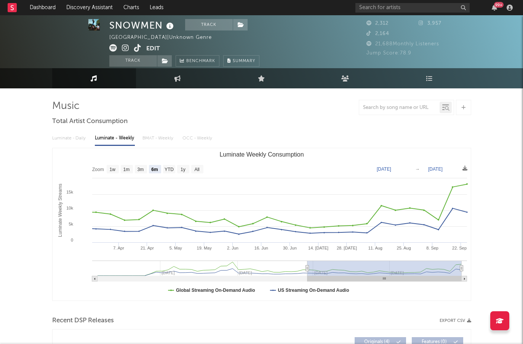
scroll to position [4, 0]
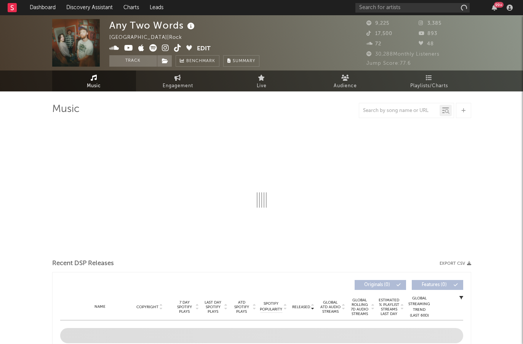
select select "6m"
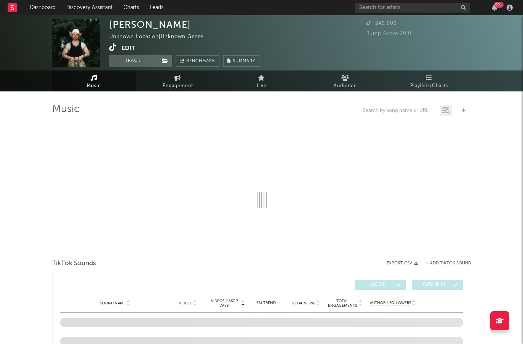
select select "1w"
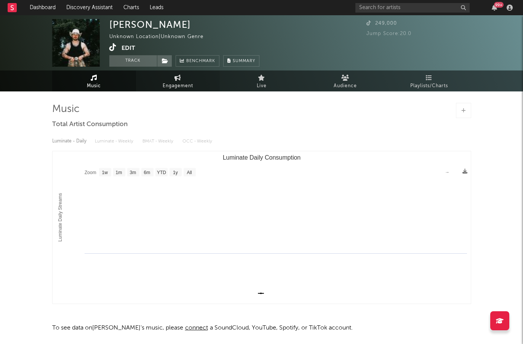
click at [177, 80] on icon at bounding box center [177, 78] width 6 height 6
select select "1w"
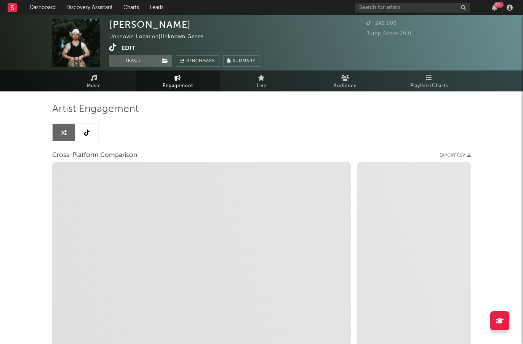
select select "1m"
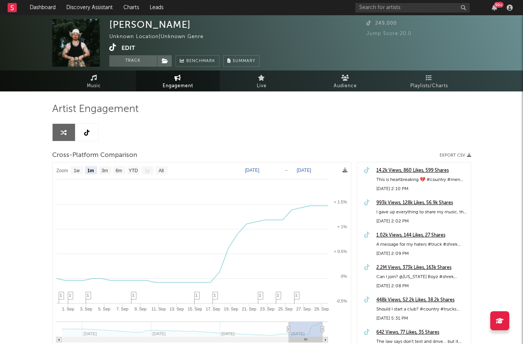
click at [85, 131] on icon at bounding box center [86, 133] width 5 height 6
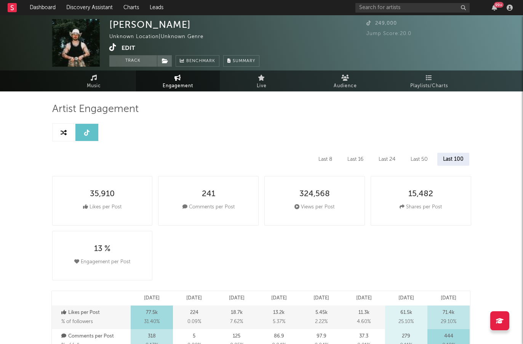
select select "6m"
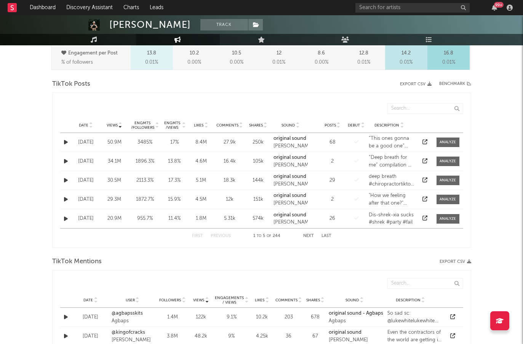
scroll to position [353, 0]
click at [83, 127] on span "Date" at bounding box center [84, 125] width 10 height 5
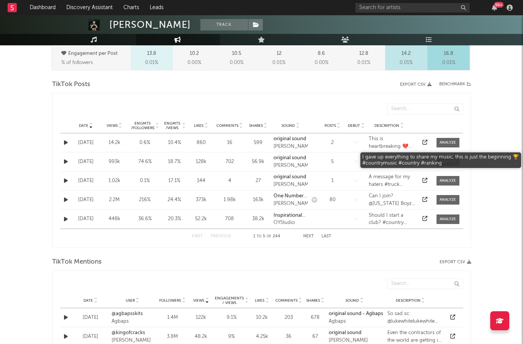
click at [347, 163] on div "Debut" at bounding box center [356, 162] width 21 height 8
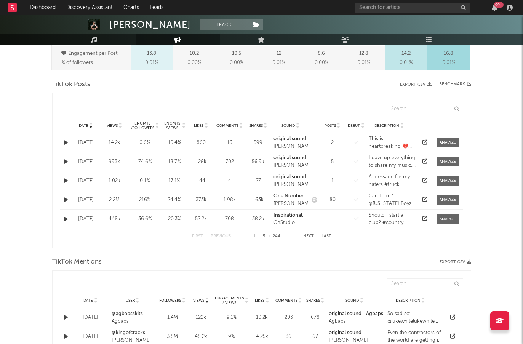
click at [115, 168] on div "Date Sep 24 '25 Views 993k Engmts / Followers 74.6 % Engmts / Views 18.7 % Like…" at bounding box center [261, 161] width 403 height 19
click at [100, 163] on div "Views 993k" at bounding box center [114, 162] width 29 height 8
click at [91, 163] on div "Sep 24 '25" at bounding box center [86, 162] width 25 height 8
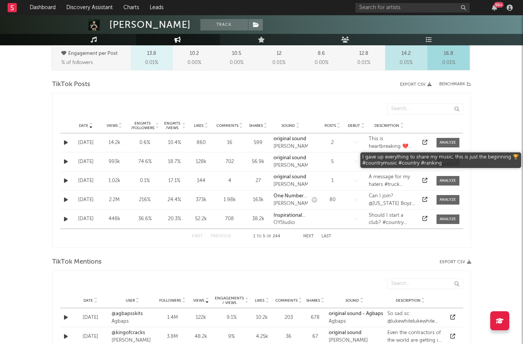
click at [412, 160] on div "I gave up everything to share my music, this is just the beginning 🏆 #countrymu…" at bounding box center [392, 161] width 47 height 15
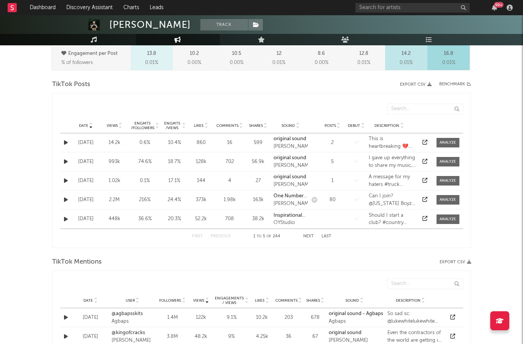
click at [429, 162] on div at bounding box center [424, 162] width 11 height 8
click at [418, 160] on div at bounding box center [424, 162] width 15 height 8
click at [423, 160] on icon at bounding box center [424, 161] width 5 height 5
click at [422, 198] on div at bounding box center [424, 200] width 11 height 8
click at [427, 199] on icon at bounding box center [424, 199] width 5 height 5
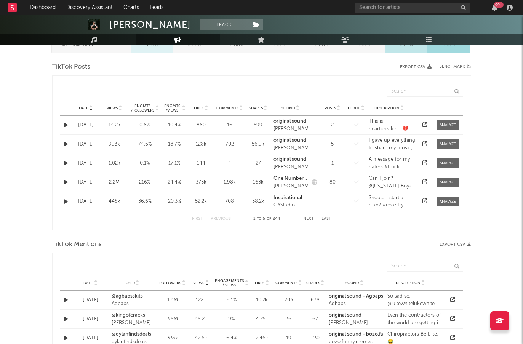
scroll to position [373, 0]
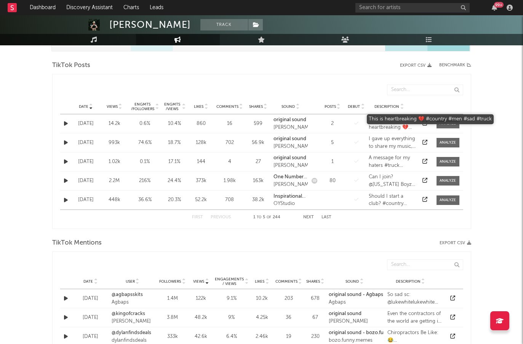
click at [395, 128] on div "This is heartbreaking 💔 #country #men #sad #truck" at bounding box center [392, 123] width 47 height 15
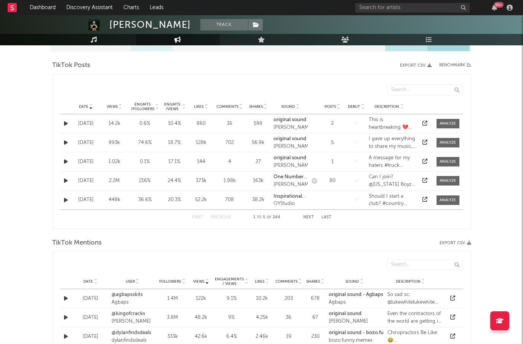
click at [427, 126] on link at bounding box center [424, 123] width 5 height 5
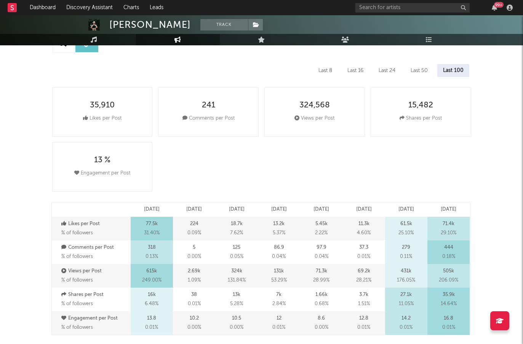
scroll to position [0, 0]
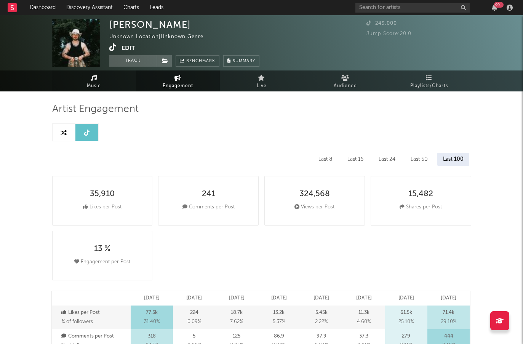
click at [93, 80] on icon at bounding box center [94, 78] width 6 height 6
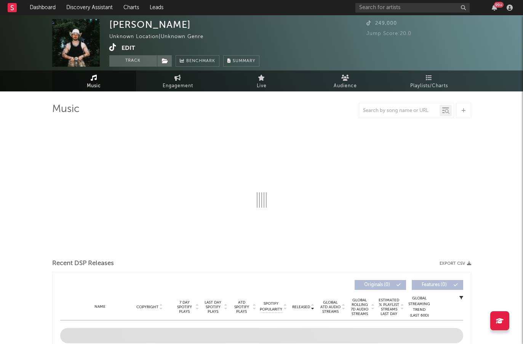
select select "1w"
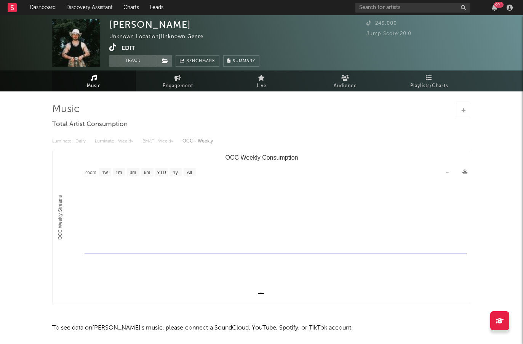
scroll to position [29, 0]
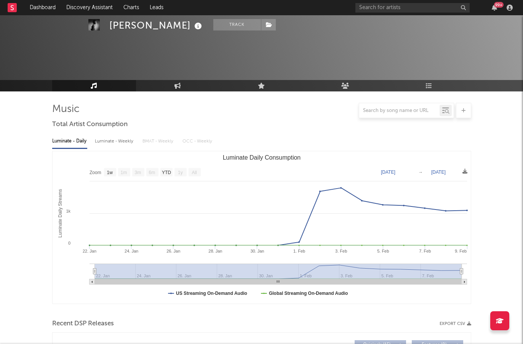
select select "1w"
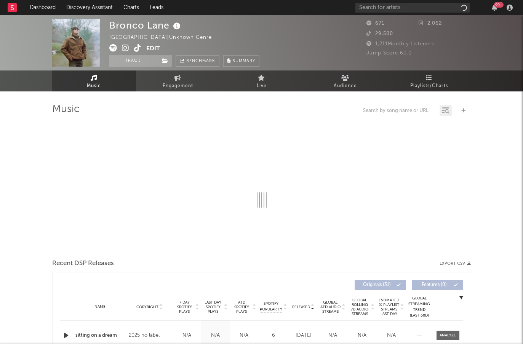
select select "6m"
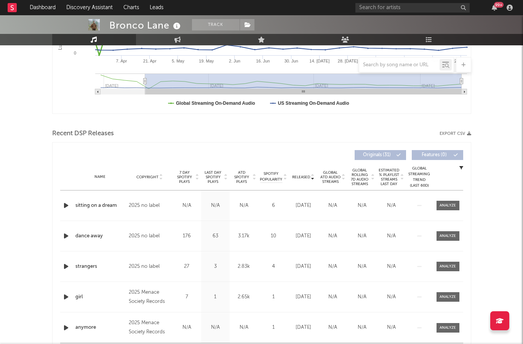
scroll to position [195, 0]
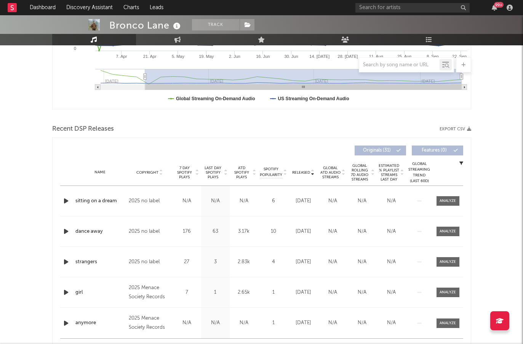
click at [301, 173] on span "Released" at bounding box center [301, 172] width 18 height 5
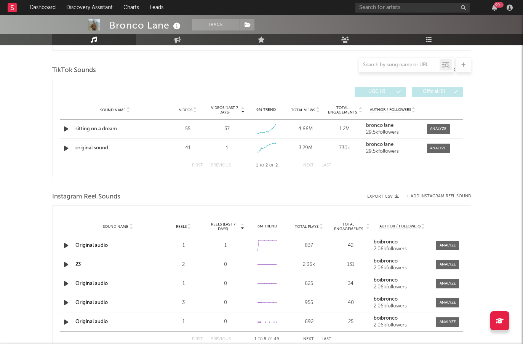
scroll to position [502, 0]
click at [373, 126] on strong "bronco lane" at bounding box center [379, 125] width 27 height 5
click at [66, 125] on icon "button" at bounding box center [66, 129] width 8 height 10
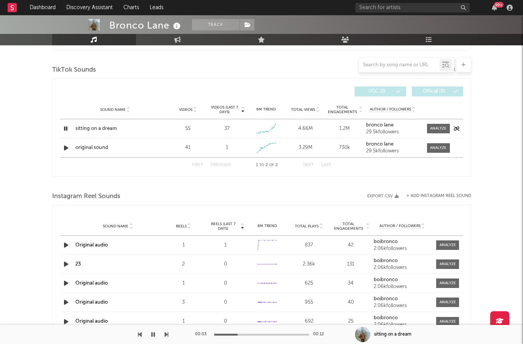
click at [381, 126] on strong "bronco lane" at bounding box center [379, 125] width 27 height 5
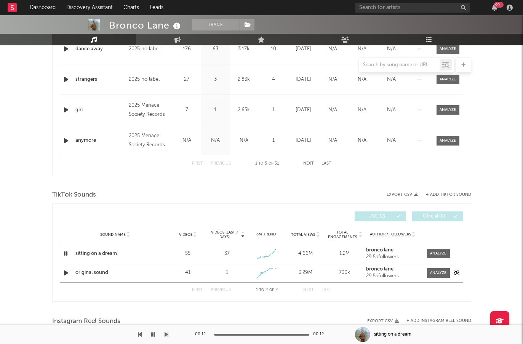
scroll to position [254, 0]
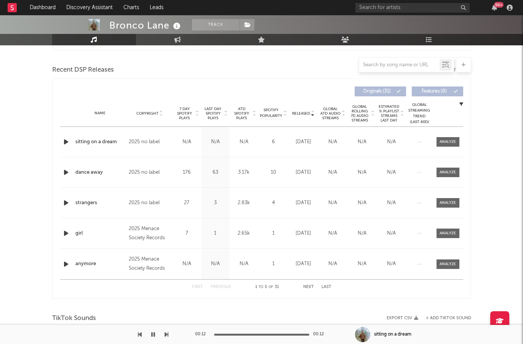
click at [64, 173] on icon "button" at bounding box center [66, 173] width 8 height 10
click at [264, 334] on div at bounding box center [261, 335] width 95 height 2
click at [63, 202] on icon "button" at bounding box center [66, 203] width 8 height 10
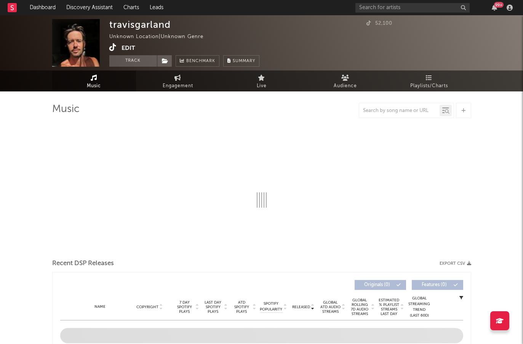
select select "1w"
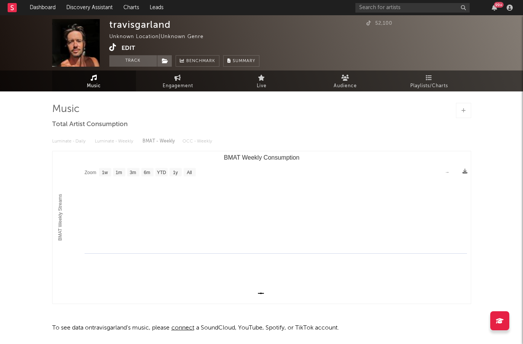
scroll to position [29, 0]
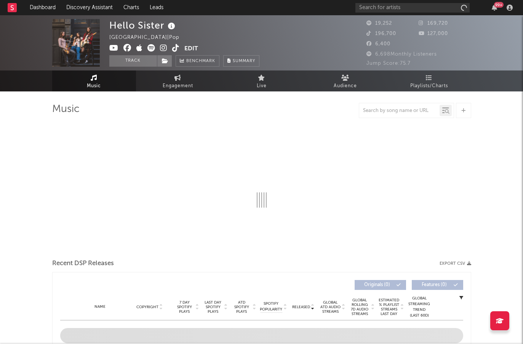
select select "6m"
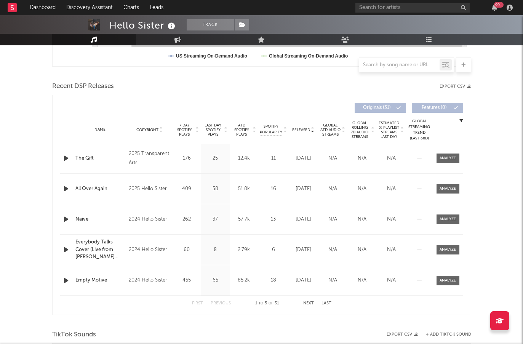
scroll to position [241, 0]
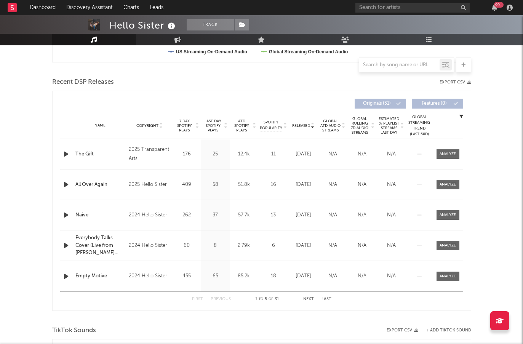
click at [297, 125] on span "Released" at bounding box center [301, 125] width 18 height 5
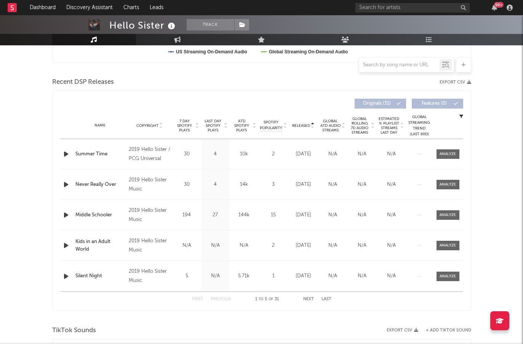
click at [297, 124] on span "Released" at bounding box center [301, 125] width 18 height 5
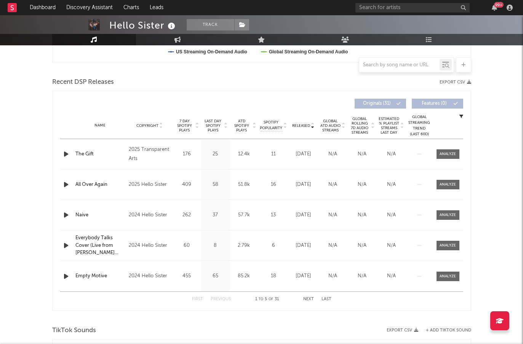
click at [64, 187] on icon "button" at bounding box center [66, 185] width 8 height 10
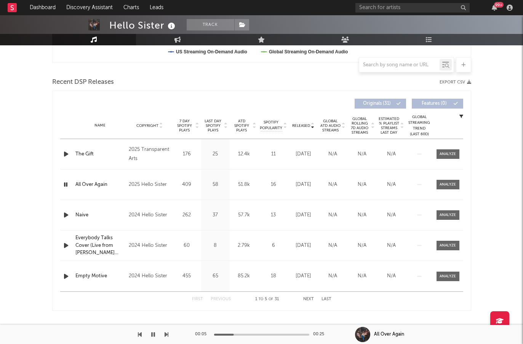
click at [66, 152] on icon "button" at bounding box center [66, 154] width 8 height 10
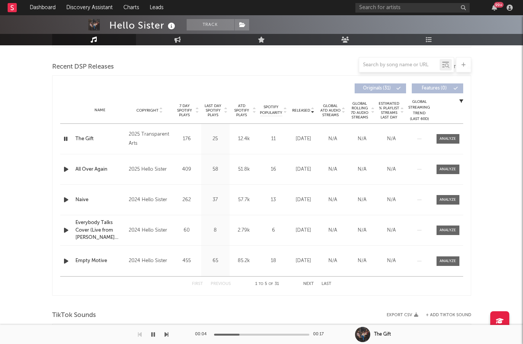
scroll to position [259, 0]
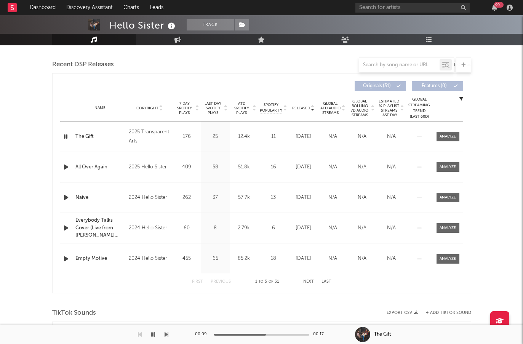
click at [66, 196] on icon "button" at bounding box center [66, 198] width 8 height 10
click at [64, 227] on icon "button" at bounding box center [66, 228] width 8 height 10
click at [65, 257] on icon "button" at bounding box center [66, 259] width 8 height 10
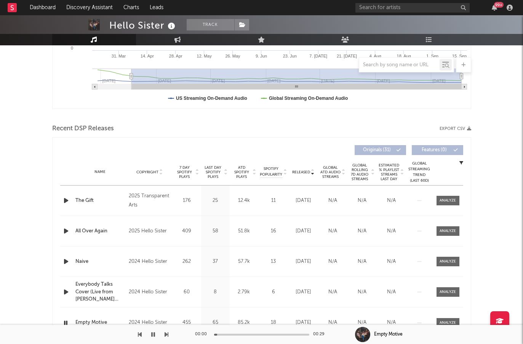
scroll to position [138, 0]
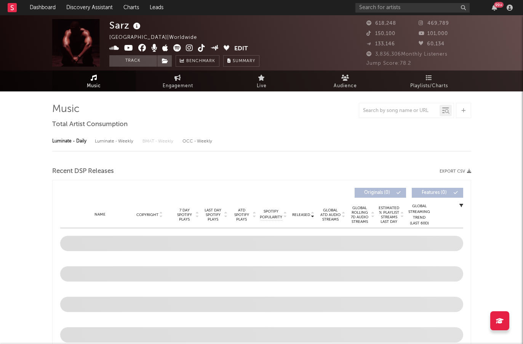
select select "6m"
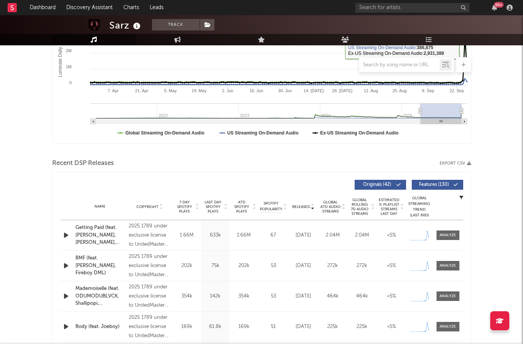
scroll to position [163, 0]
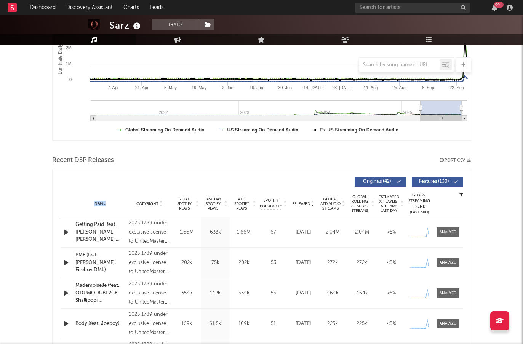
drag, startPoint x: 313, startPoint y: 172, endPoint x: 303, endPoint y: 206, distance: 36.2
click at [303, 206] on div "Released Copyright 7 Day Spotify Plays Last Day Spotify Plays ATD Spotify Plays…" at bounding box center [261, 279] width 419 height 220
click at [303, 206] on div "Released" at bounding box center [304, 204] width 26 height 6
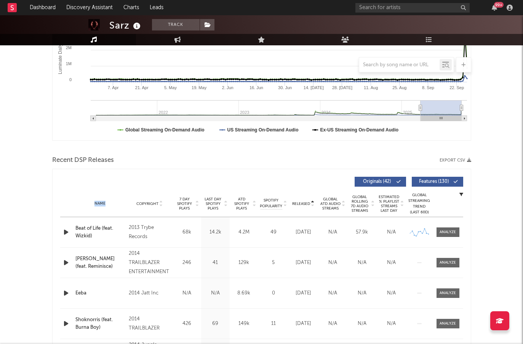
click at [303, 206] on div "Released" at bounding box center [304, 204] width 26 height 6
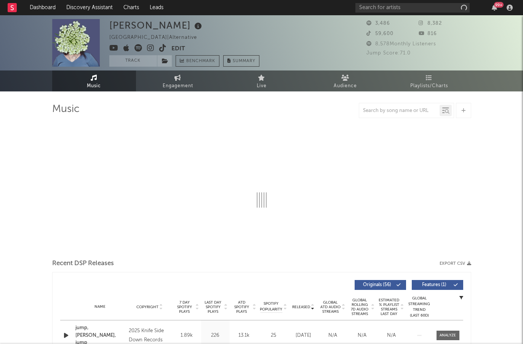
select select "1w"
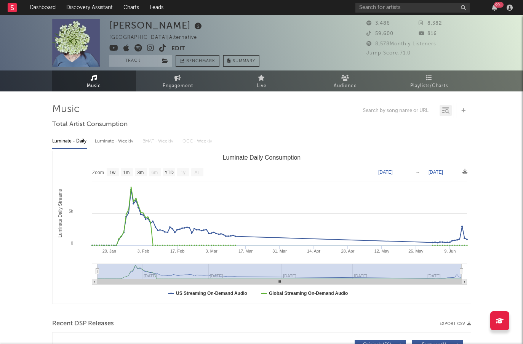
click at [152, 46] on icon at bounding box center [150, 48] width 7 height 8
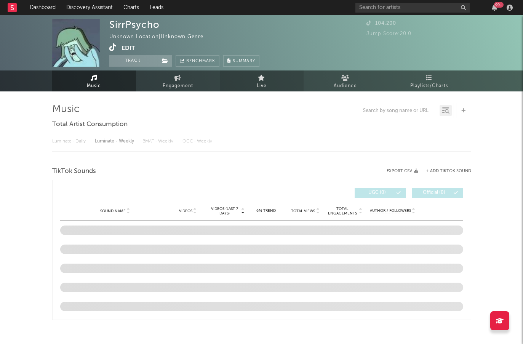
select select "1w"
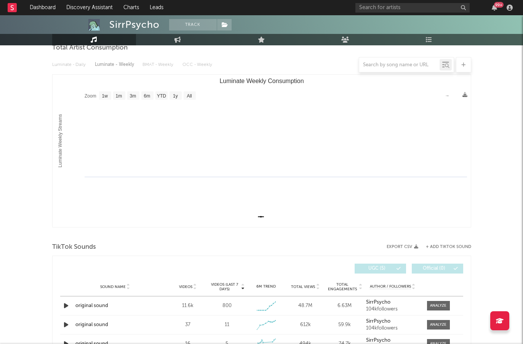
scroll to position [114, 0]
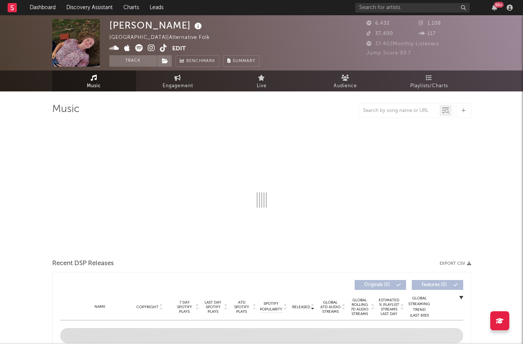
select select "1w"
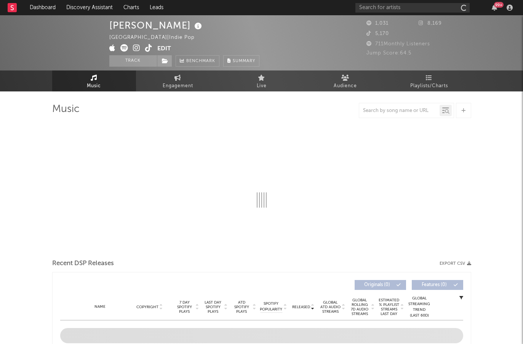
select select "6m"
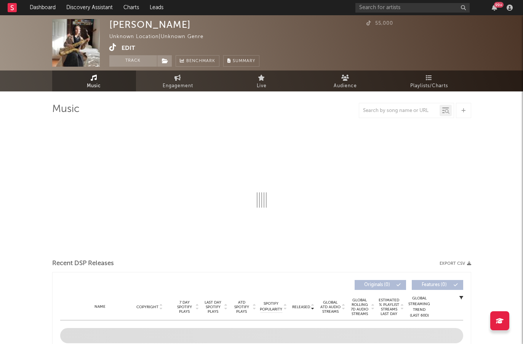
select select "1w"
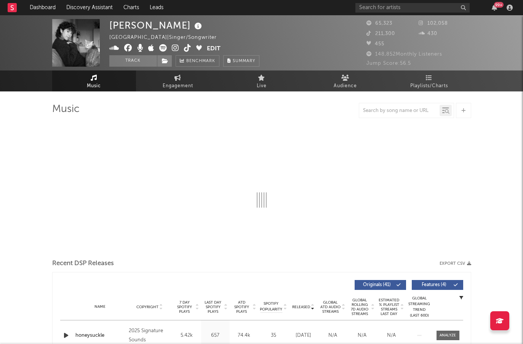
select select "6m"
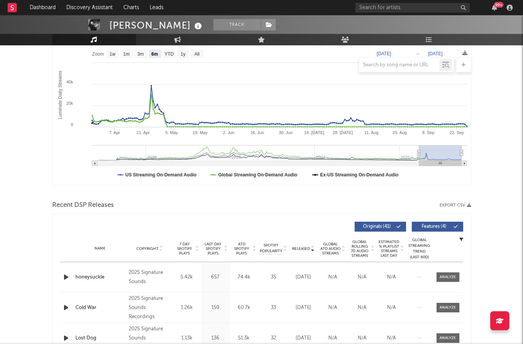
scroll to position [123, 0]
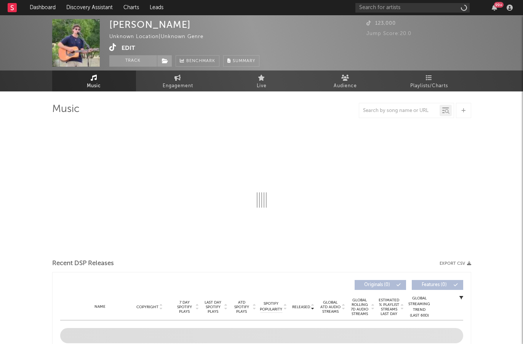
select select "1w"
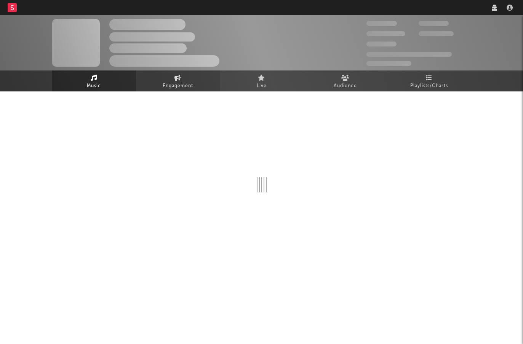
click at [189, 79] on link "Engagement" at bounding box center [178, 80] width 84 height 21
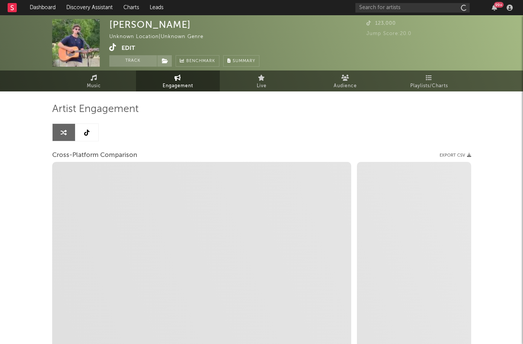
select select "1w"
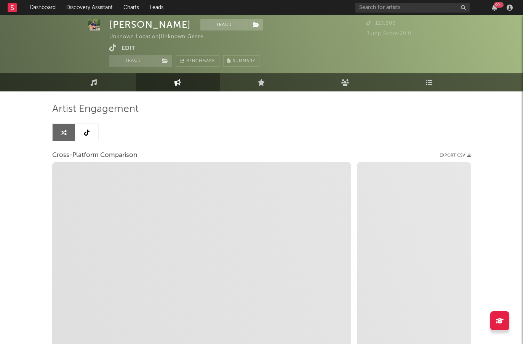
scroll to position [71, 0]
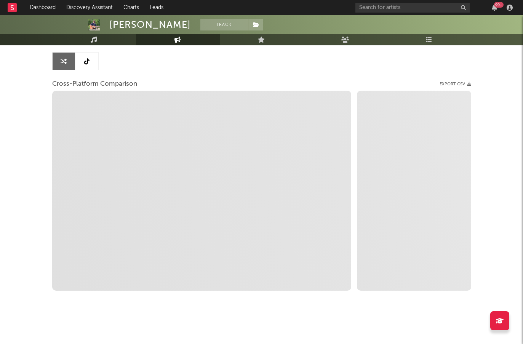
select select "1m"
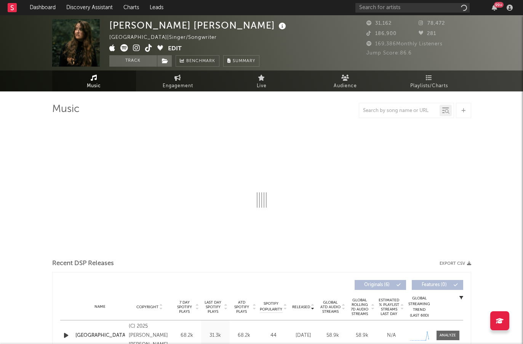
select select "1w"
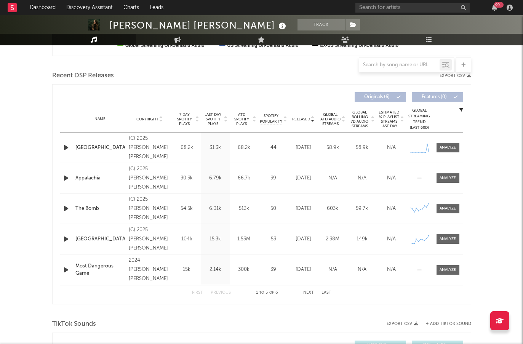
scroll to position [251, 0]
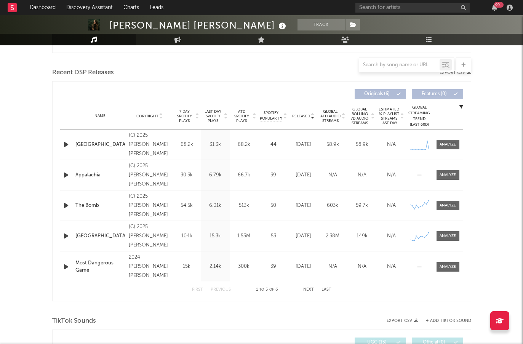
click at [65, 148] on icon "button" at bounding box center [66, 145] width 8 height 10
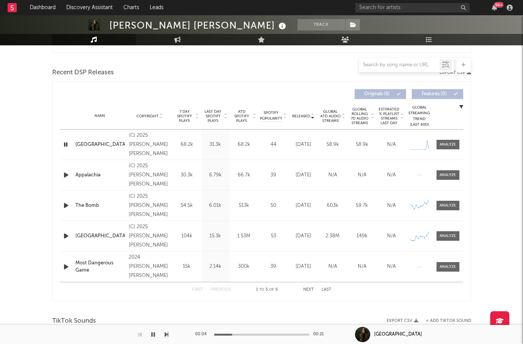
click at [68, 177] on icon "button" at bounding box center [66, 175] width 8 height 10
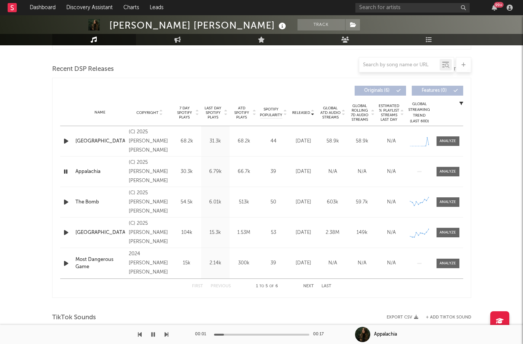
scroll to position [256, 0]
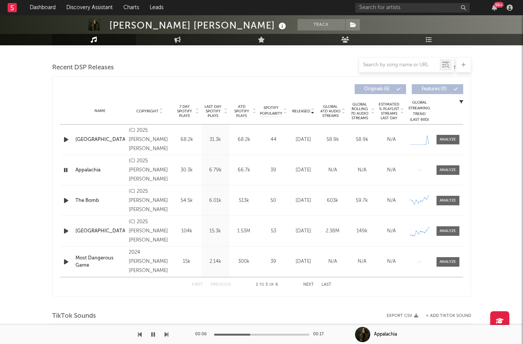
click at [65, 201] on icon "button" at bounding box center [66, 201] width 8 height 10
click at [67, 233] on icon "button" at bounding box center [66, 231] width 8 height 10
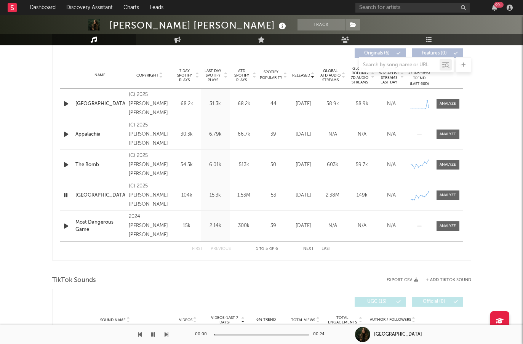
scroll to position [304, 0]
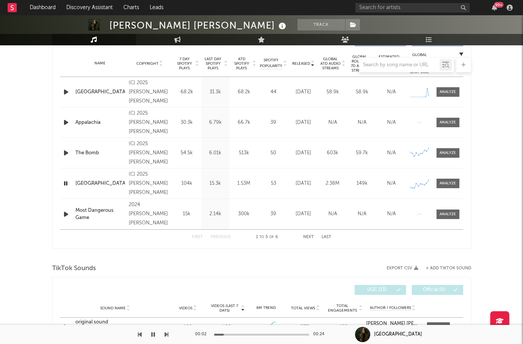
click at [65, 214] on icon "button" at bounding box center [66, 214] width 8 height 10
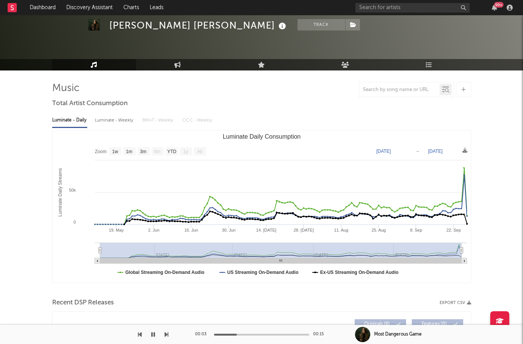
scroll to position [0, 0]
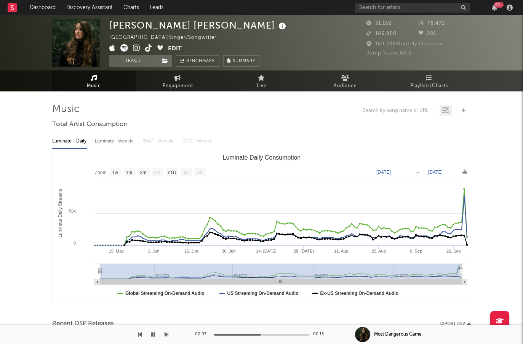
click at [138, 50] on icon at bounding box center [136, 48] width 7 height 8
